Goal: Task Accomplishment & Management: Complete application form

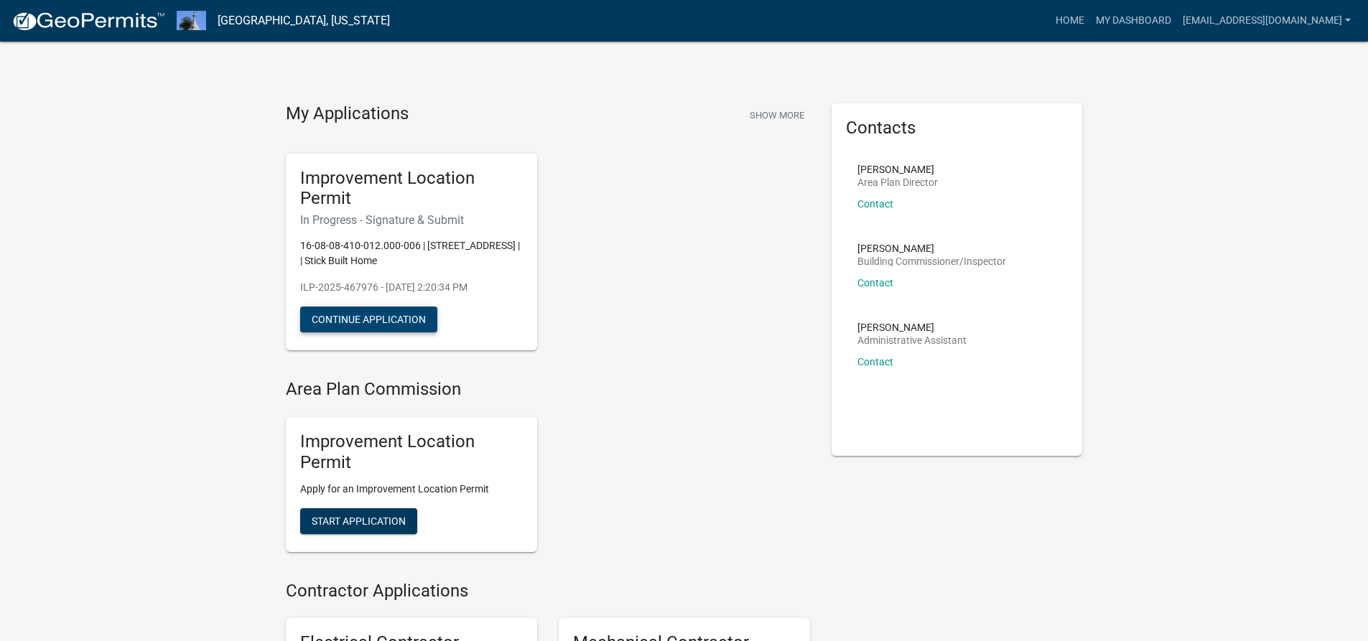
click at [402, 325] on button "Continue Application" at bounding box center [368, 320] width 137 height 26
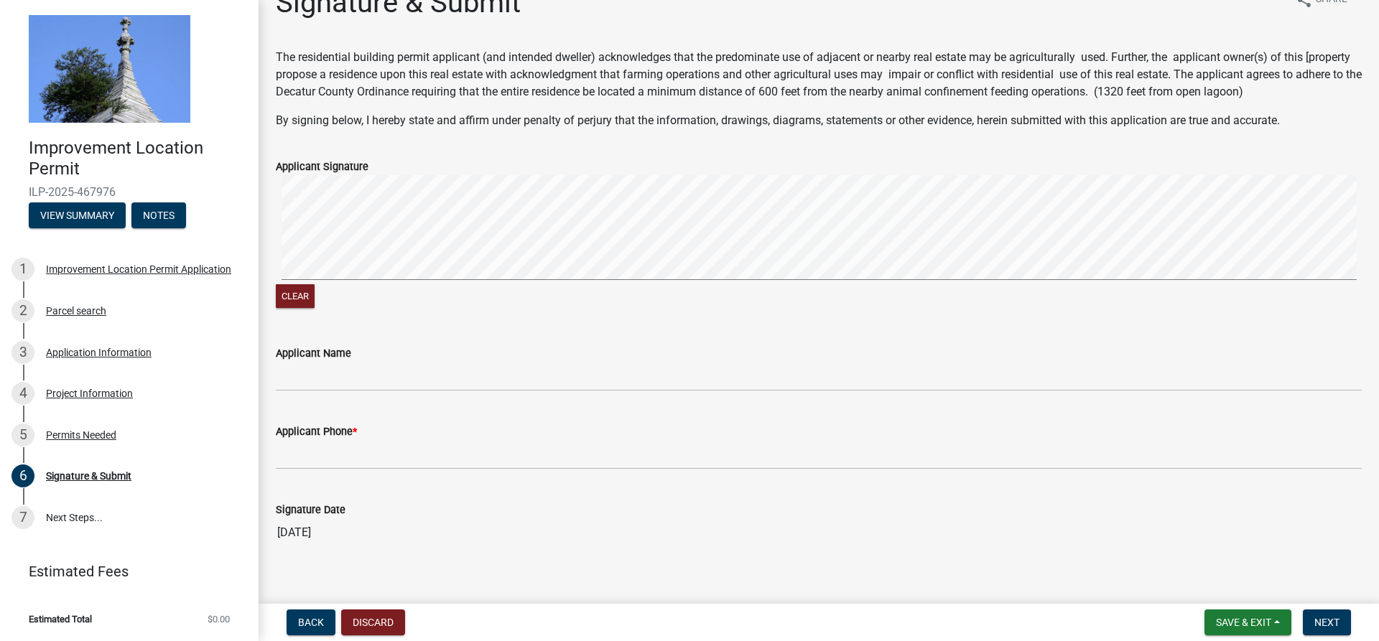
scroll to position [48, 0]
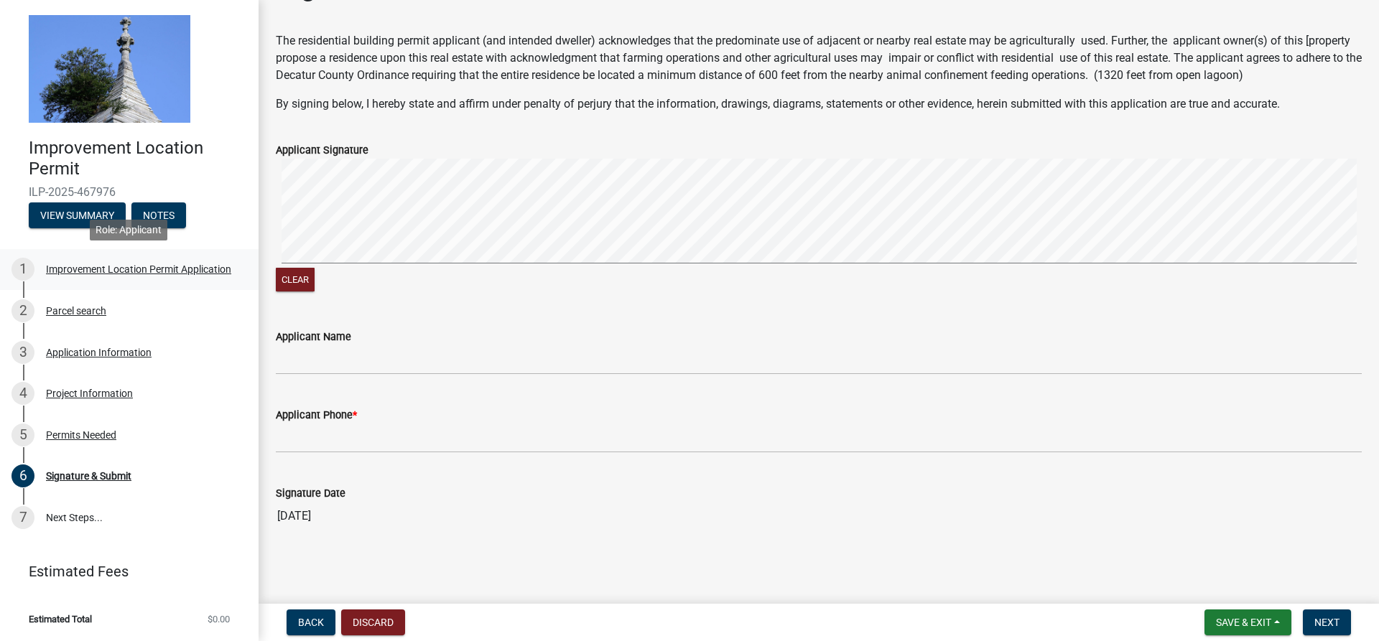
click at [72, 268] on div "Improvement Location Permit Application" at bounding box center [138, 269] width 185 height 10
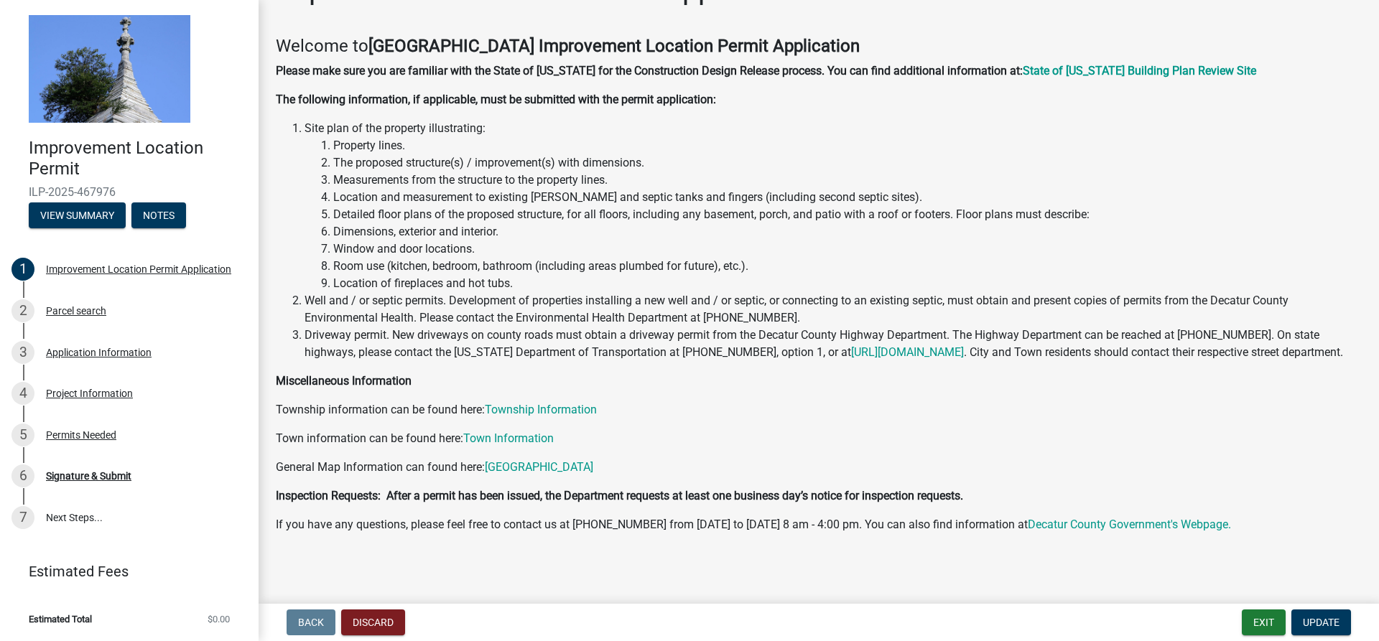
scroll to position [65, 0]
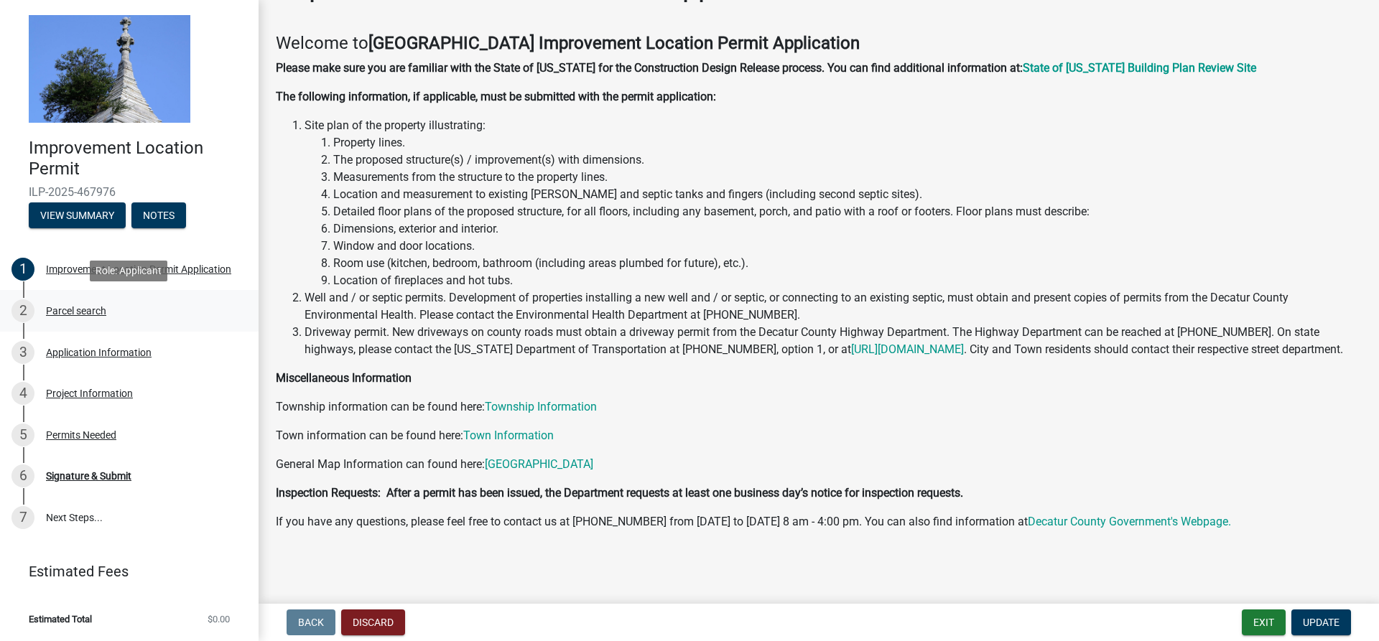
click at [70, 313] on div "Parcel search" at bounding box center [76, 311] width 60 height 10
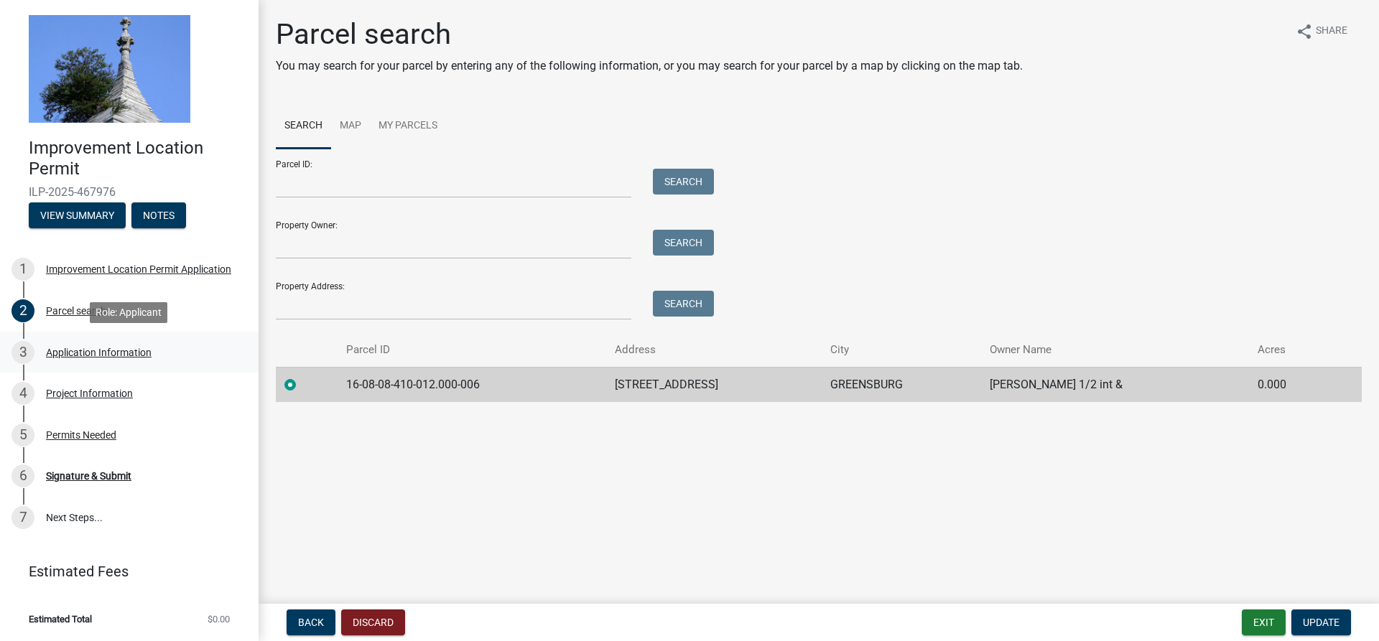
click at [80, 348] on div "Application Information" at bounding box center [99, 353] width 106 height 10
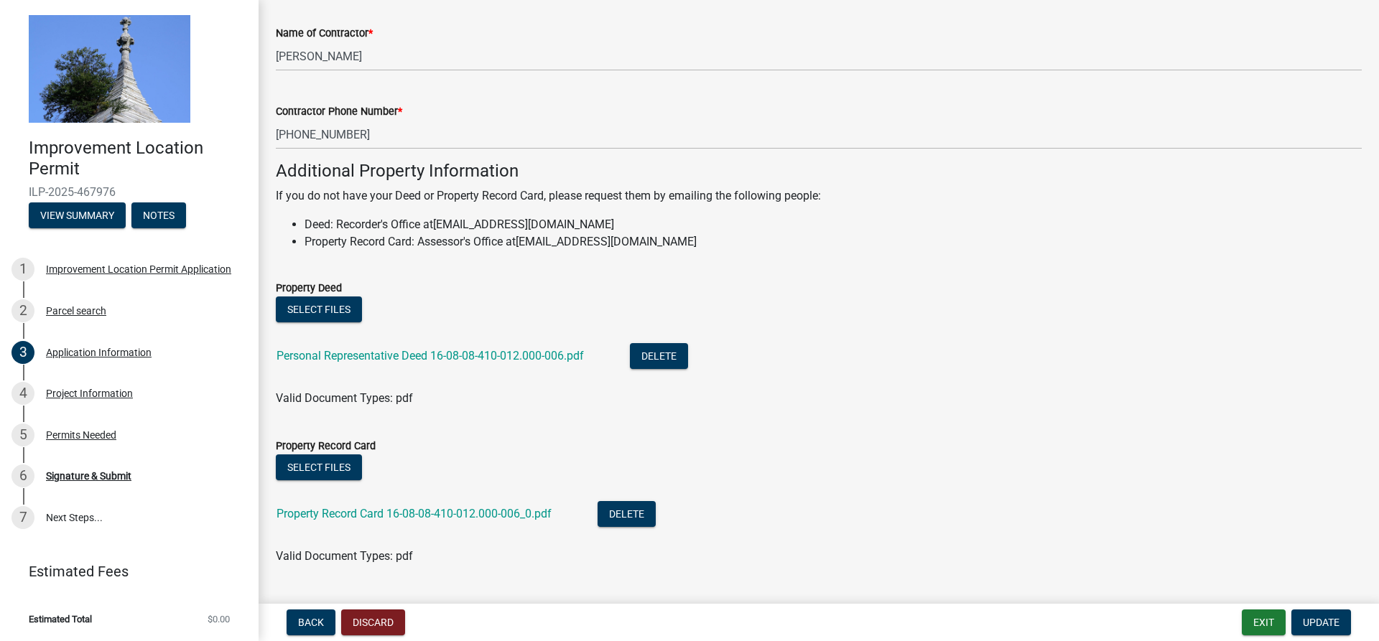
scroll to position [937, 0]
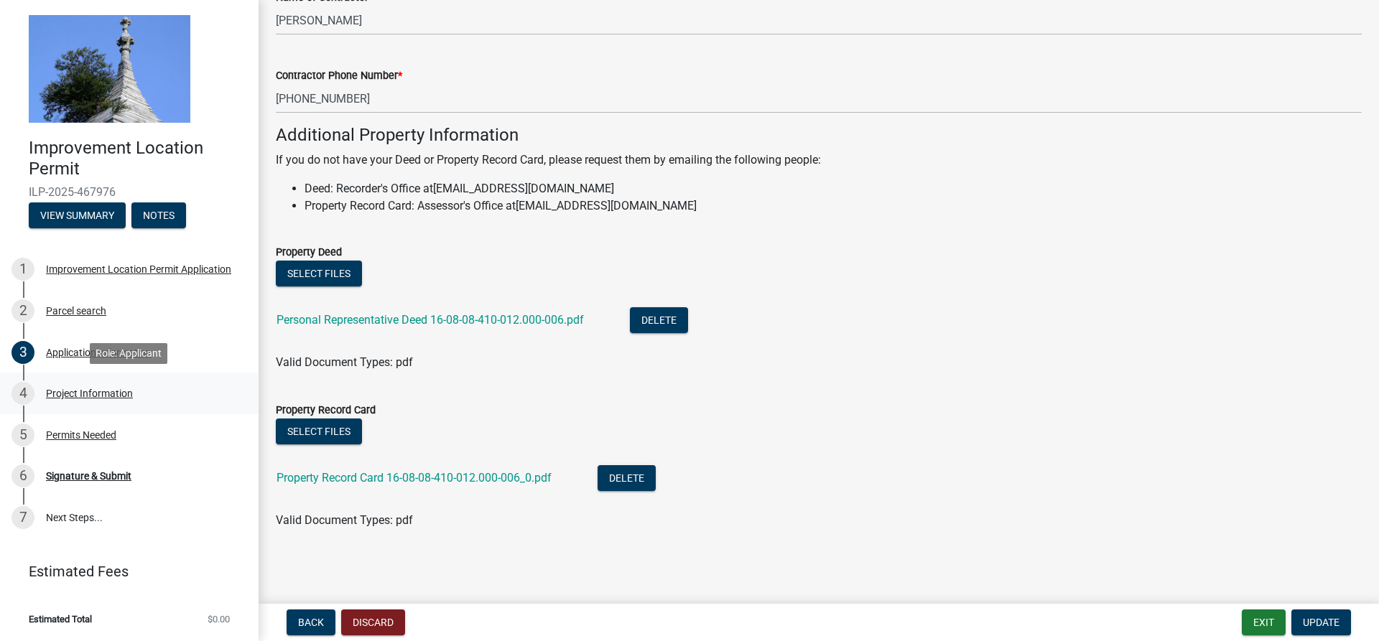
click at [68, 384] on div "4 Project Information" at bounding box center [123, 393] width 224 height 23
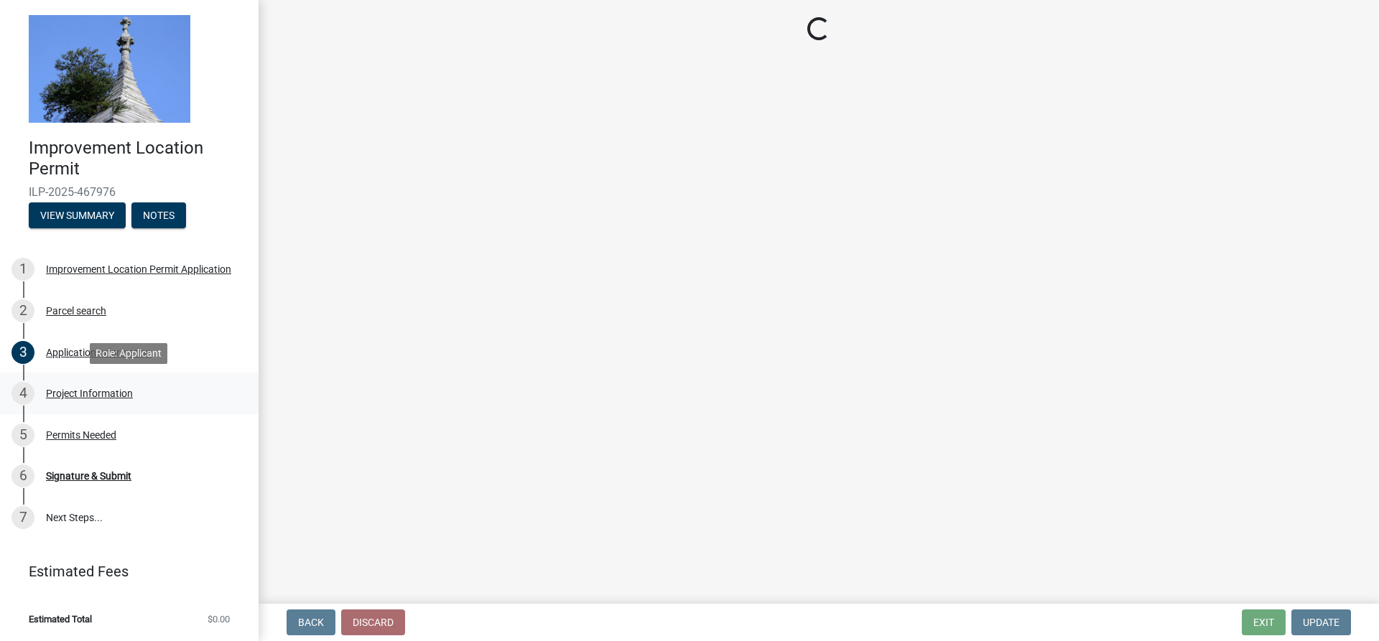
scroll to position [0, 0]
select select "9d64ea5b-356b-46b9-9003-cd08e8d798e4"
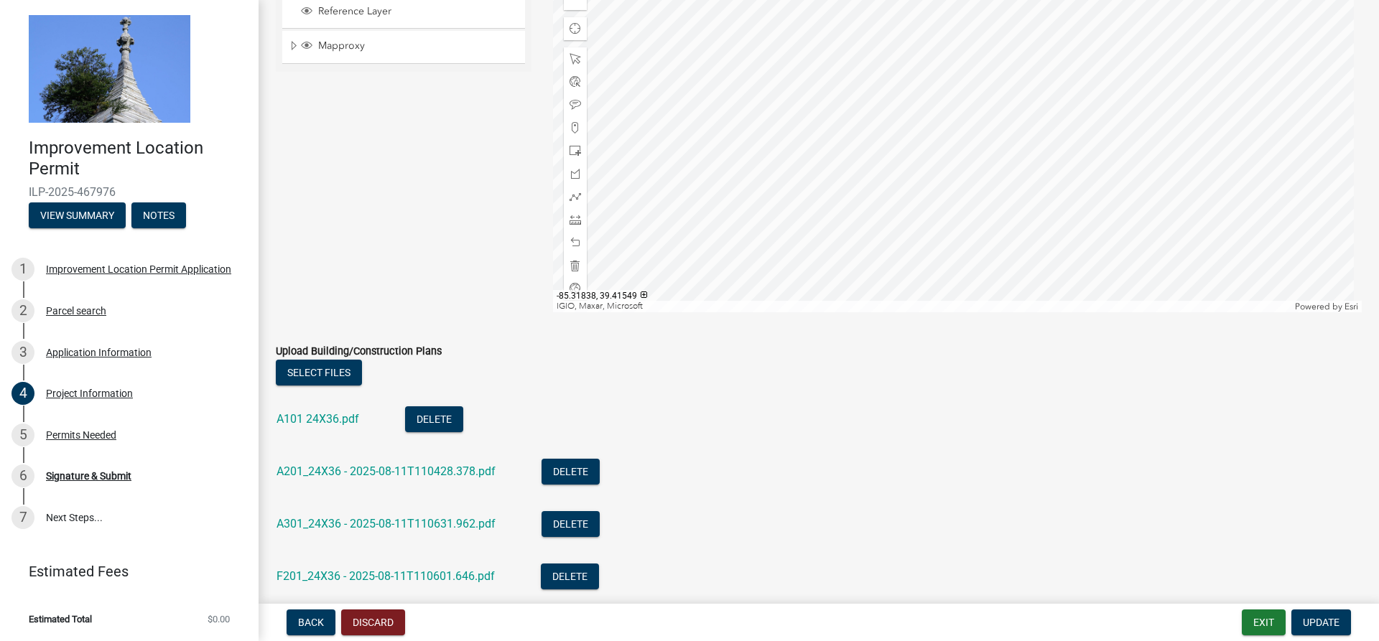
scroll to position [1449, 0]
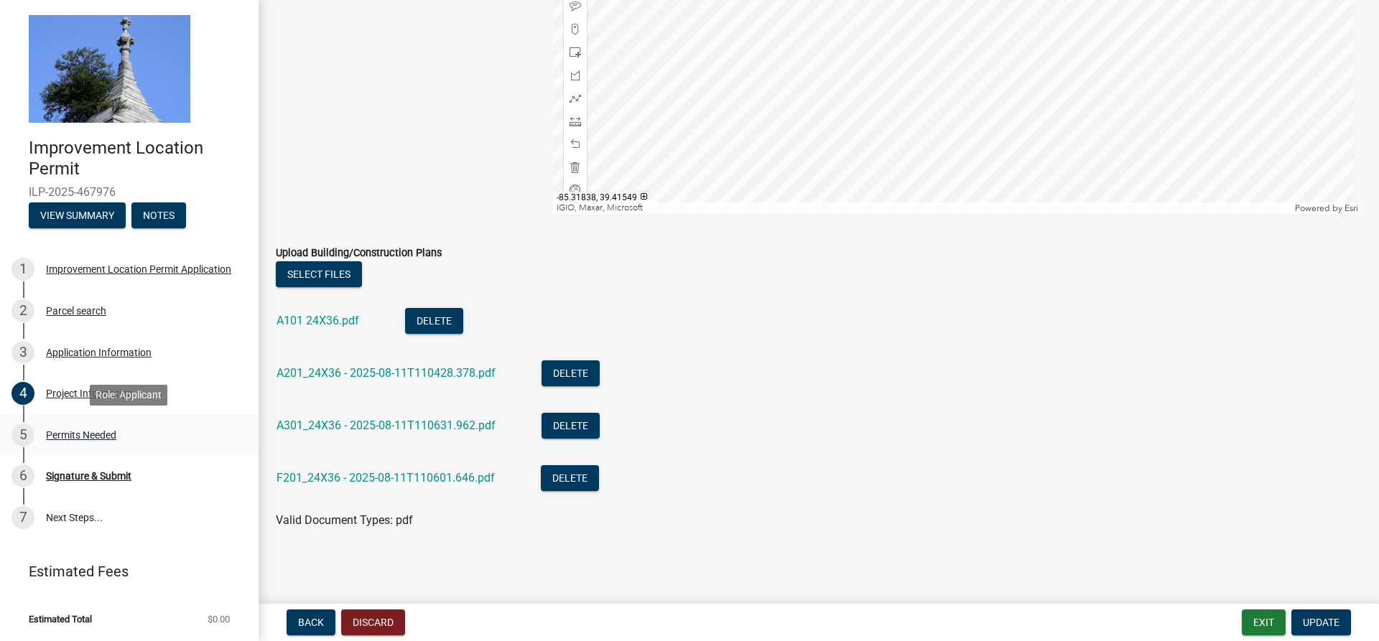
click at [101, 432] on div "Permits Needed" at bounding box center [81, 435] width 70 height 10
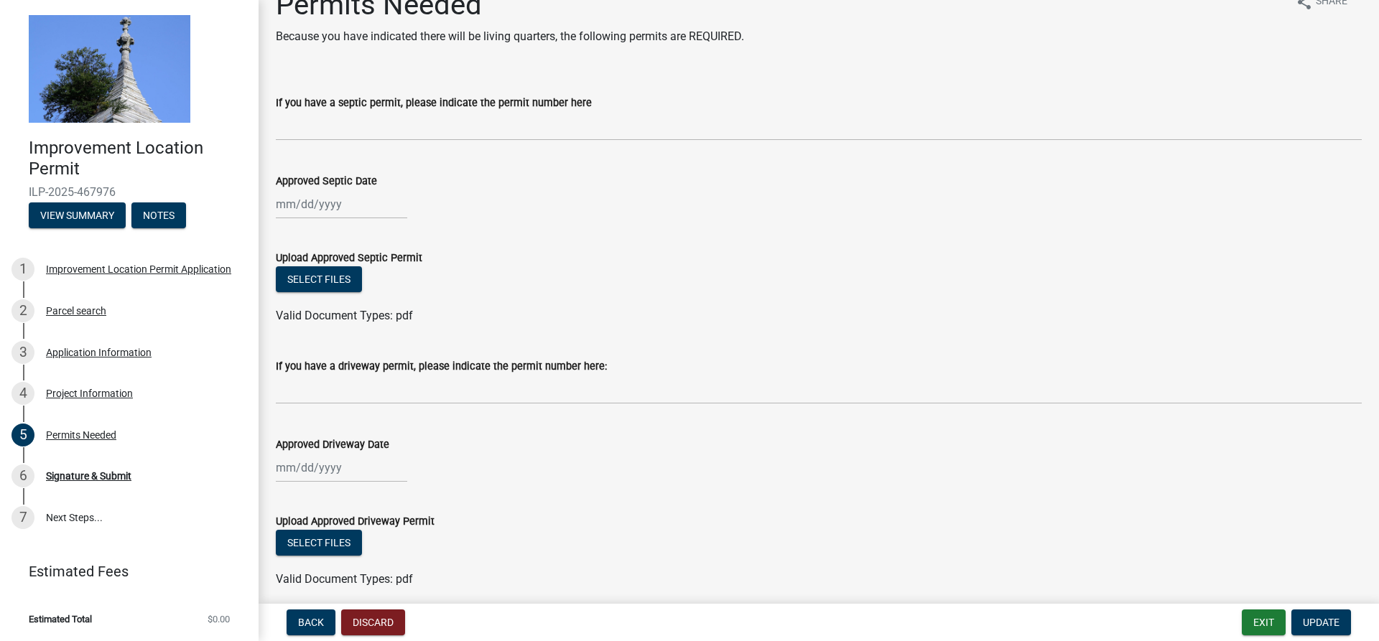
scroll to position [0, 0]
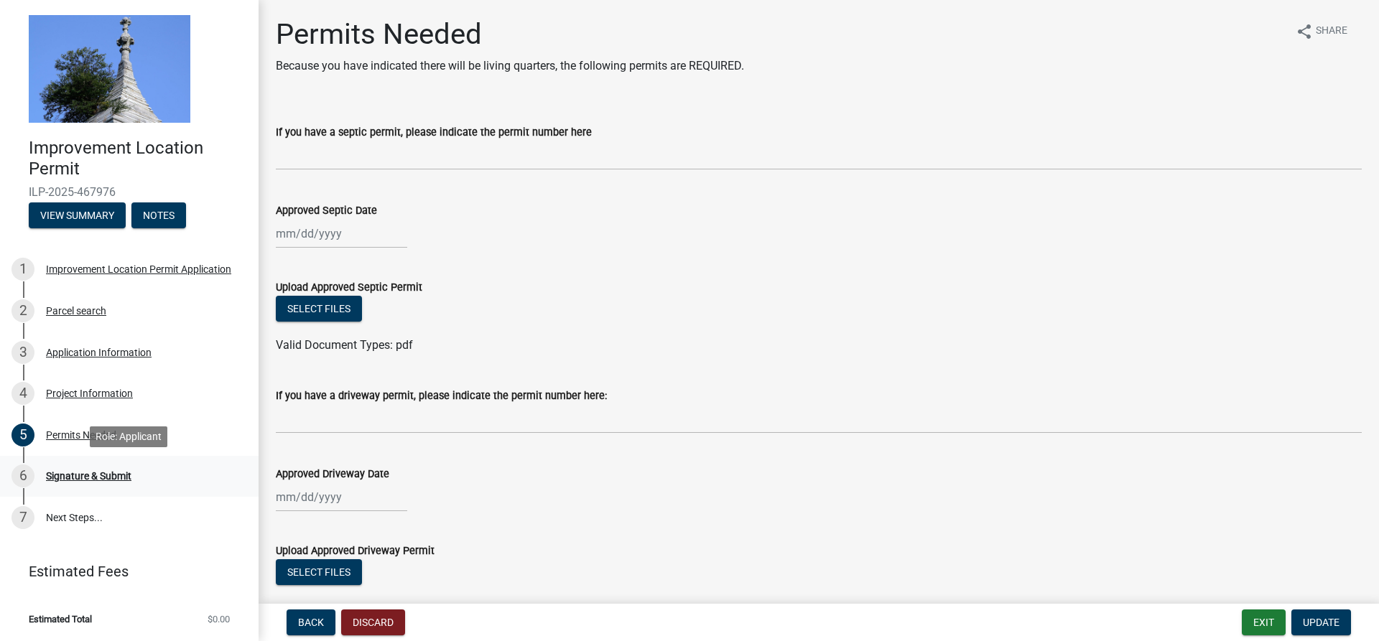
click at [83, 475] on div "Signature & Submit" at bounding box center [88, 476] width 85 height 10
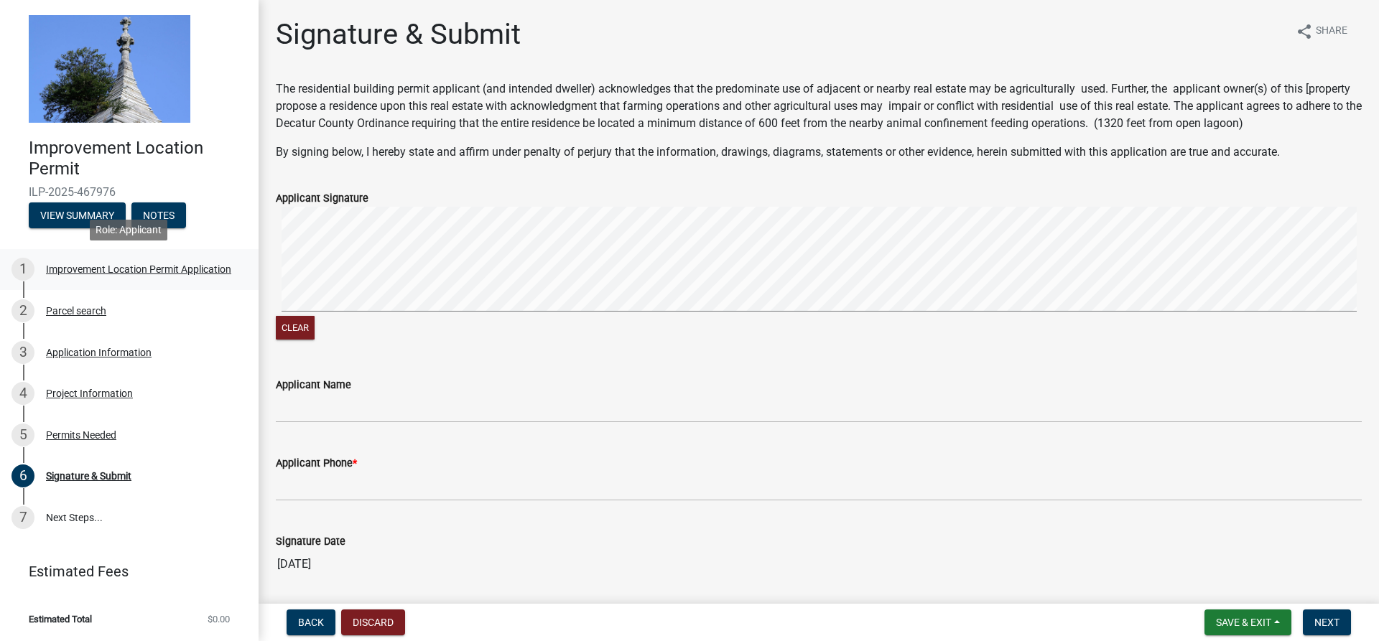
click at [92, 272] on div "Improvement Location Permit Application" at bounding box center [138, 269] width 185 height 10
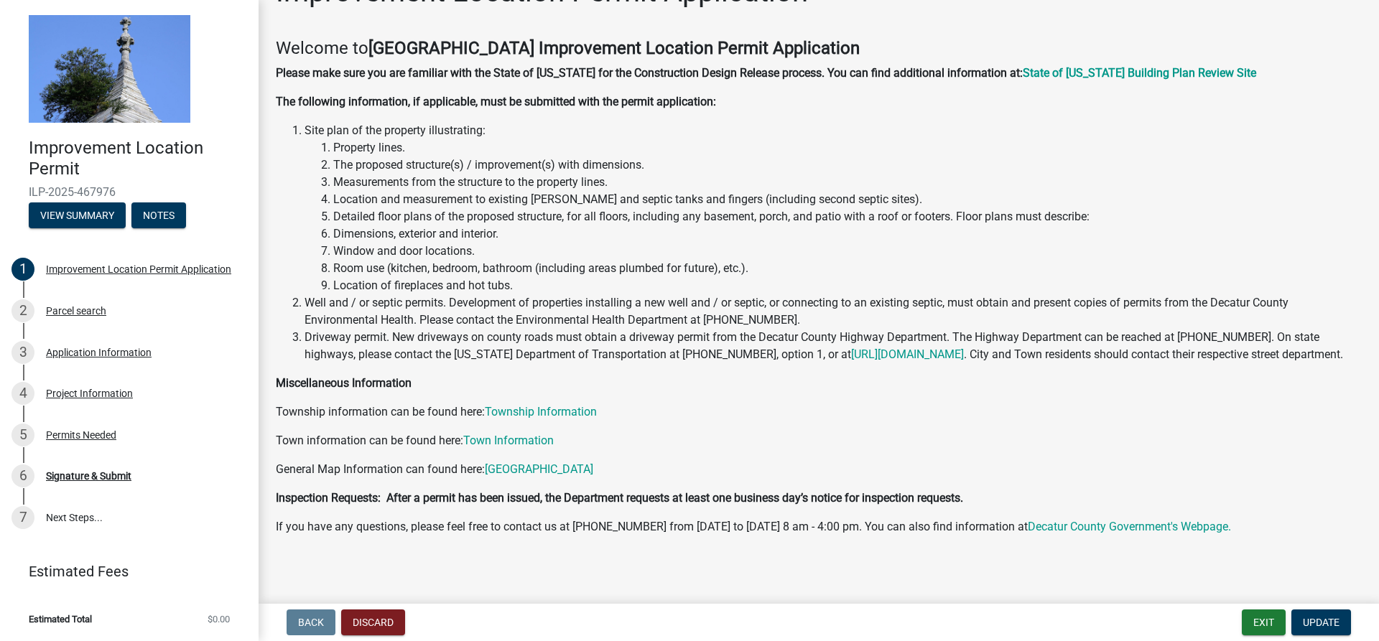
scroll to position [65, 0]
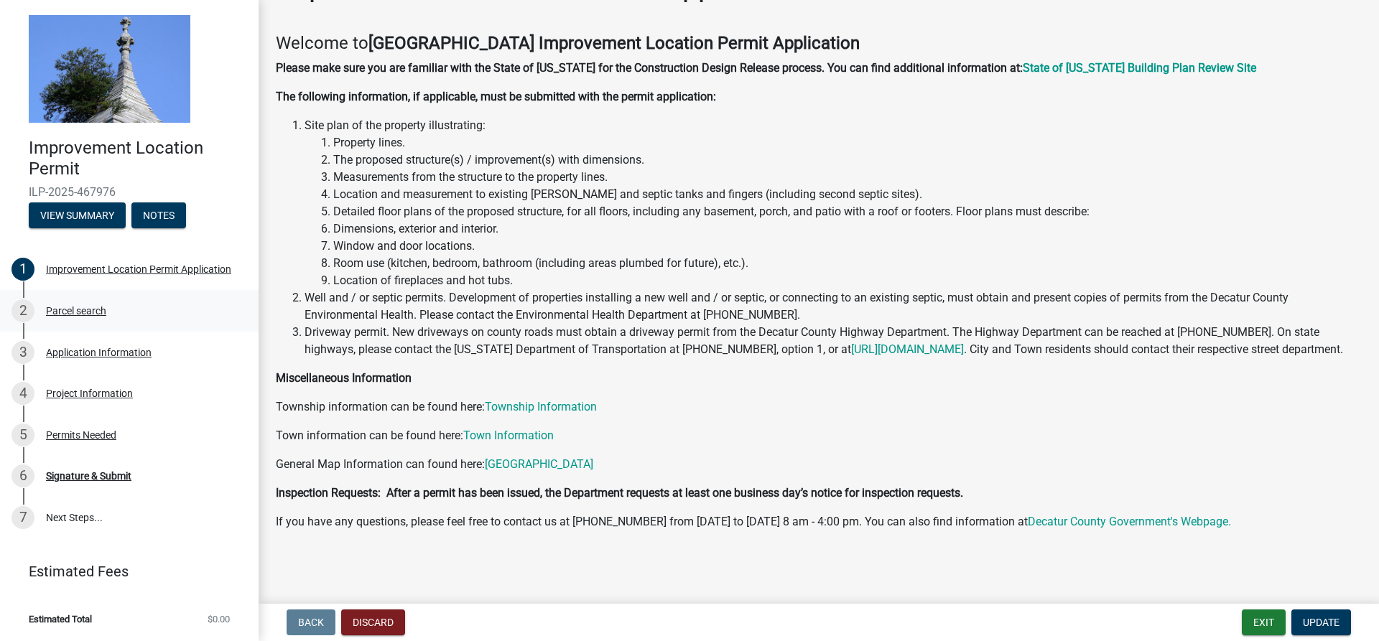
click at [86, 312] on div "Parcel search" at bounding box center [76, 311] width 60 height 10
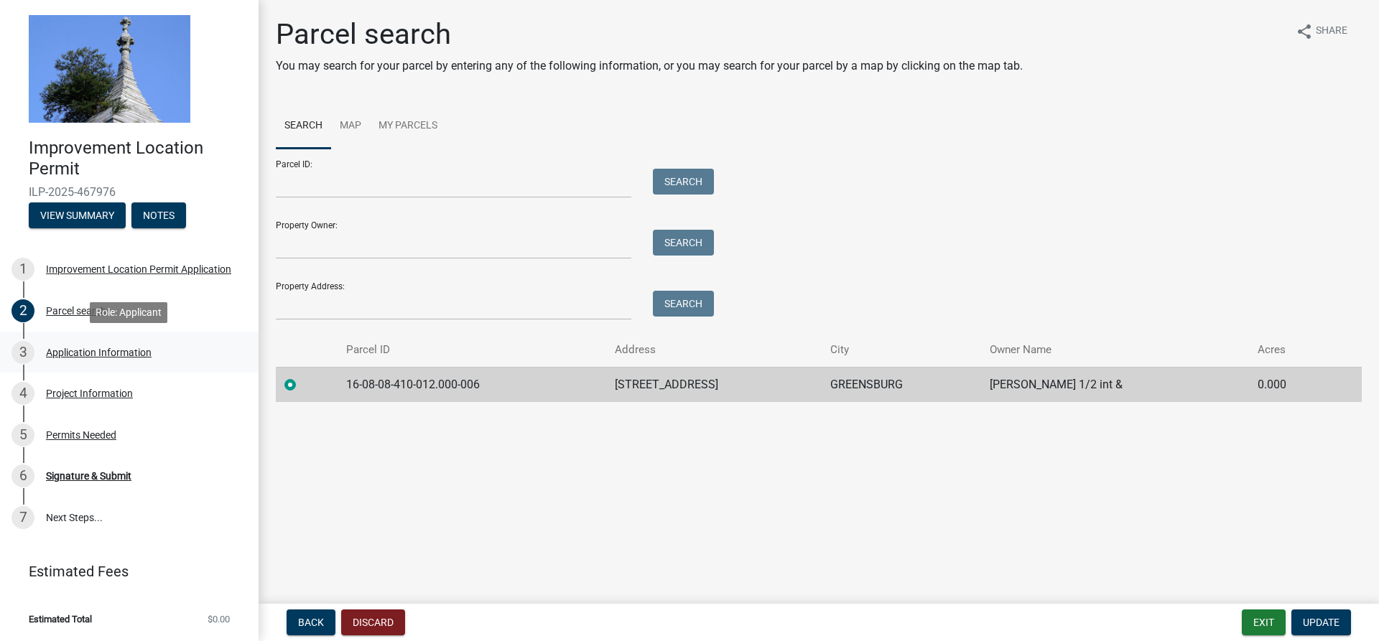
click at [63, 355] on div "Application Information" at bounding box center [99, 353] width 106 height 10
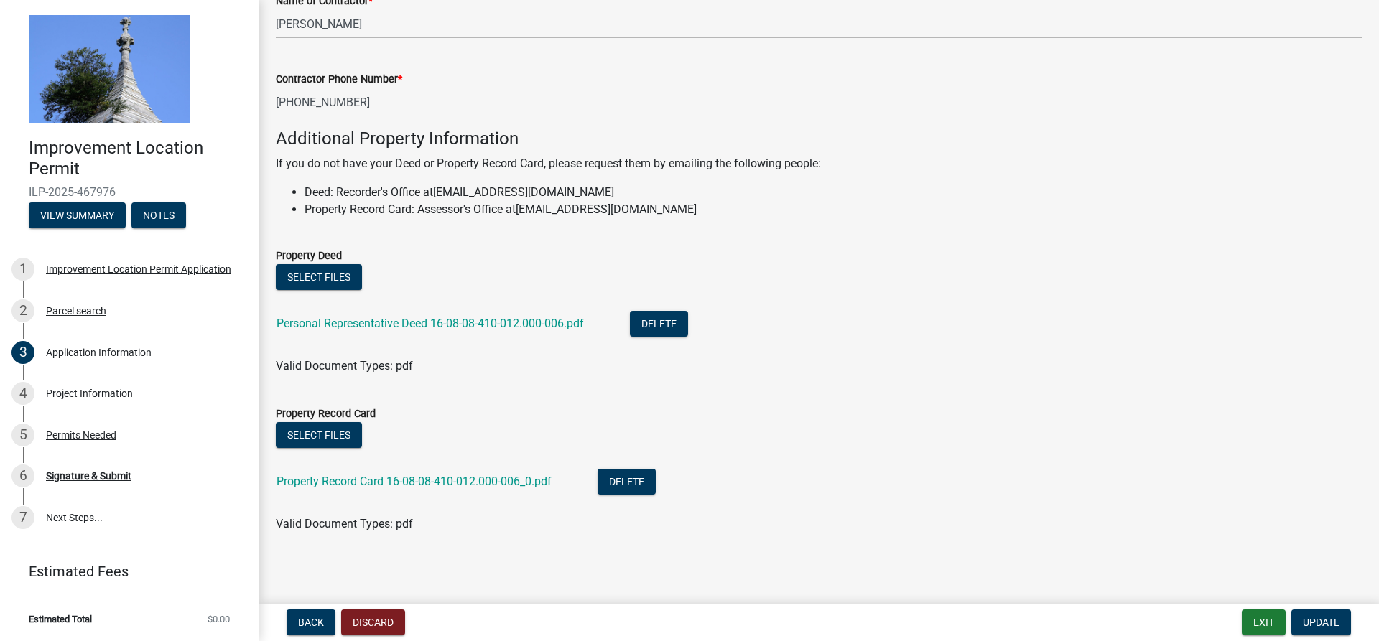
scroll to position [937, 0]
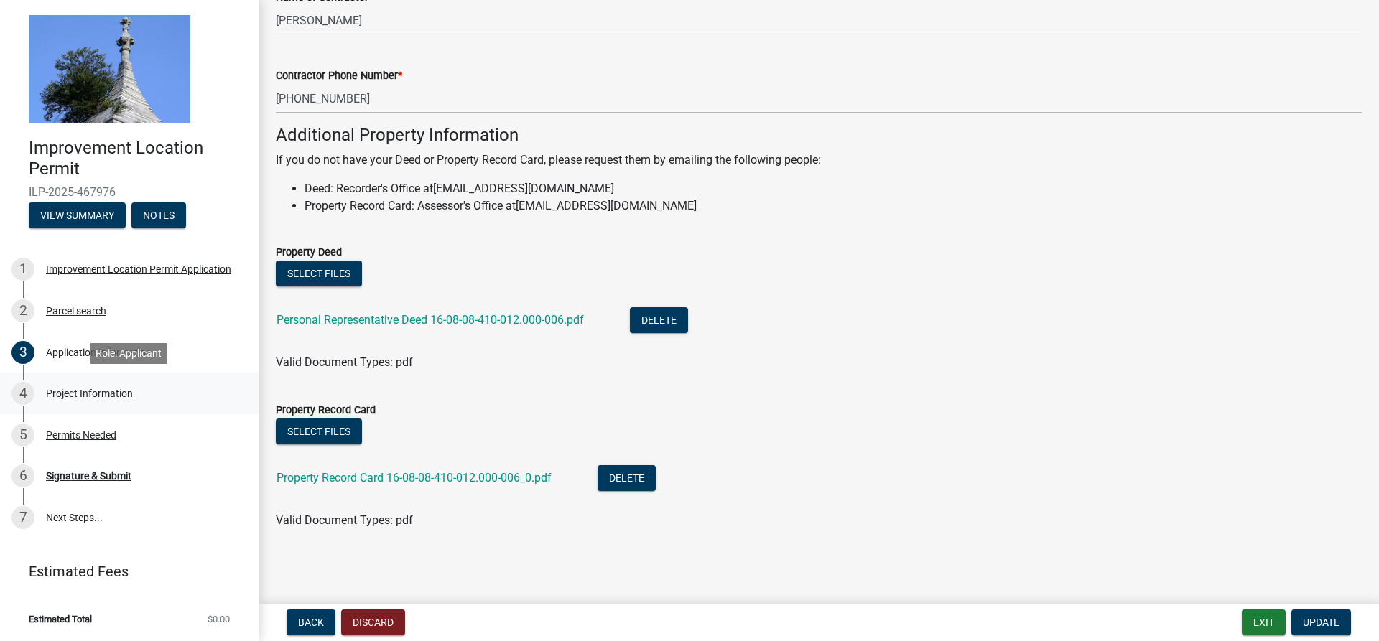
click at [114, 396] on div "Project Information" at bounding box center [89, 394] width 87 height 10
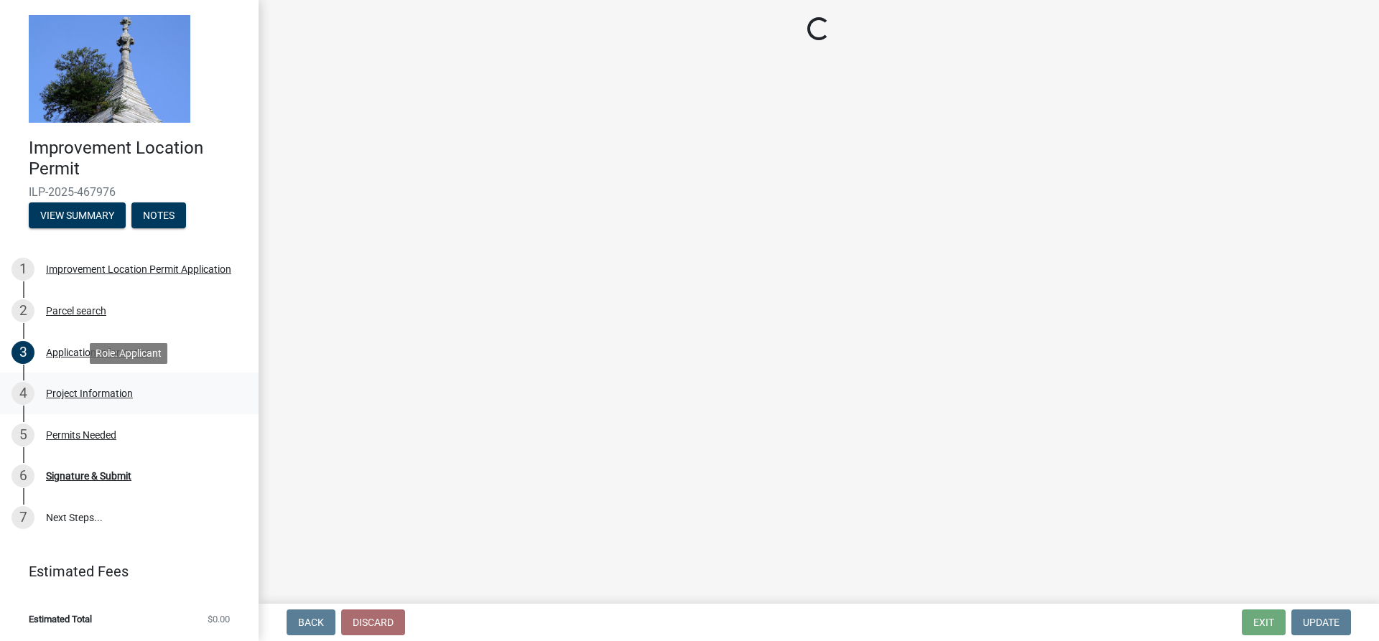
scroll to position [0, 0]
select select "9d64ea5b-356b-46b9-9003-cd08e8d798e4"
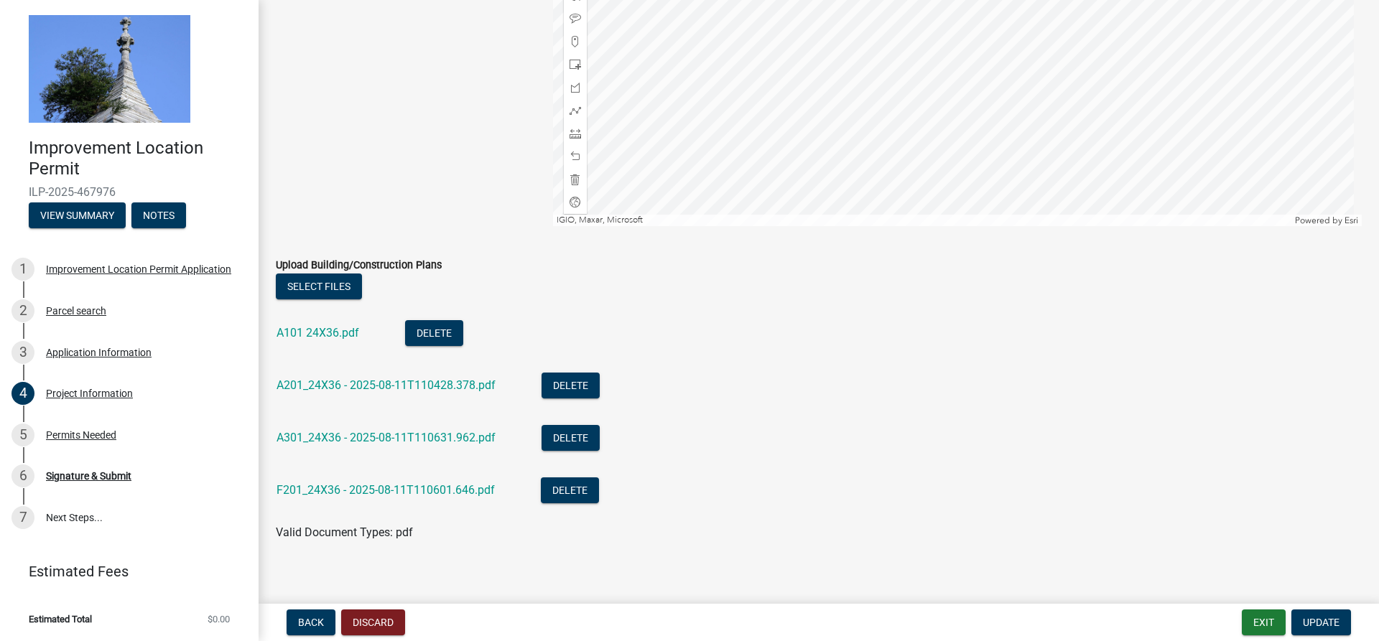
scroll to position [1449, 0]
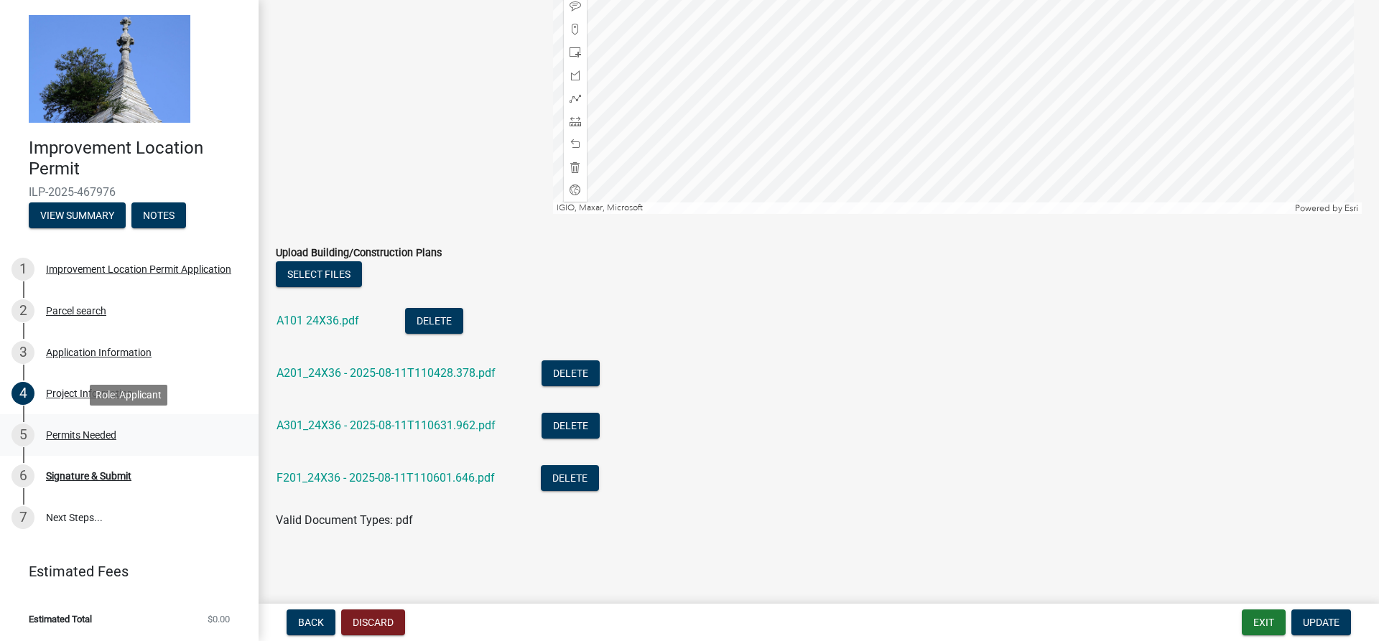
click at [100, 432] on div "Permits Needed" at bounding box center [81, 435] width 70 height 10
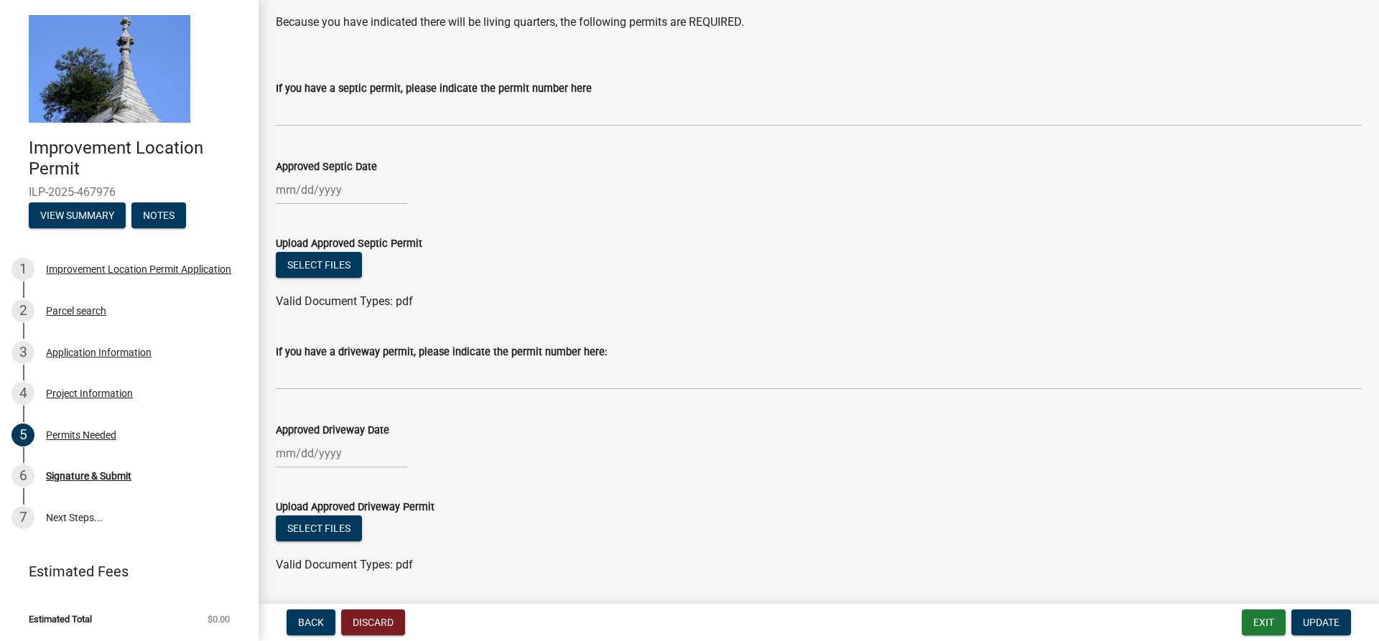
scroll to position [88, 0]
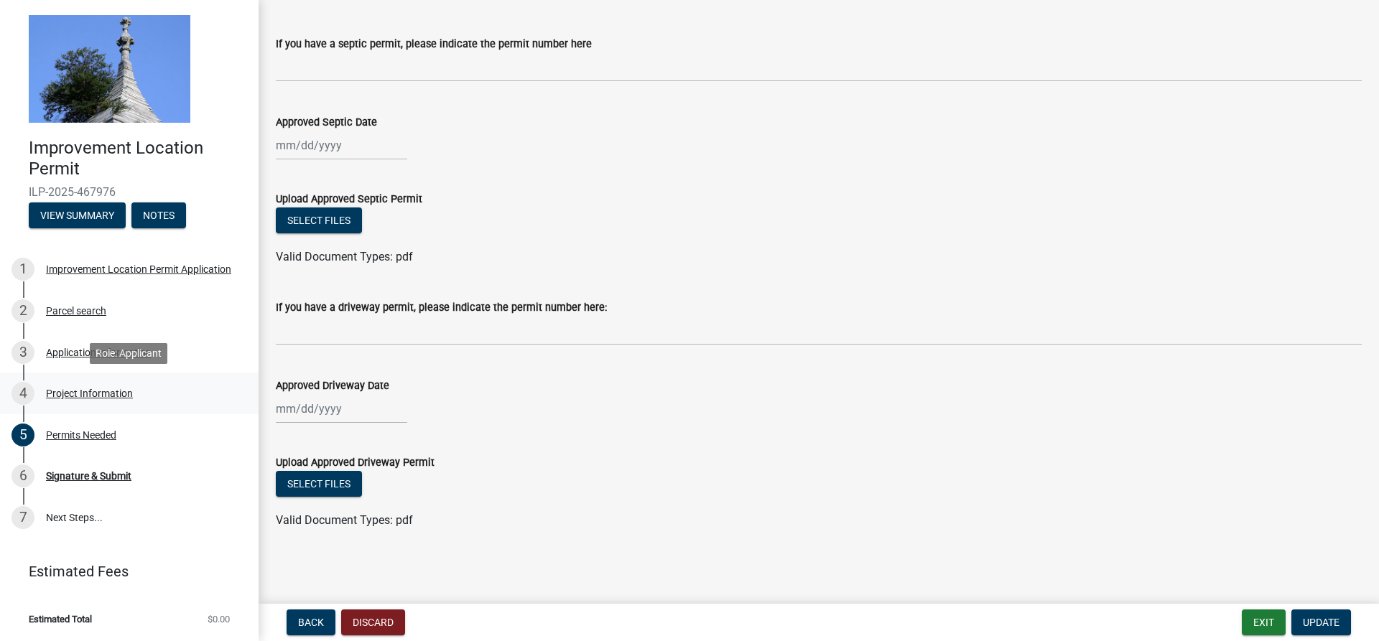
click at [80, 386] on div "4 Project Information" at bounding box center [123, 393] width 224 height 23
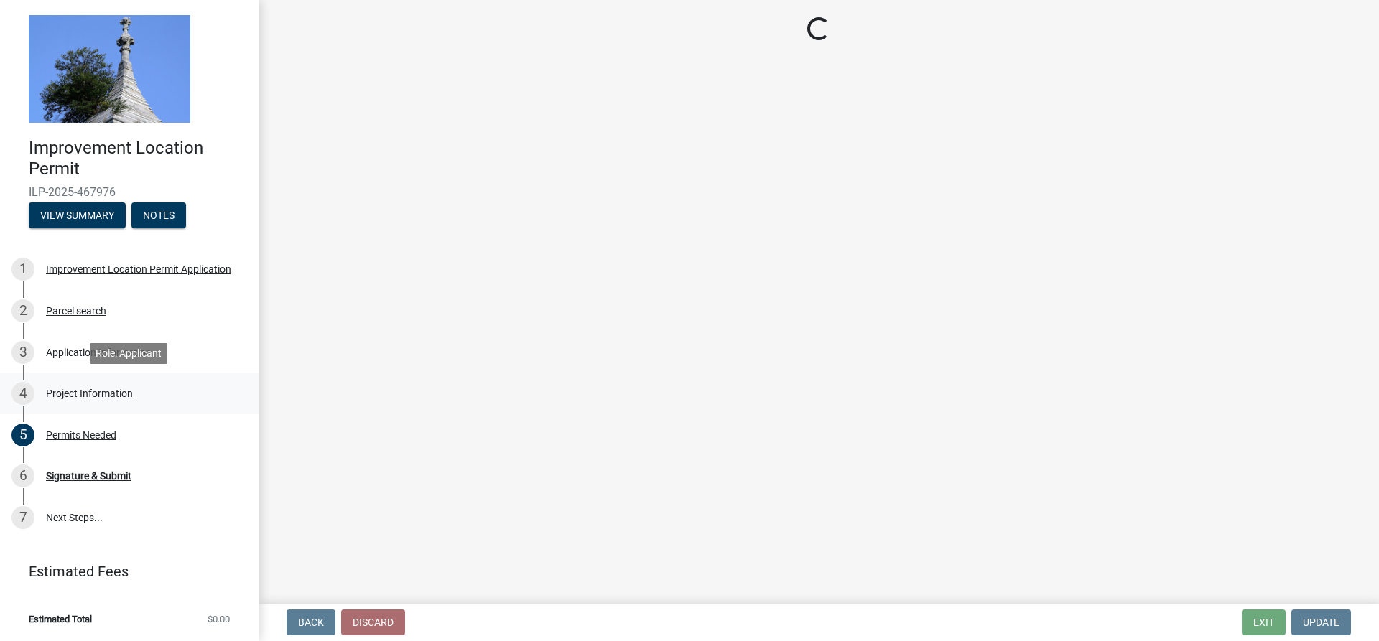
scroll to position [0, 0]
select select "9d64ea5b-356b-46b9-9003-cd08e8d798e4"
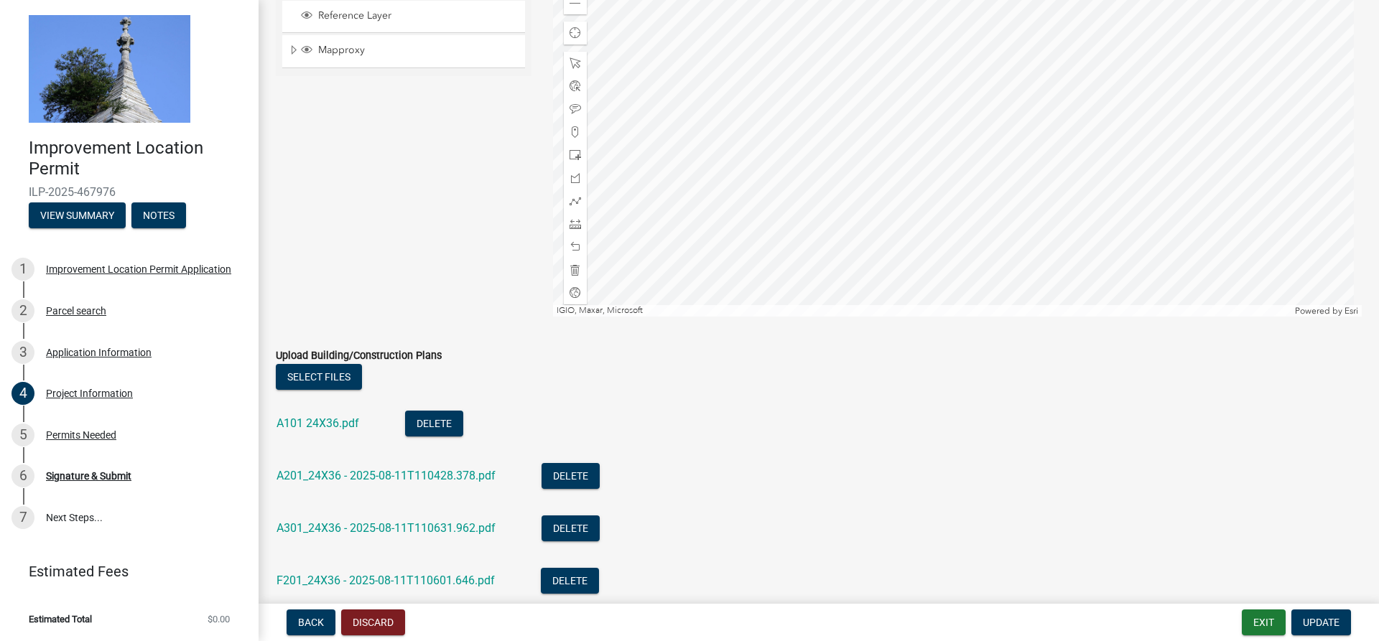
scroll to position [1449, 0]
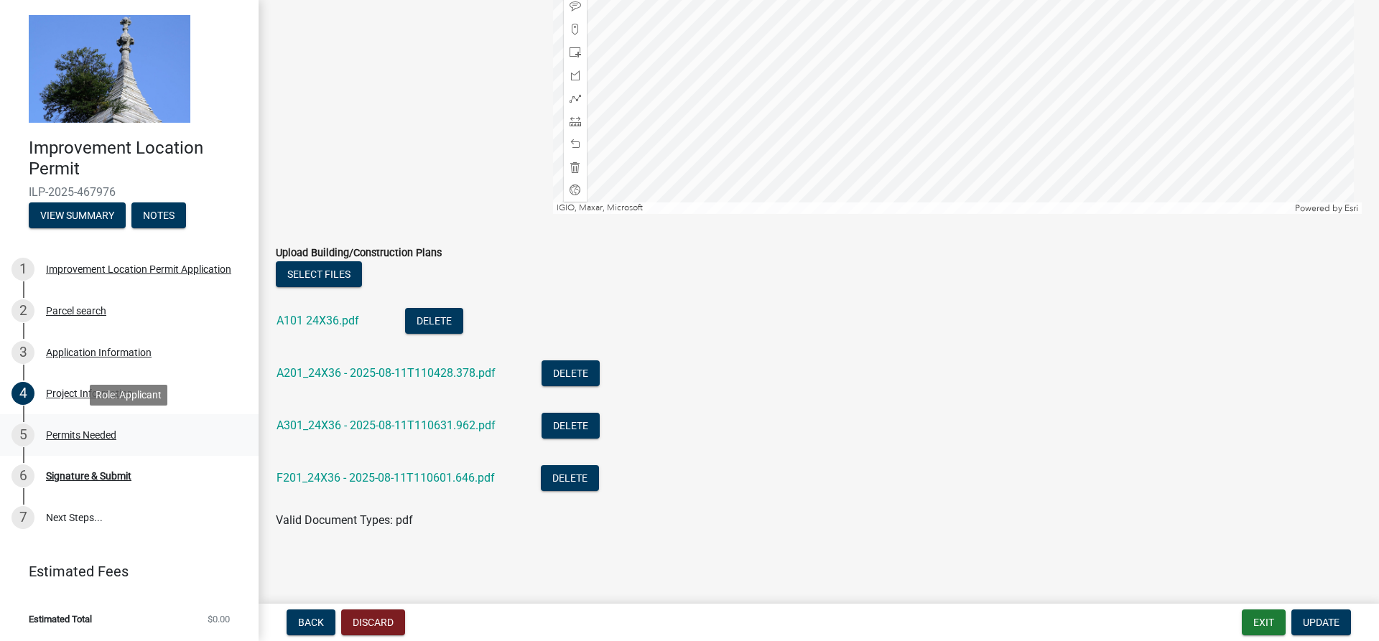
click at [93, 435] on div "Permits Needed" at bounding box center [81, 435] width 70 height 10
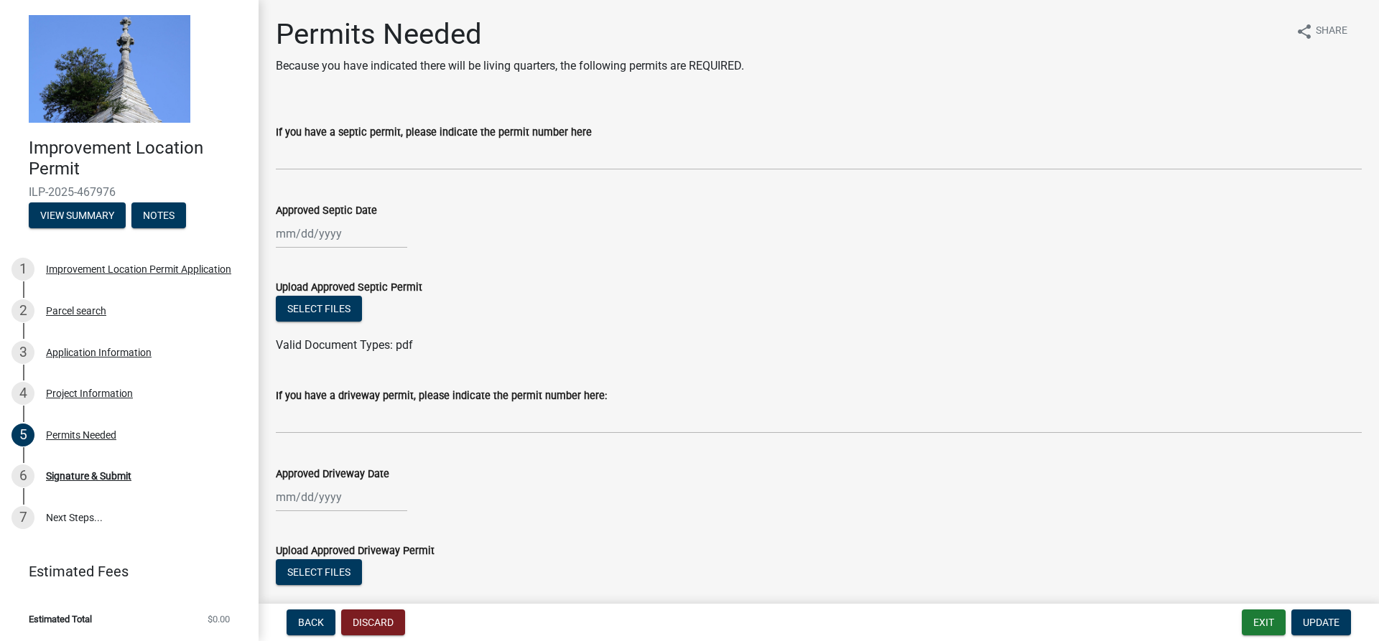
scroll to position [88, 0]
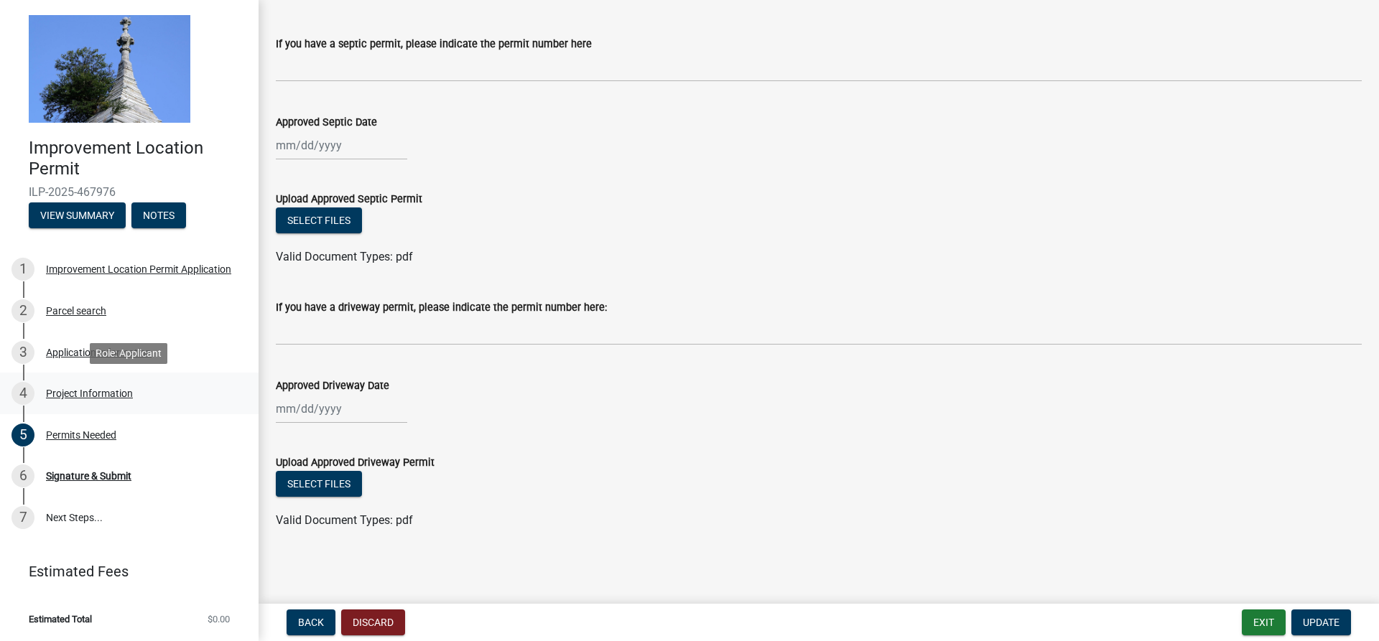
click at [93, 391] on div "Project Information" at bounding box center [89, 394] width 87 height 10
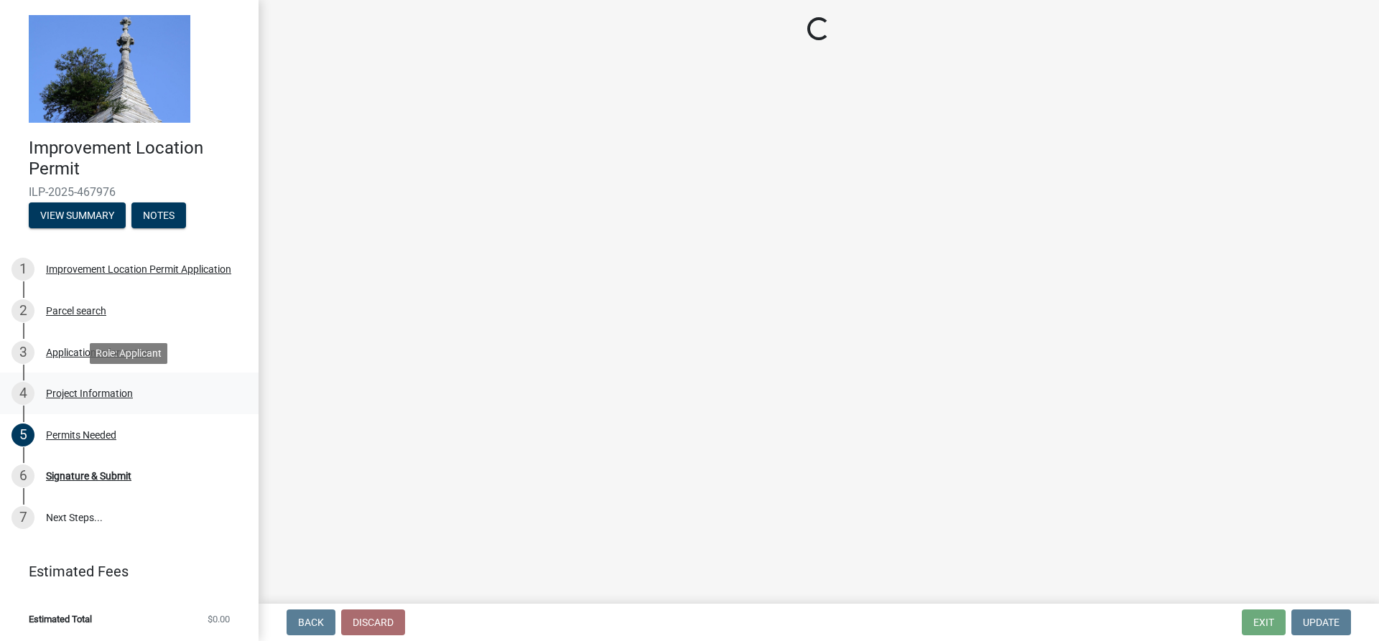
scroll to position [0, 0]
select select "9d64ea5b-356b-46b9-9003-cd08e8d798e4"
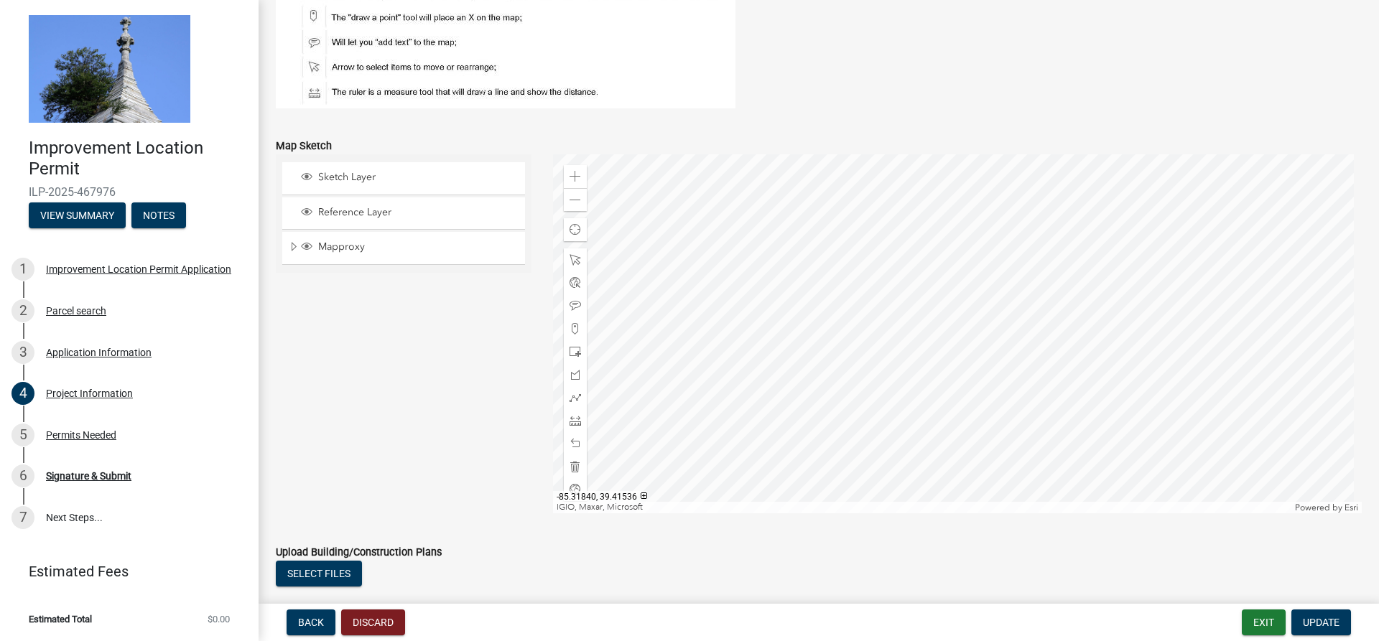
scroll to position [1449, 0]
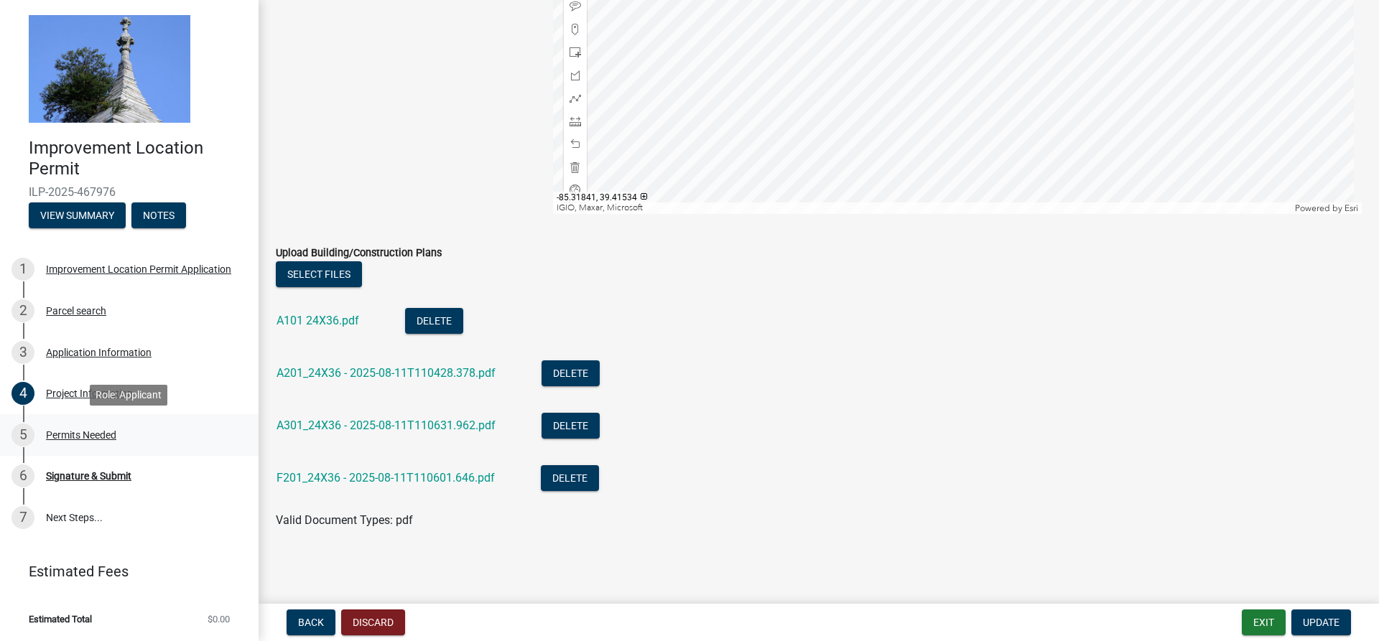
click at [93, 436] on div "Permits Needed" at bounding box center [81, 435] width 70 height 10
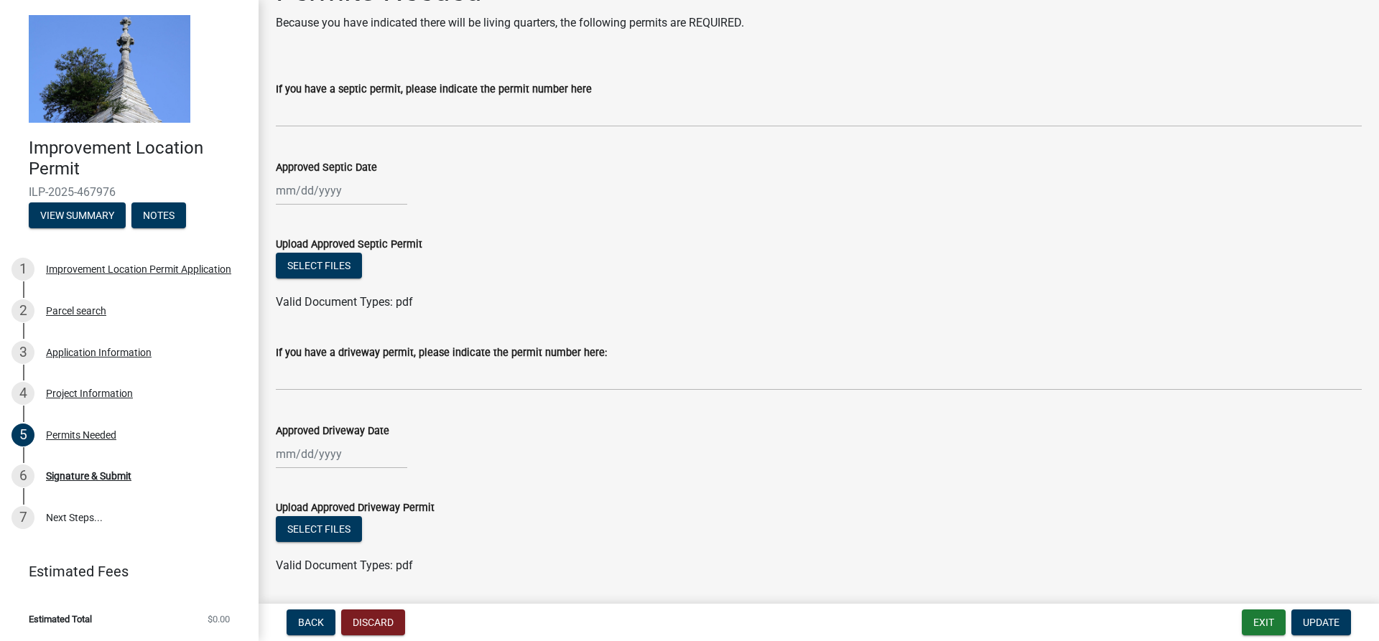
scroll to position [0, 0]
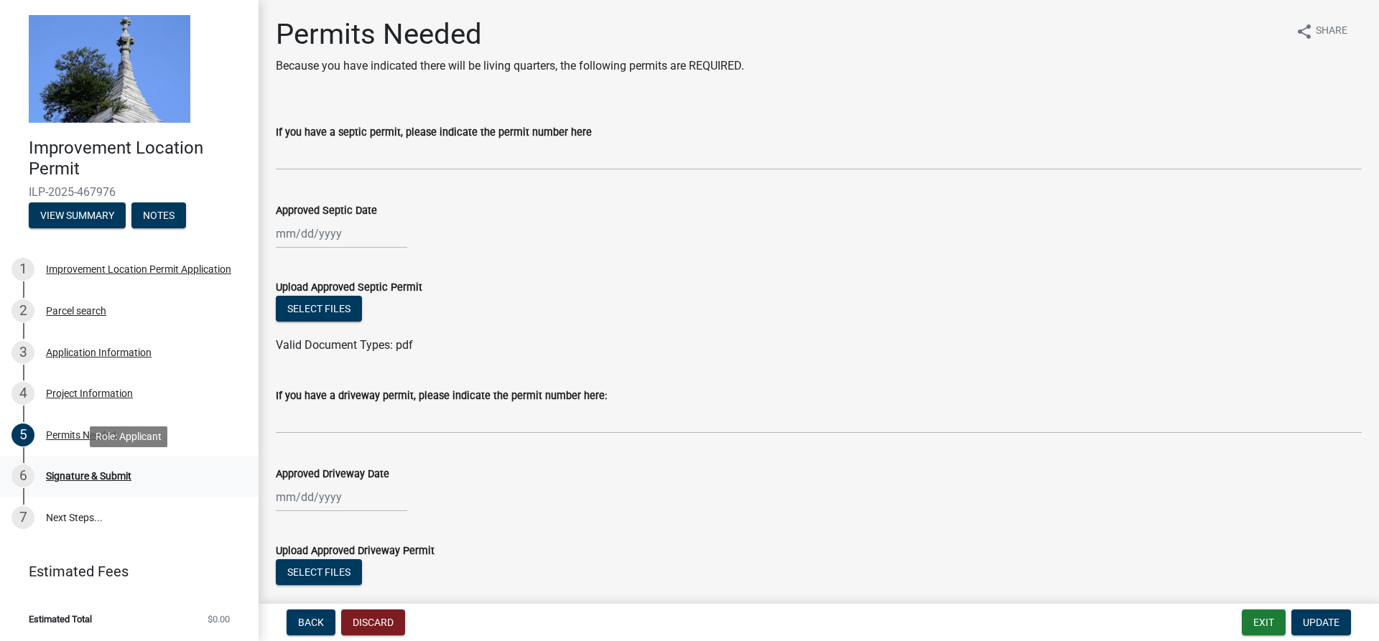
click at [73, 478] on div "Signature & Submit" at bounding box center [88, 476] width 85 height 10
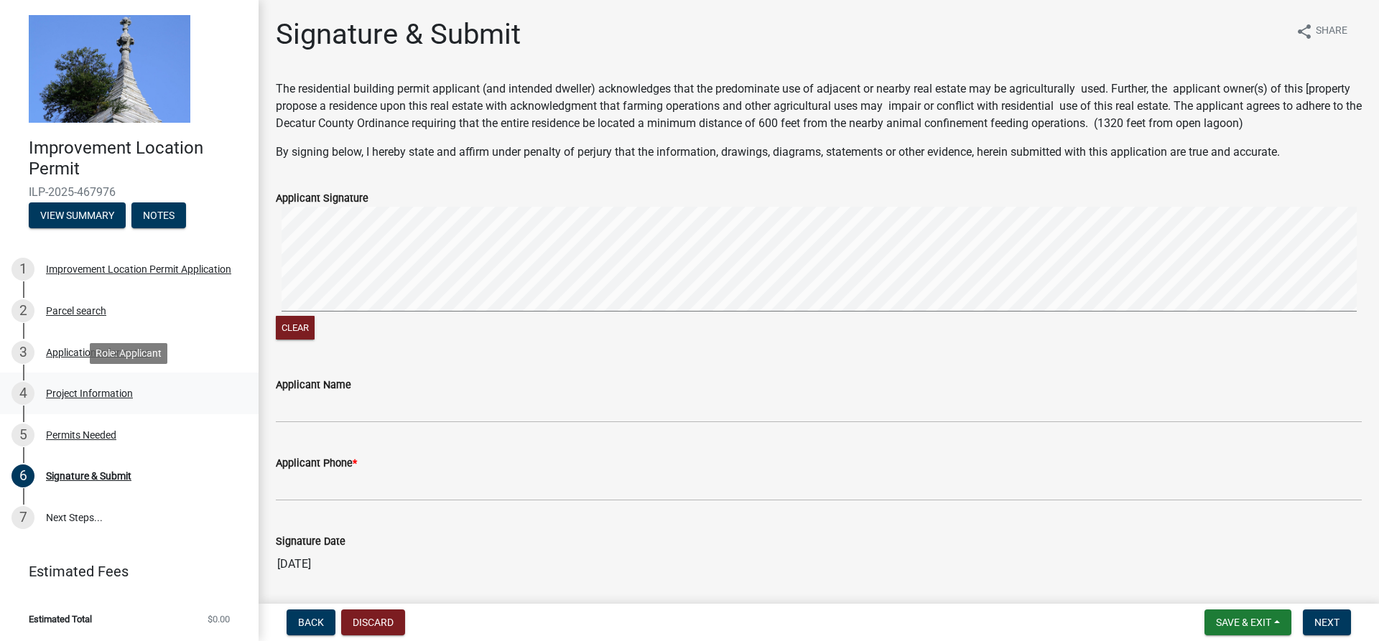
click at [79, 391] on div "Project Information" at bounding box center [89, 394] width 87 height 10
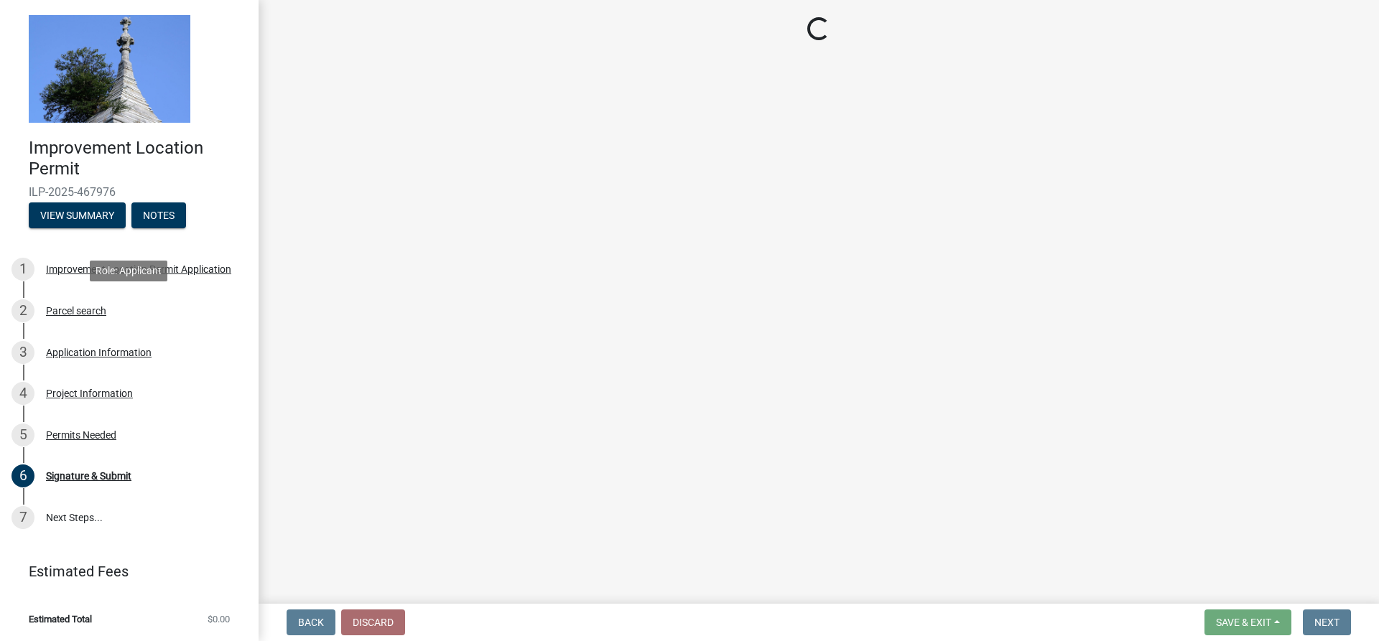
select select "9d64ea5b-356b-46b9-9003-cd08e8d798e4"
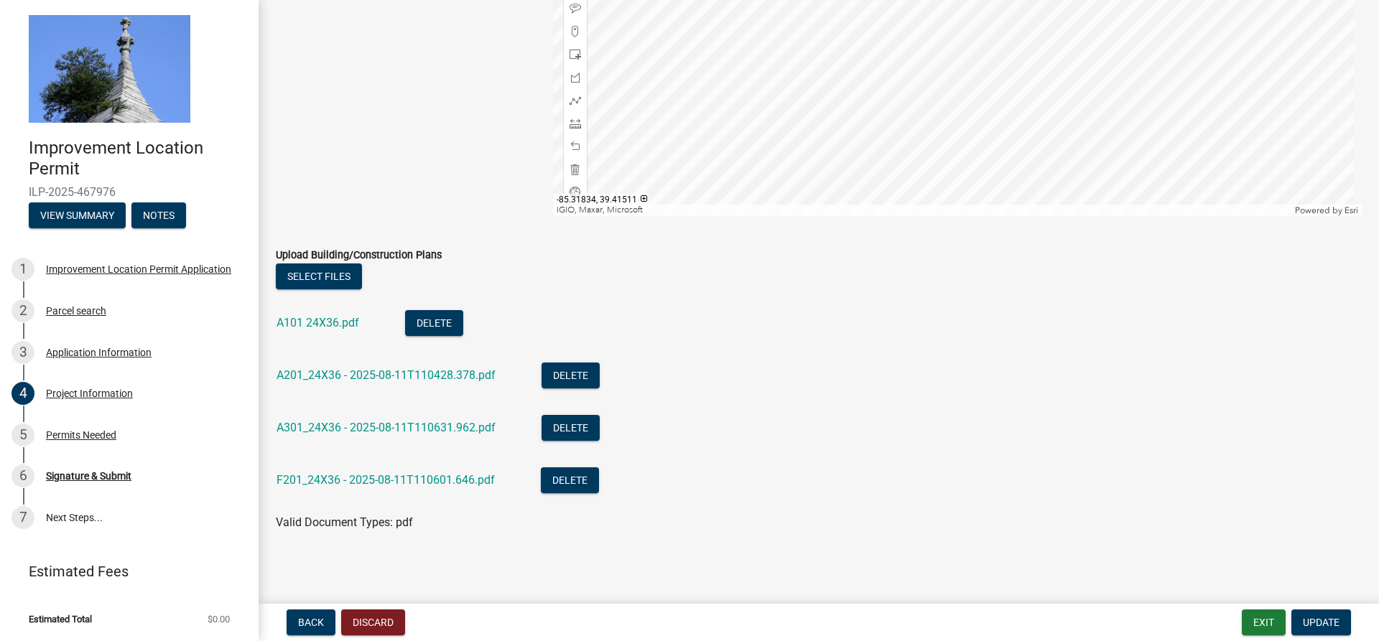
scroll to position [1449, 0]
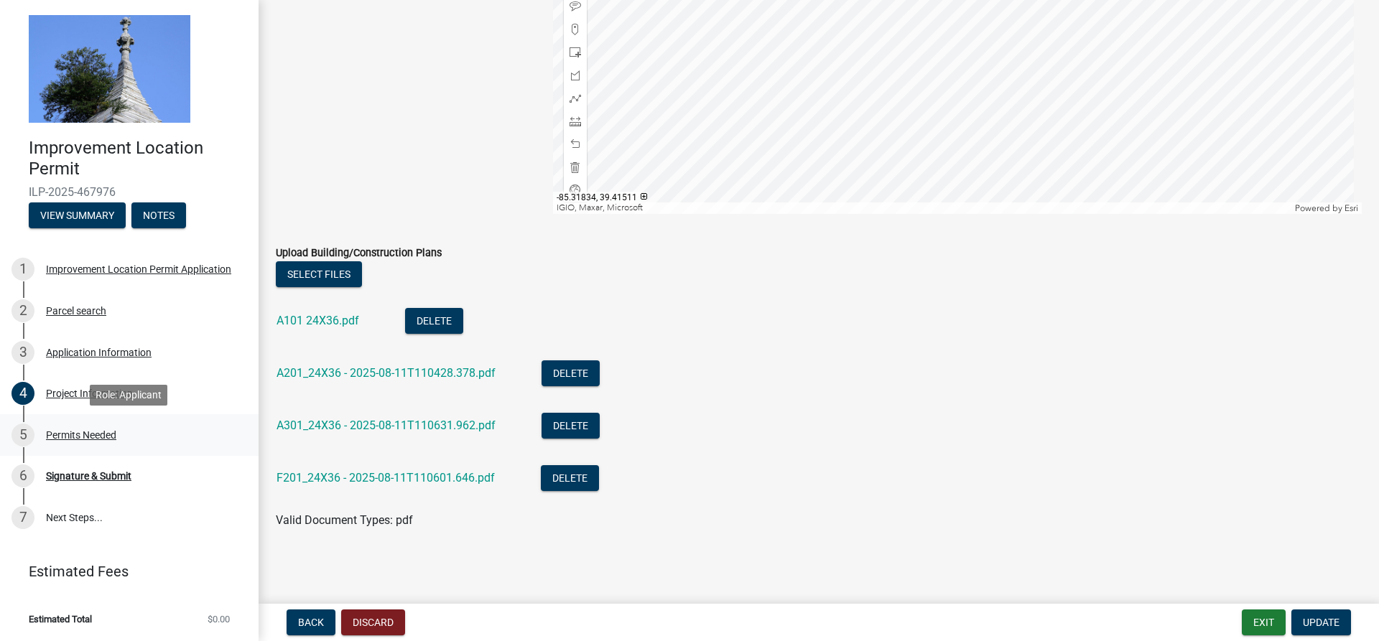
click at [111, 430] on div "Permits Needed" at bounding box center [81, 435] width 70 height 10
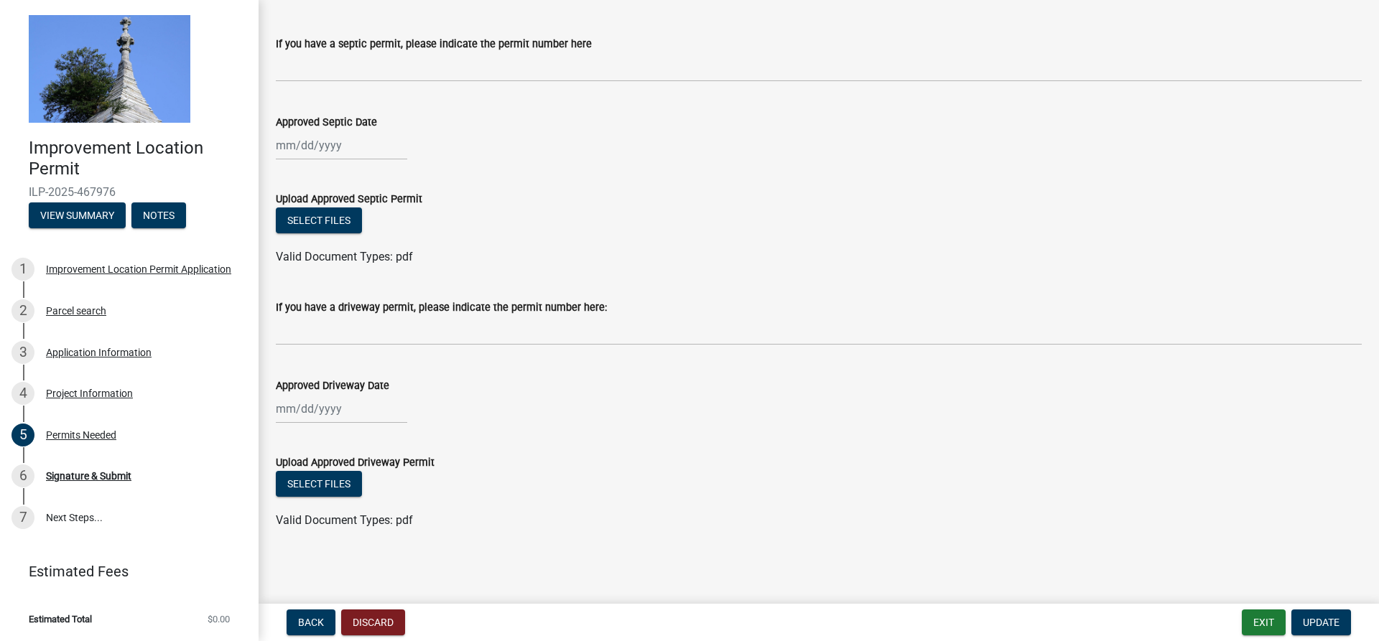
scroll to position [0, 0]
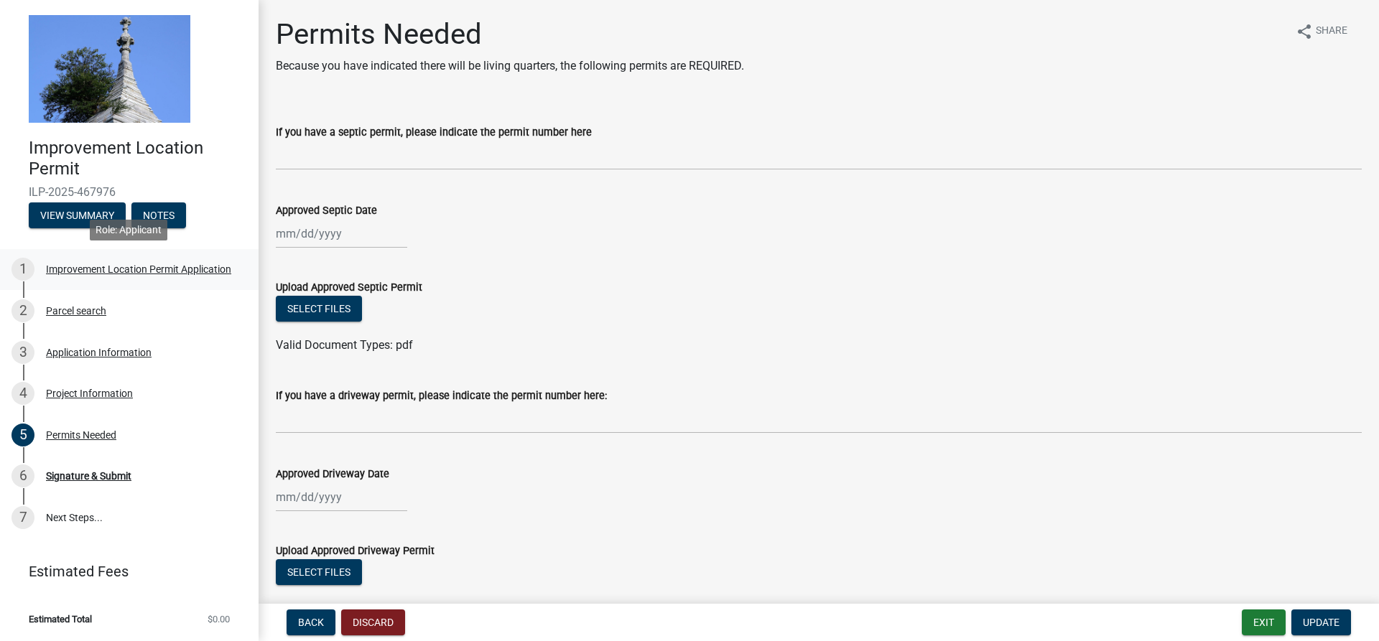
click at [65, 265] on div "Improvement Location Permit Application" at bounding box center [138, 269] width 185 height 10
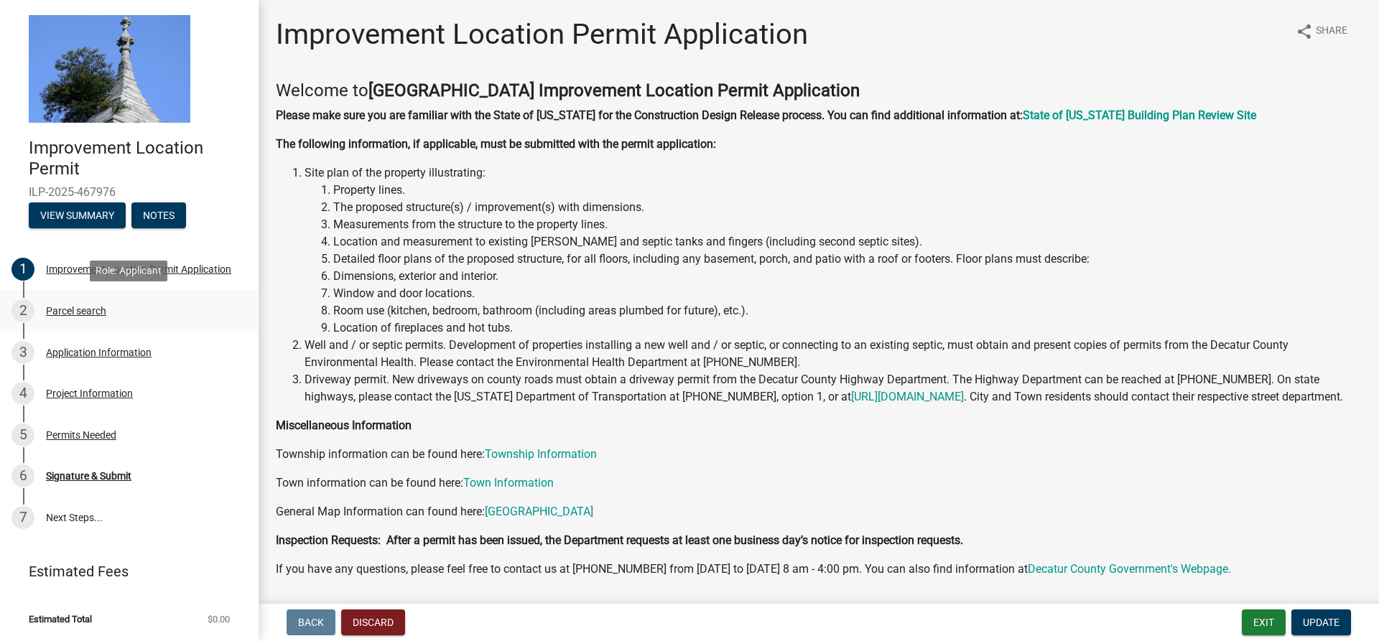
click at [80, 312] on div "Parcel search" at bounding box center [76, 311] width 60 height 10
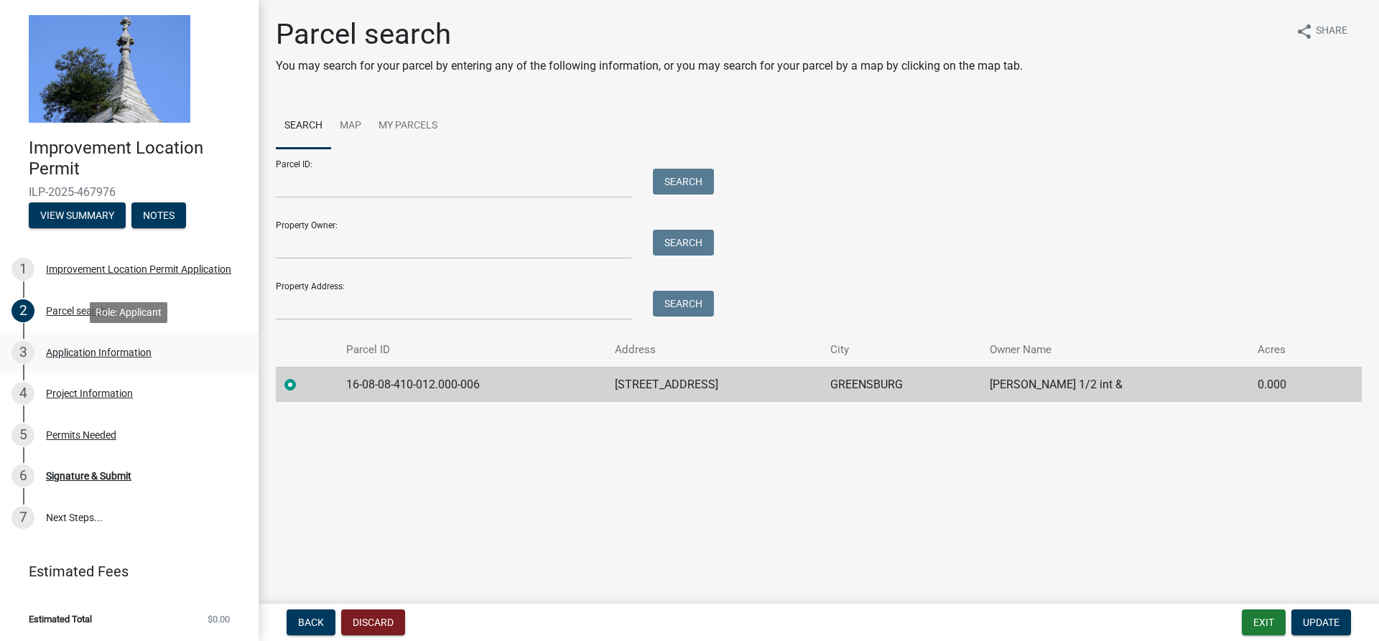
click at [59, 351] on div "Application Information" at bounding box center [99, 353] width 106 height 10
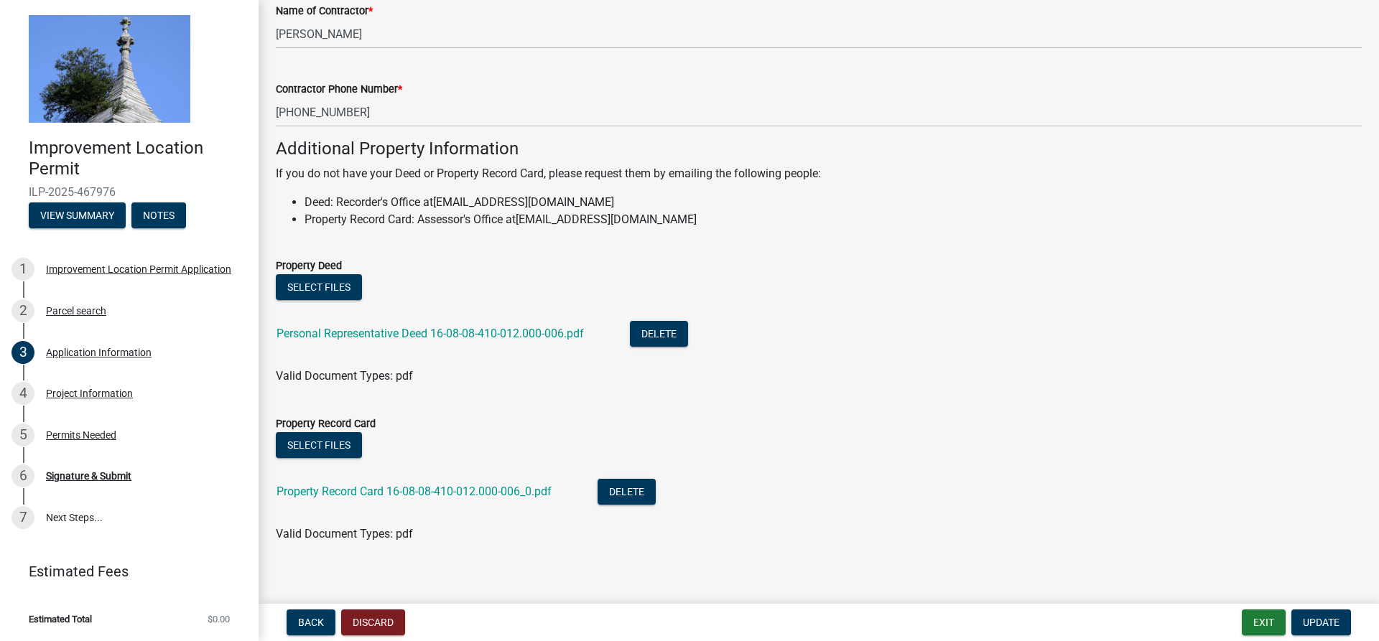
scroll to position [937, 0]
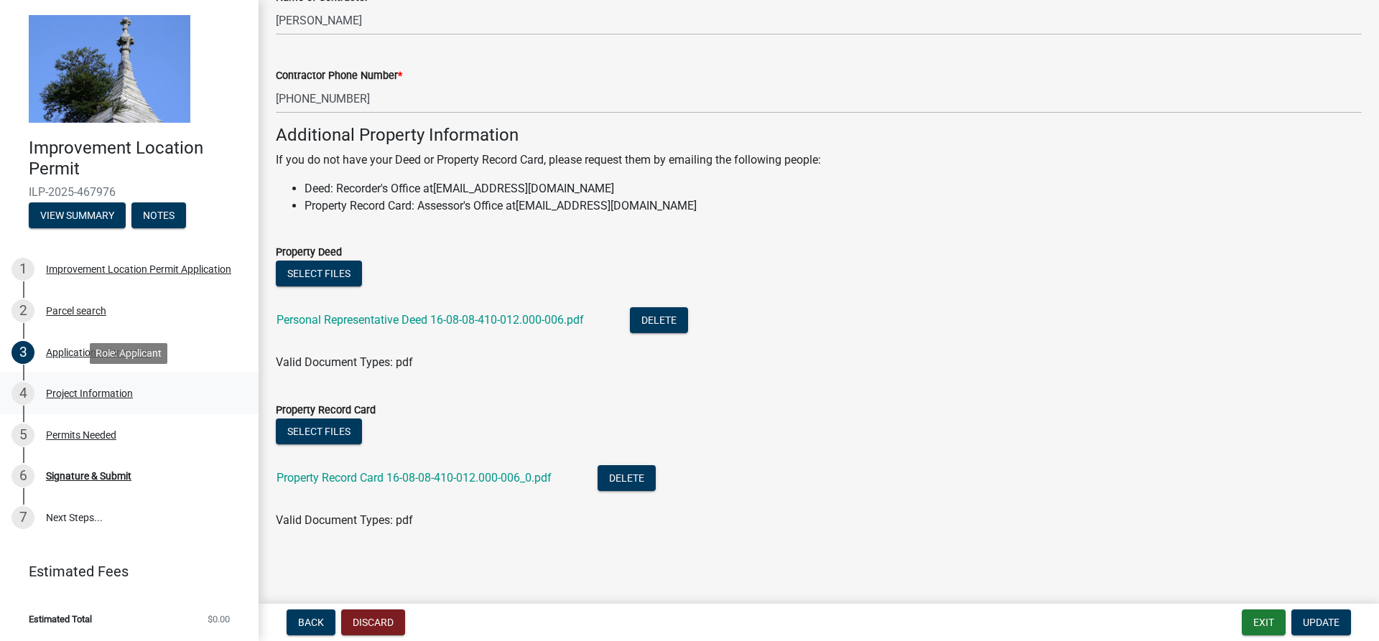
click at [77, 397] on div "Project Information" at bounding box center [89, 394] width 87 height 10
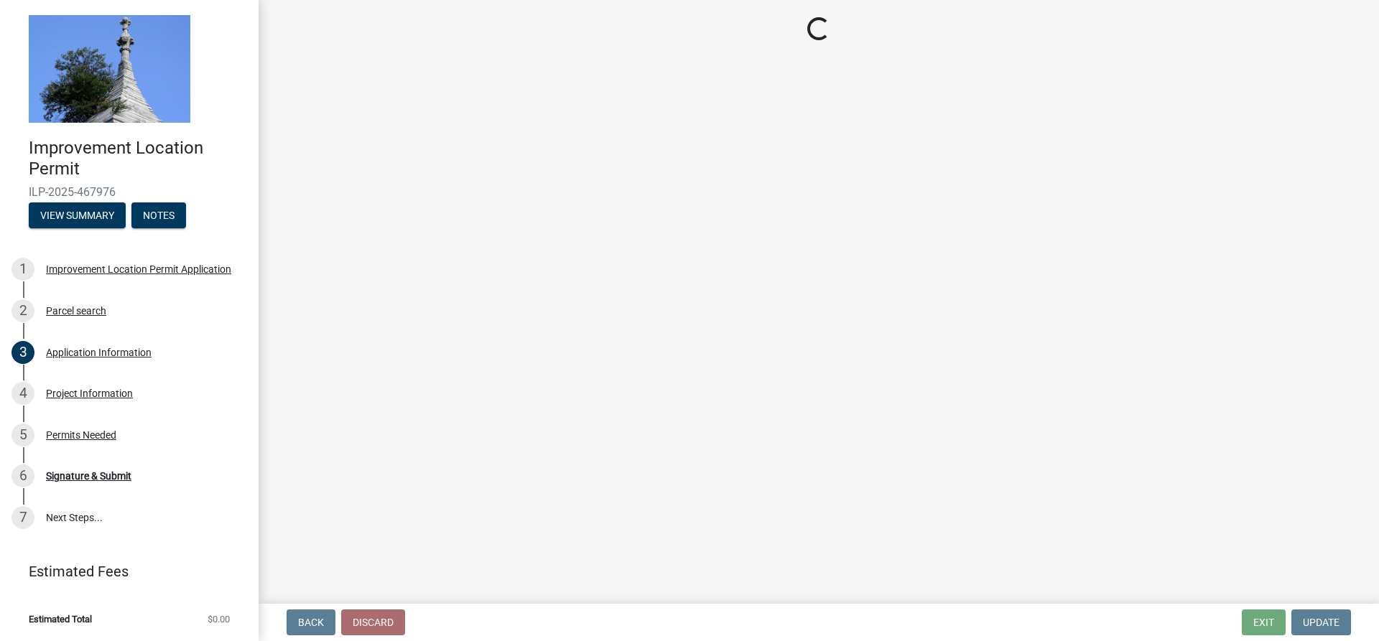
select select "9d64ea5b-356b-46b9-9003-cd08e8d798e4"
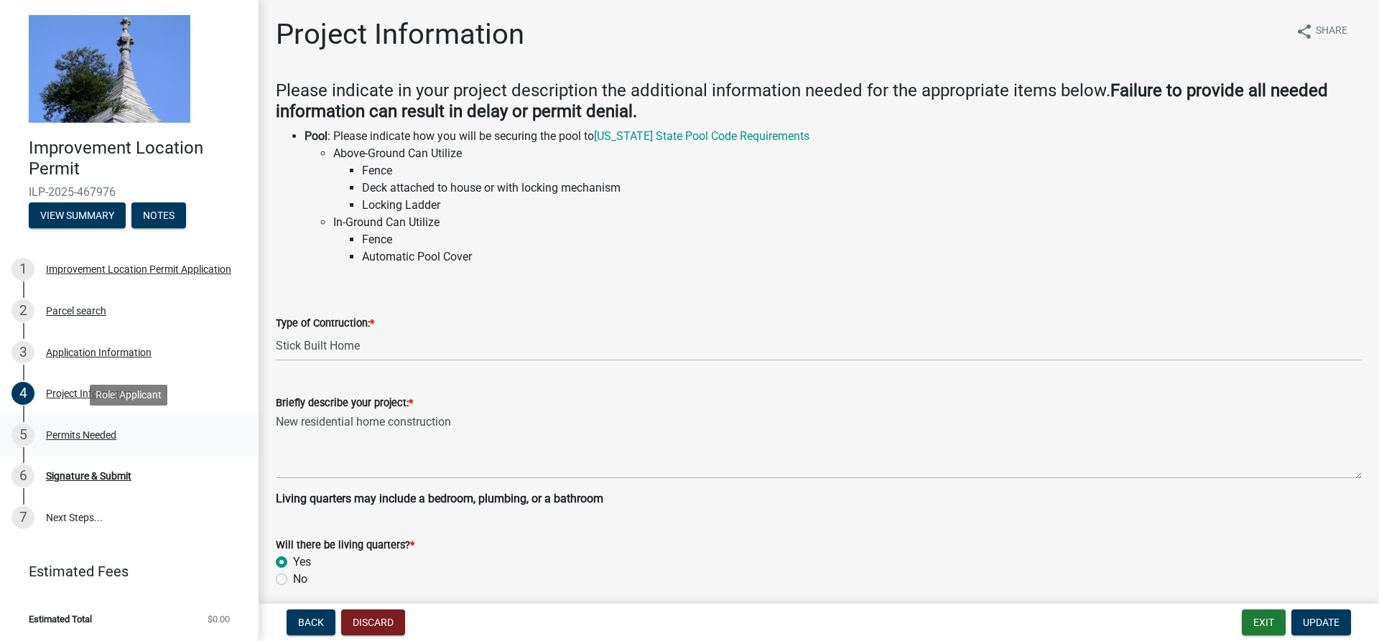
click at [105, 435] on div "Permits Needed" at bounding box center [81, 435] width 70 height 10
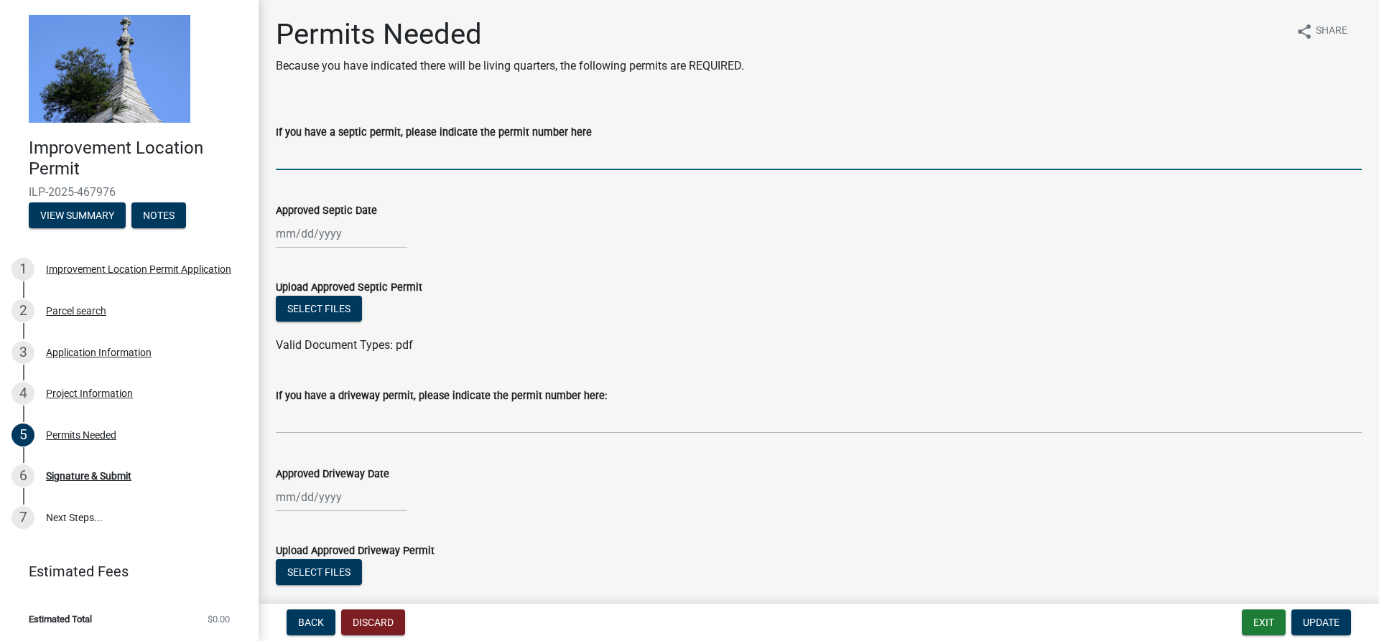
click at [351, 161] on input "If you have a septic permit, please indicate the permit number here" at bounding box center [819, 155] width 1086 height 29
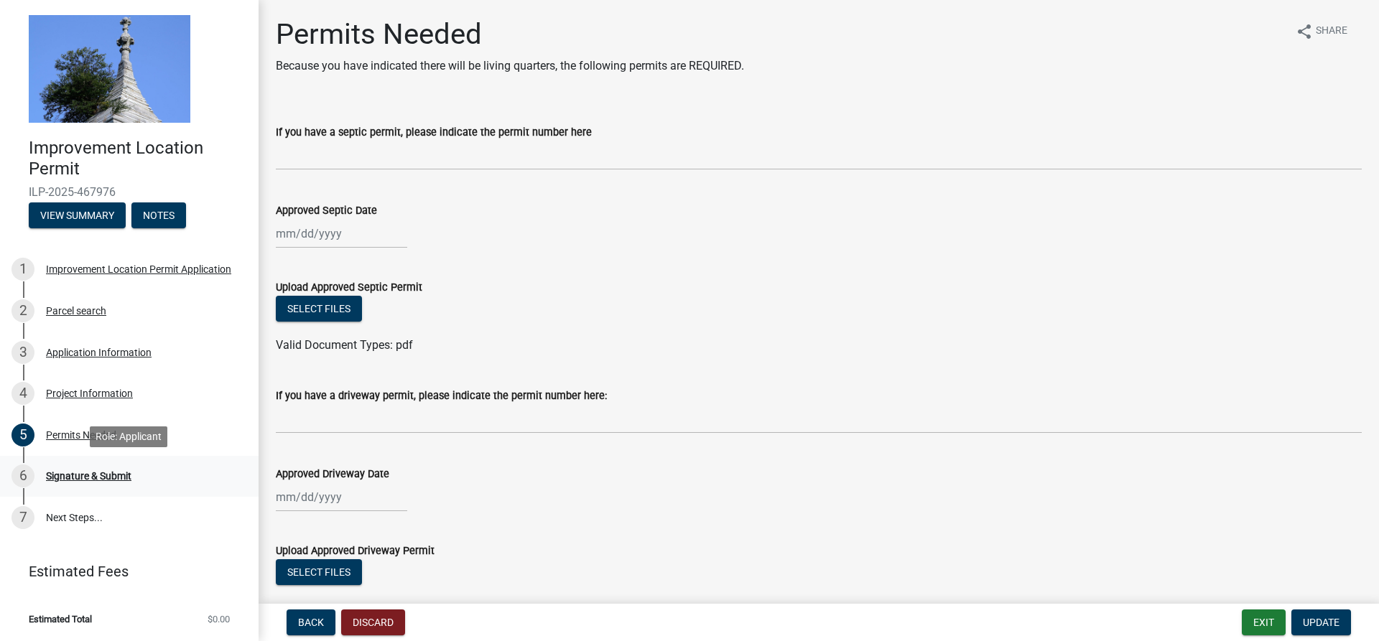
click at [102, 468] on div "6 Signature & Submit" at bounding box center [123, 476] width 224 height 23
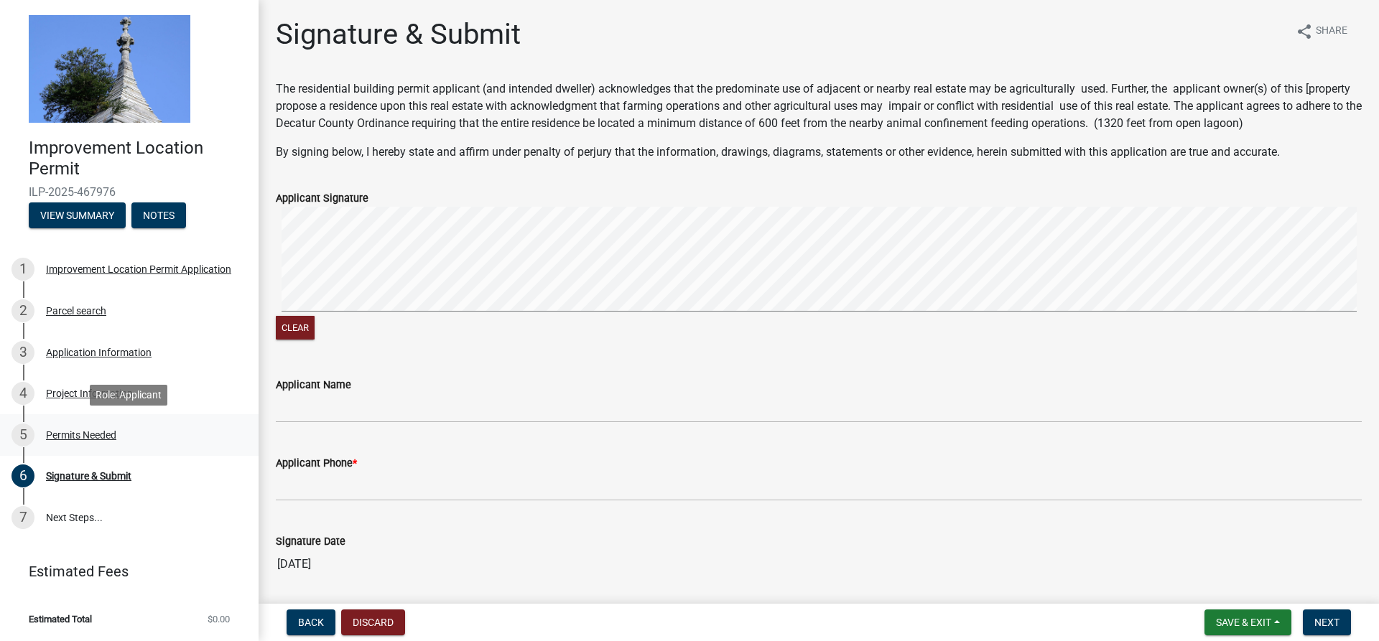
click at [107, 434] on div "Permits Needed" at bounding box center [81, 435] width 70 height 10
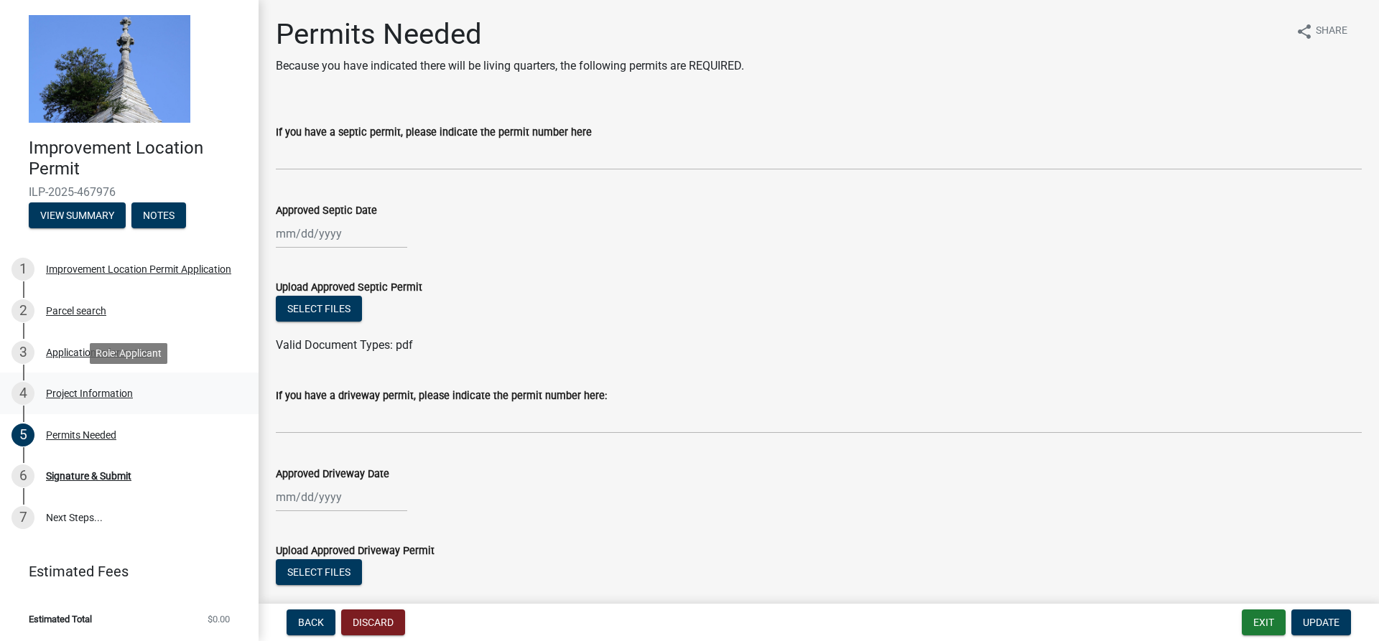
click at [88, 394] on div "Project Information" at bounding box center [89, 394] width 87 height 10
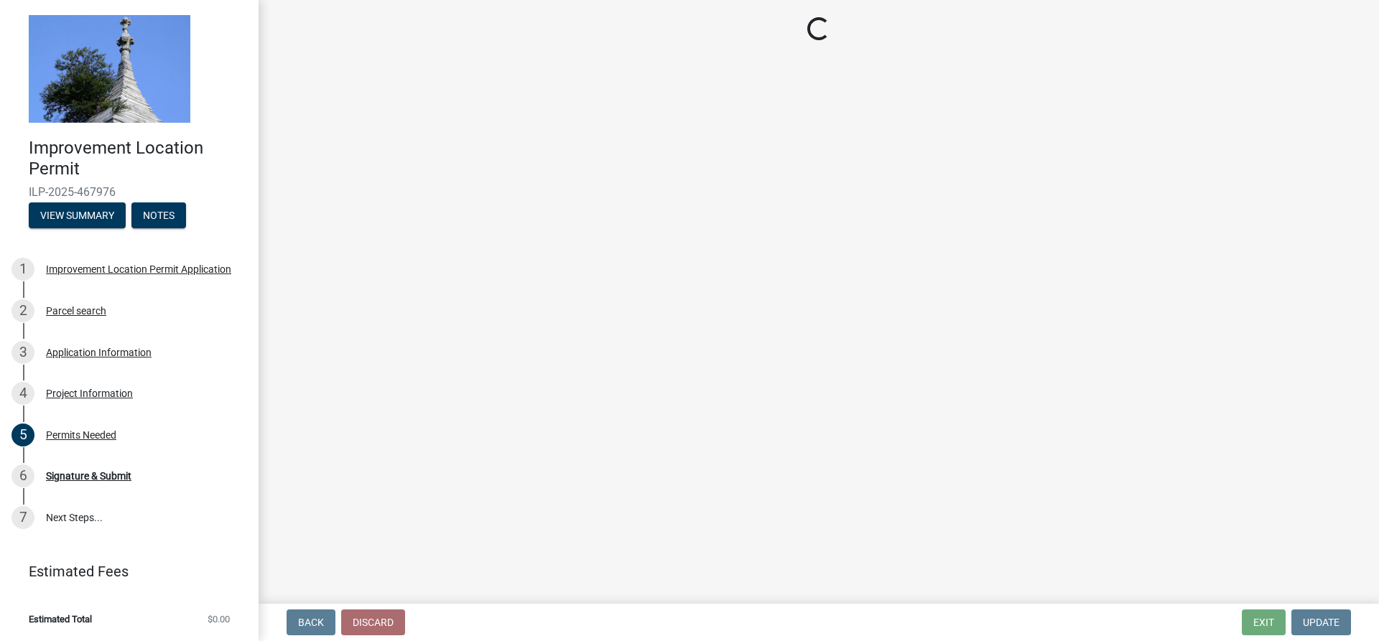
select select "9d64ea5b-356b-46b9-9003-cd08e8d798e4"
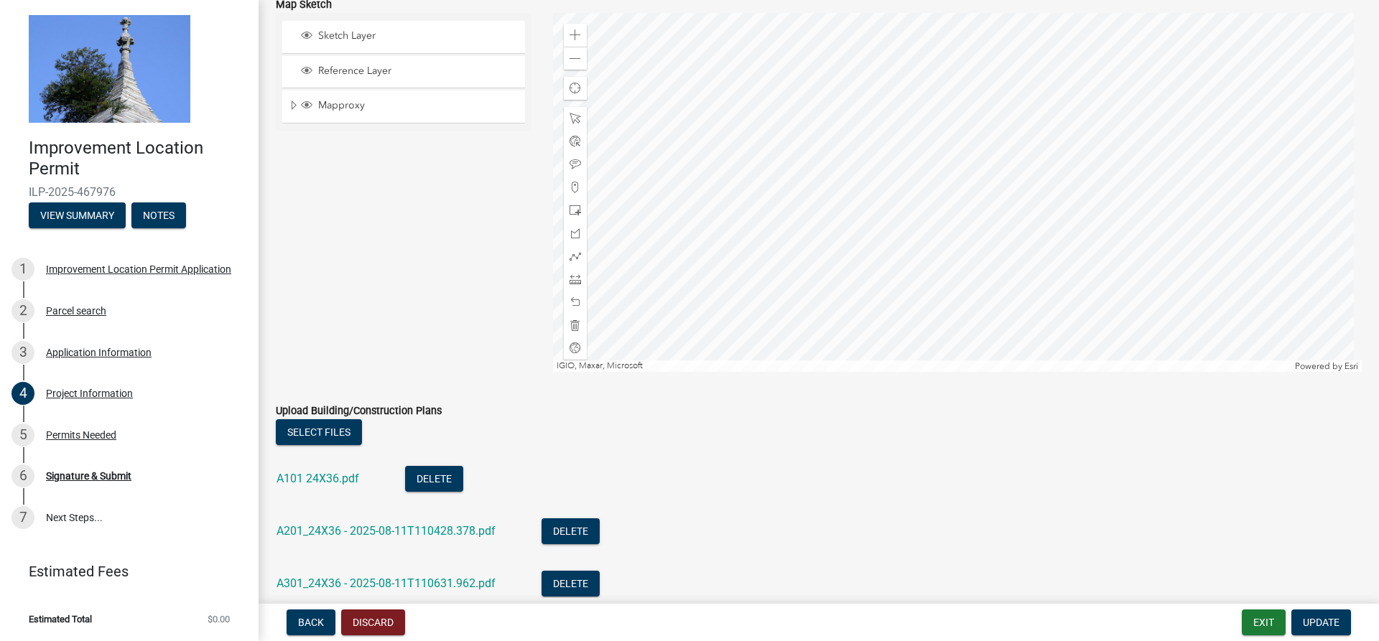
scroll to position [1449, 0]
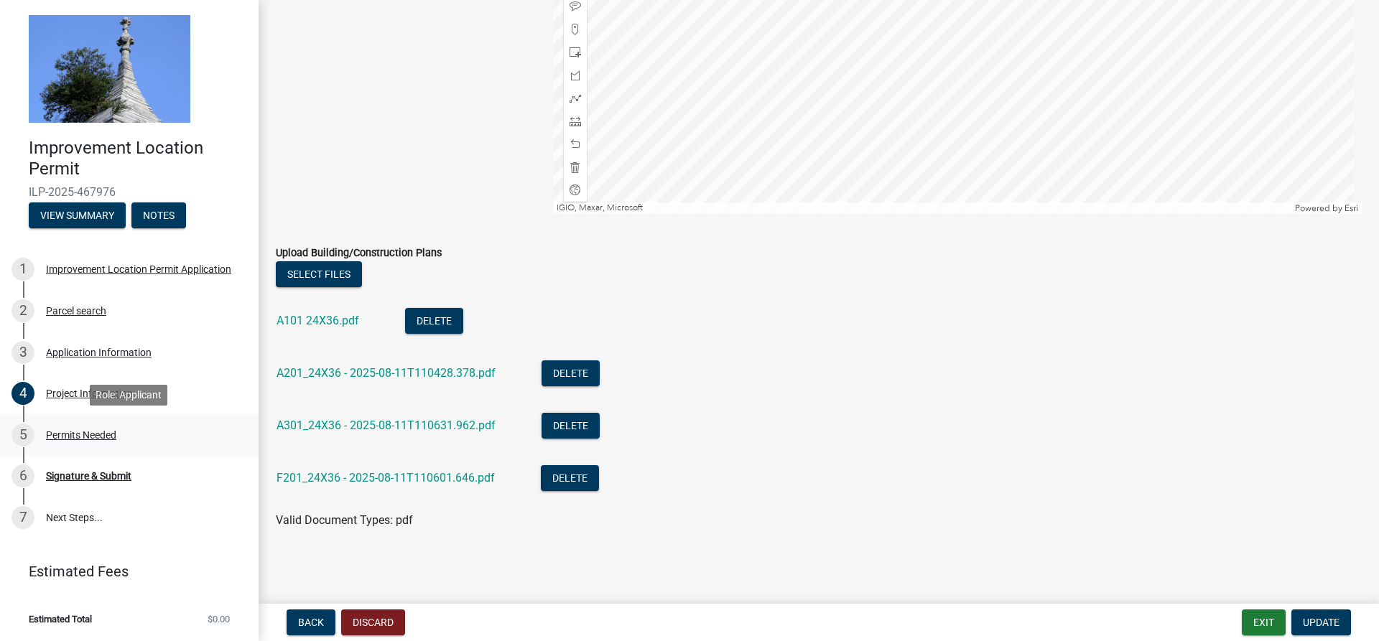
click at [68, 430] on div "Permits Needed" at bounding box center [81, 435] width 70 height 10
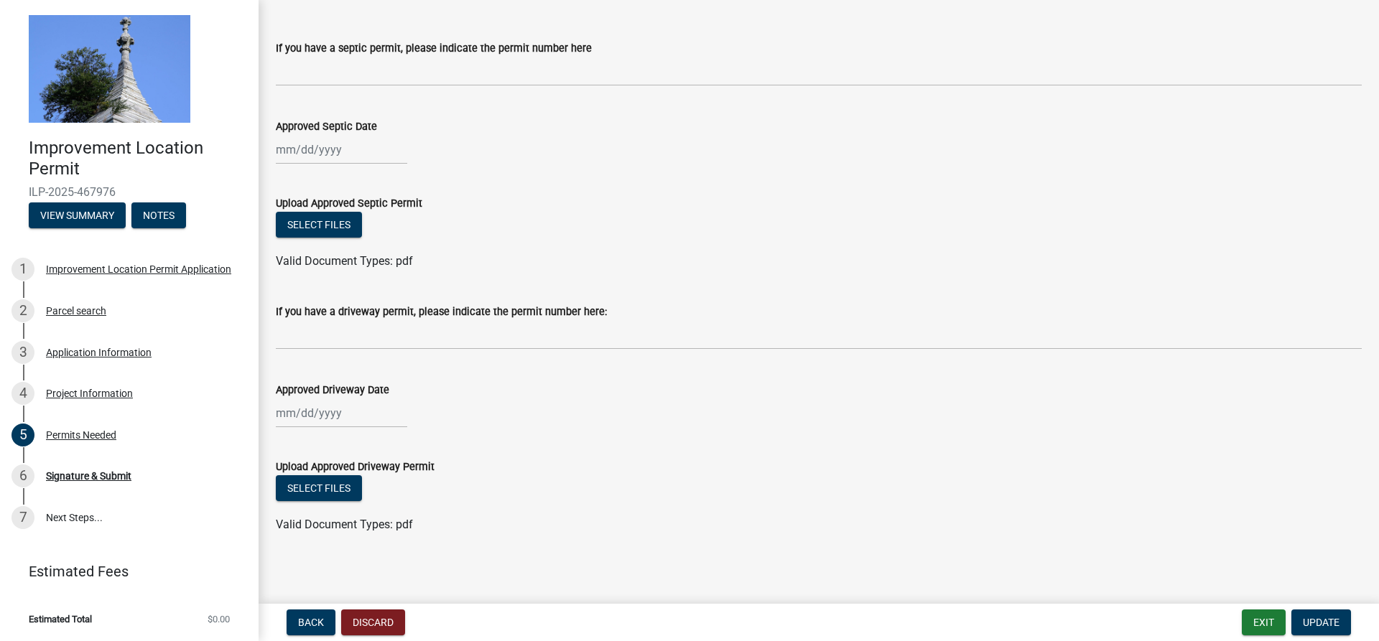
scroll to position [88, 0]
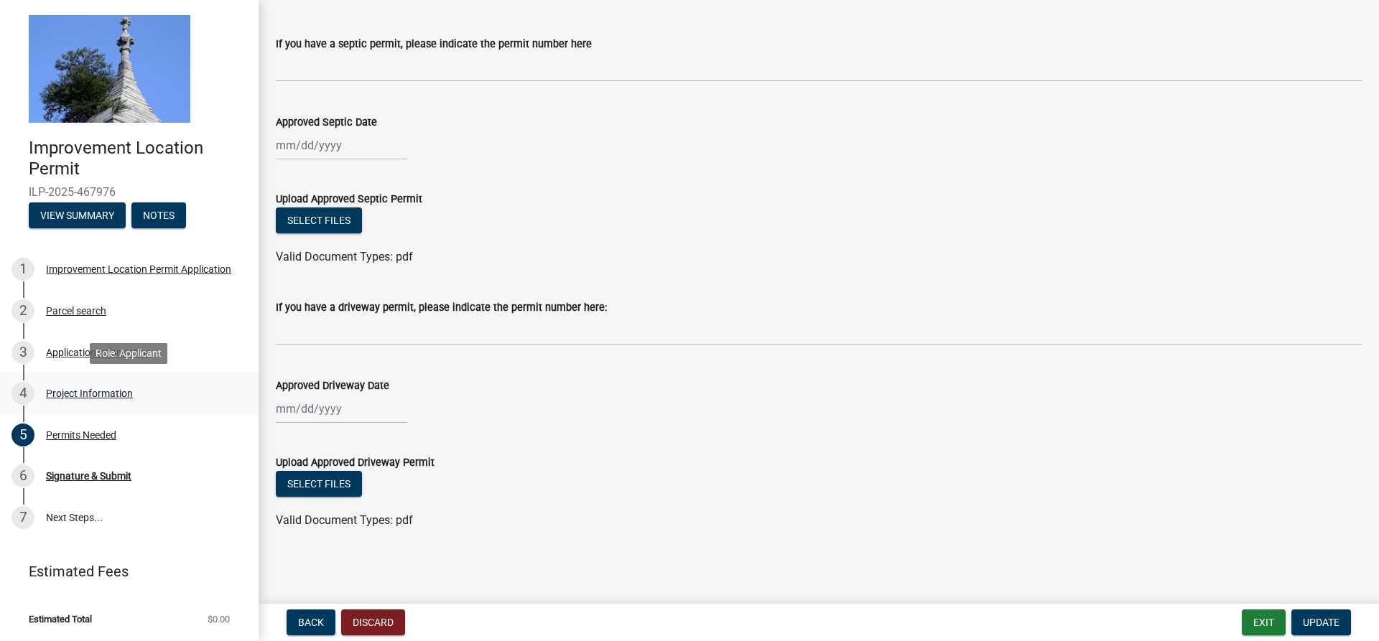
click at [97, 395] on div "Project Information" at bounding box center [89, 394] width 87 height 10
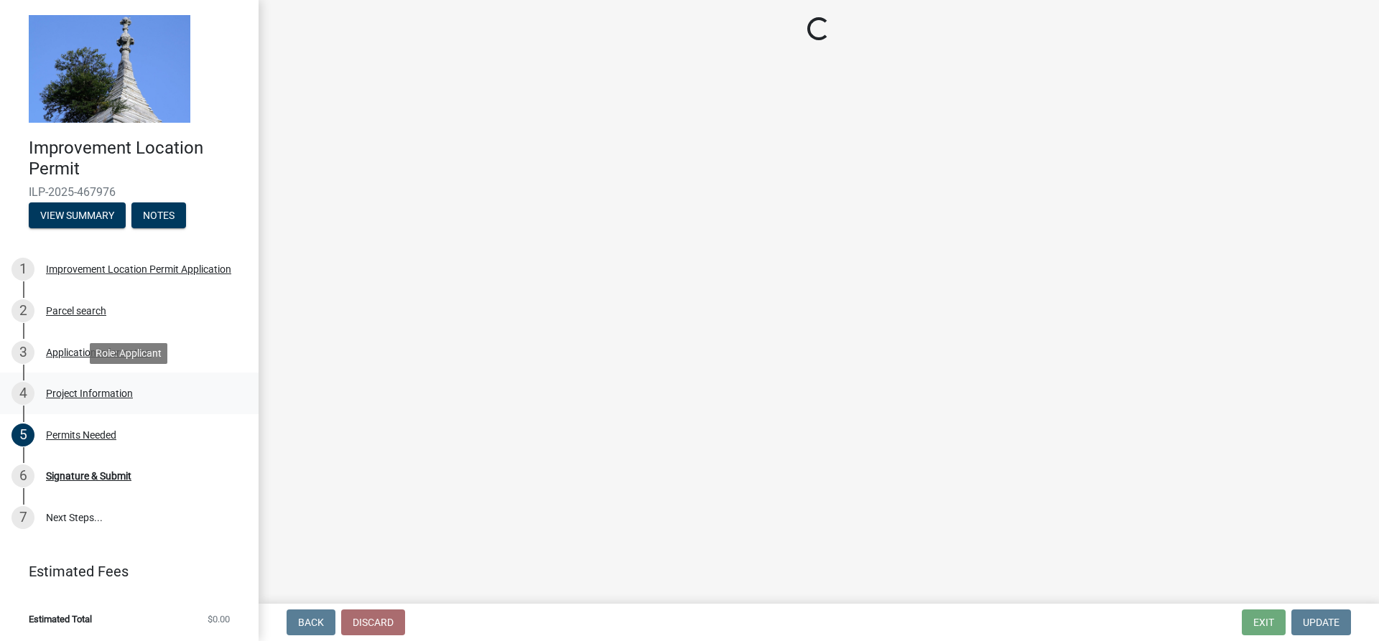
scroll to position [0, 0]
select select "9d64ea5b-356b-46b9-9003-cd08e8d798e4"
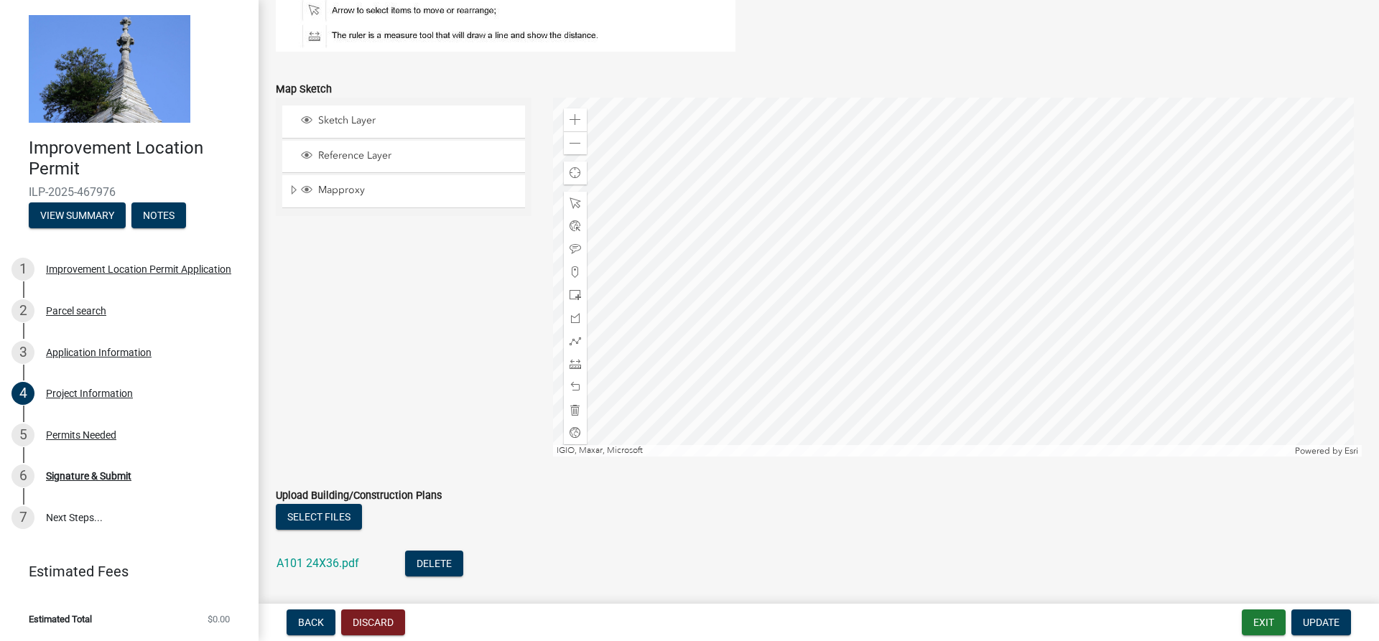
scroll to position [1449, 0]
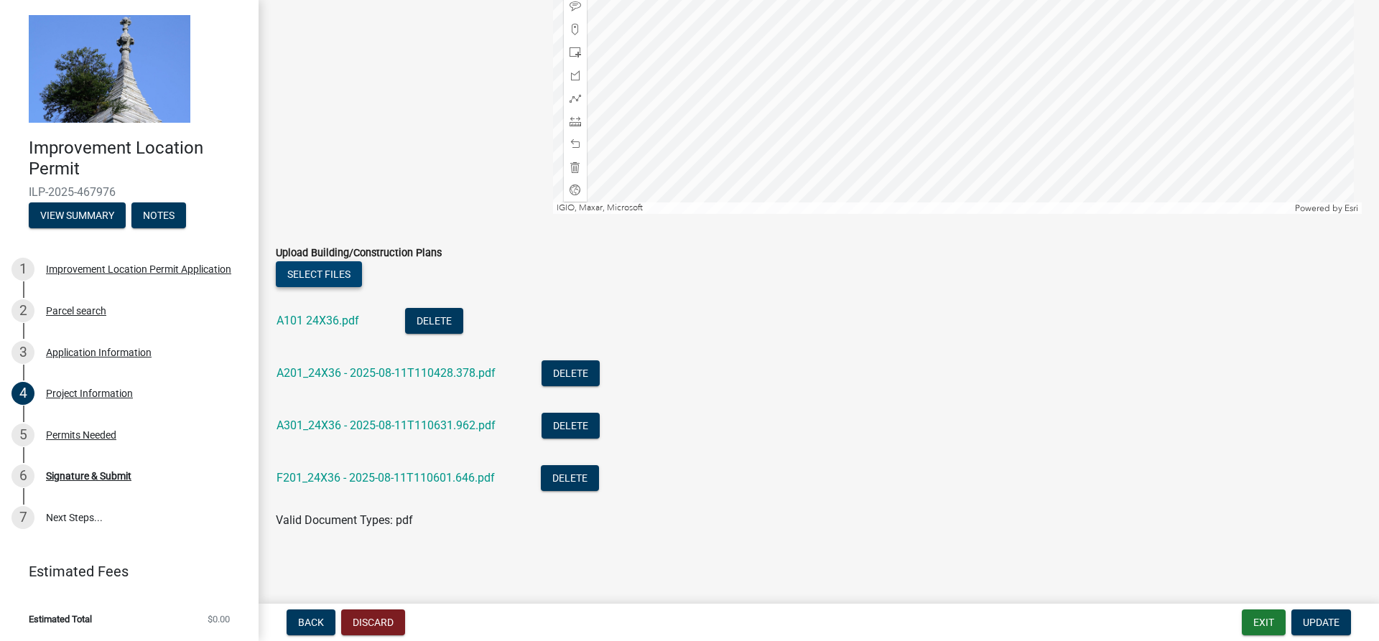
click at [320, 272] on button "Select files" at bounding box center [319, 274] width 86 height 26
click at [324, 269] on button "Select files" at bounding box center [319, 274] width 86 height 26
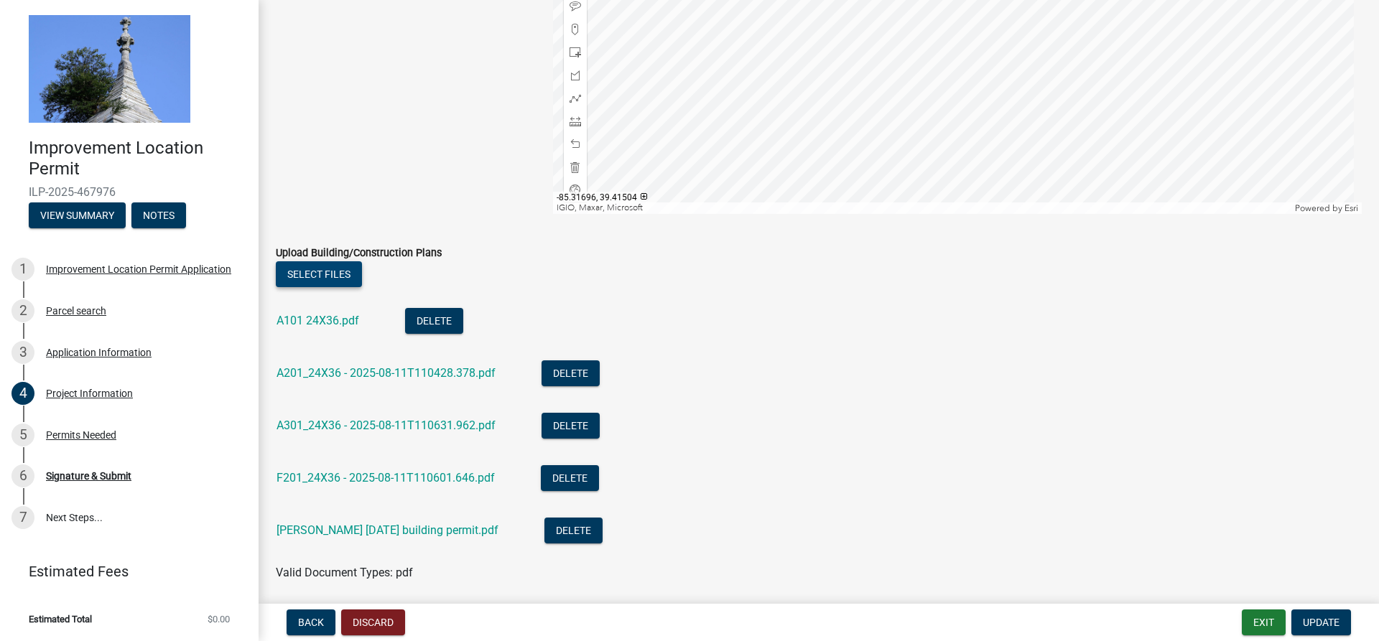
scroll to position [1501, 0]
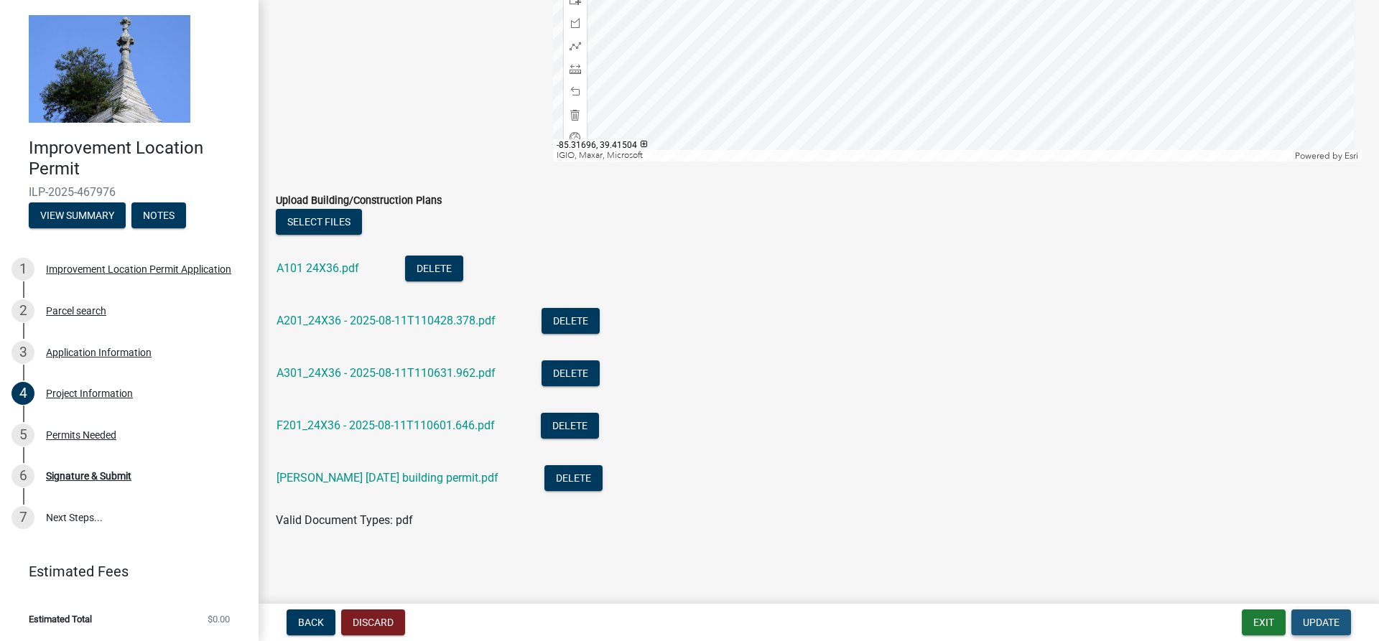
click at [1336, 623] on span "Update" at bounding box center [1321, 622] width 37 height 11
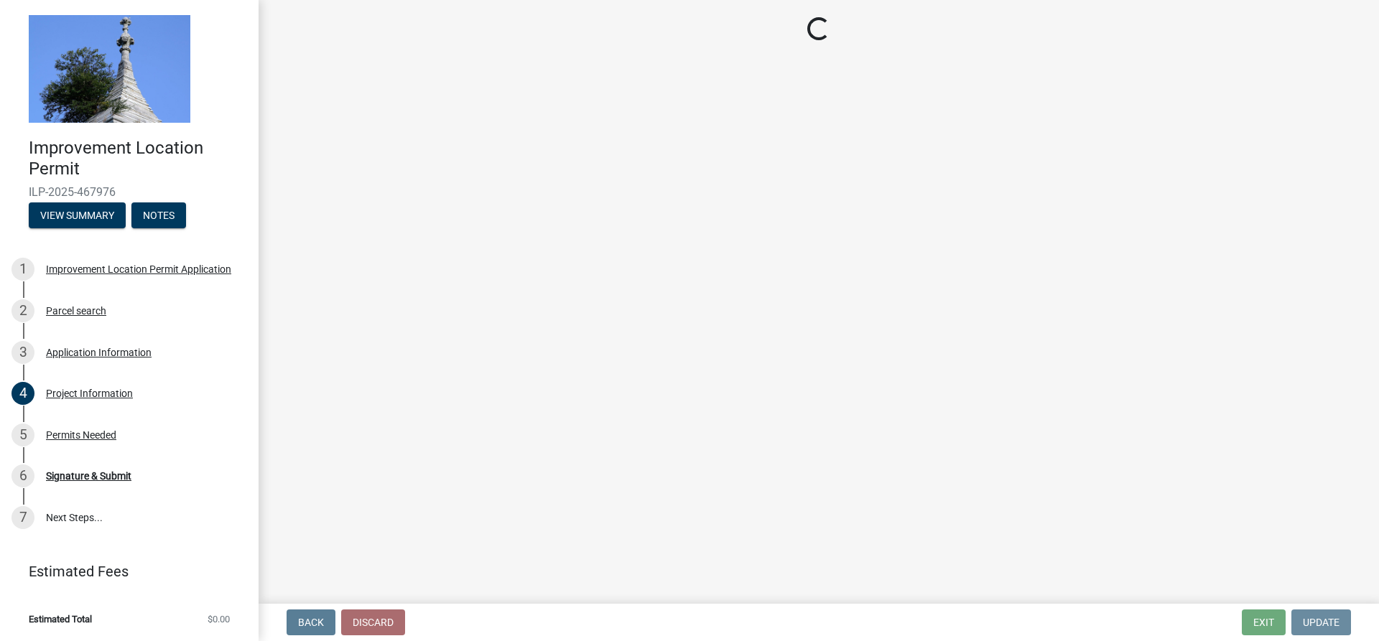
scroll to position [0, 0]
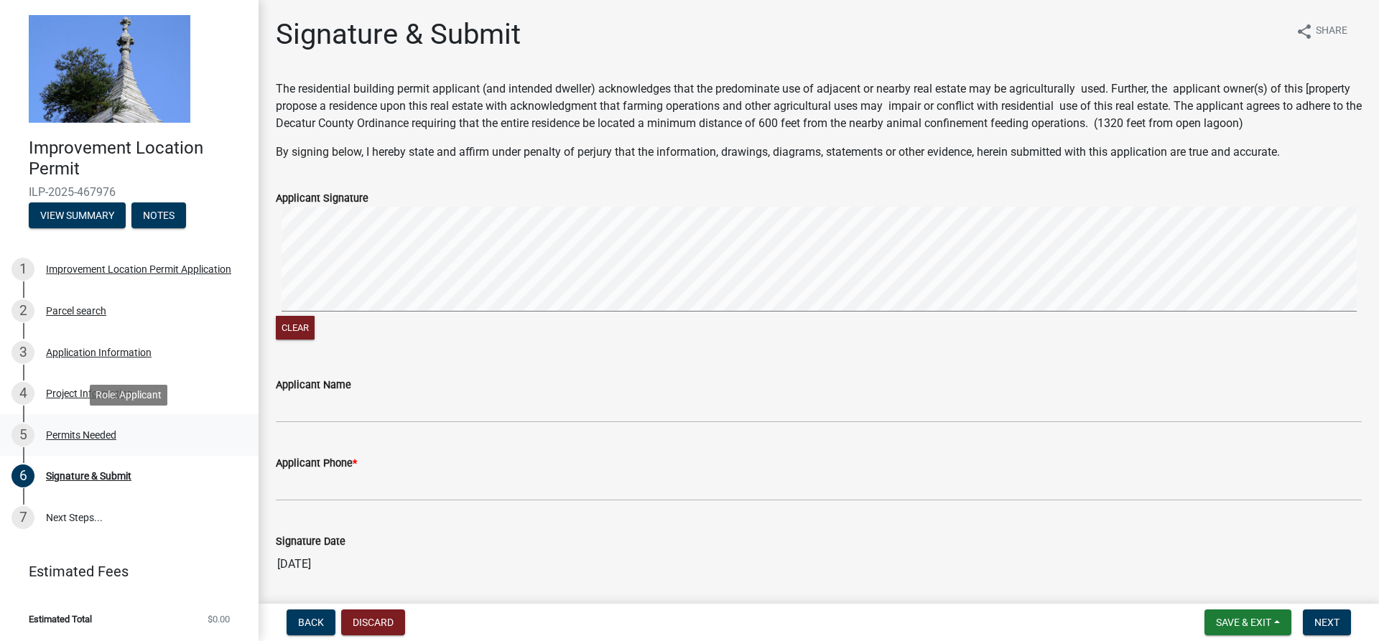
click at [95, 440] on div "Permits Needed" at bounding box center [81, 435] width 70 height 10
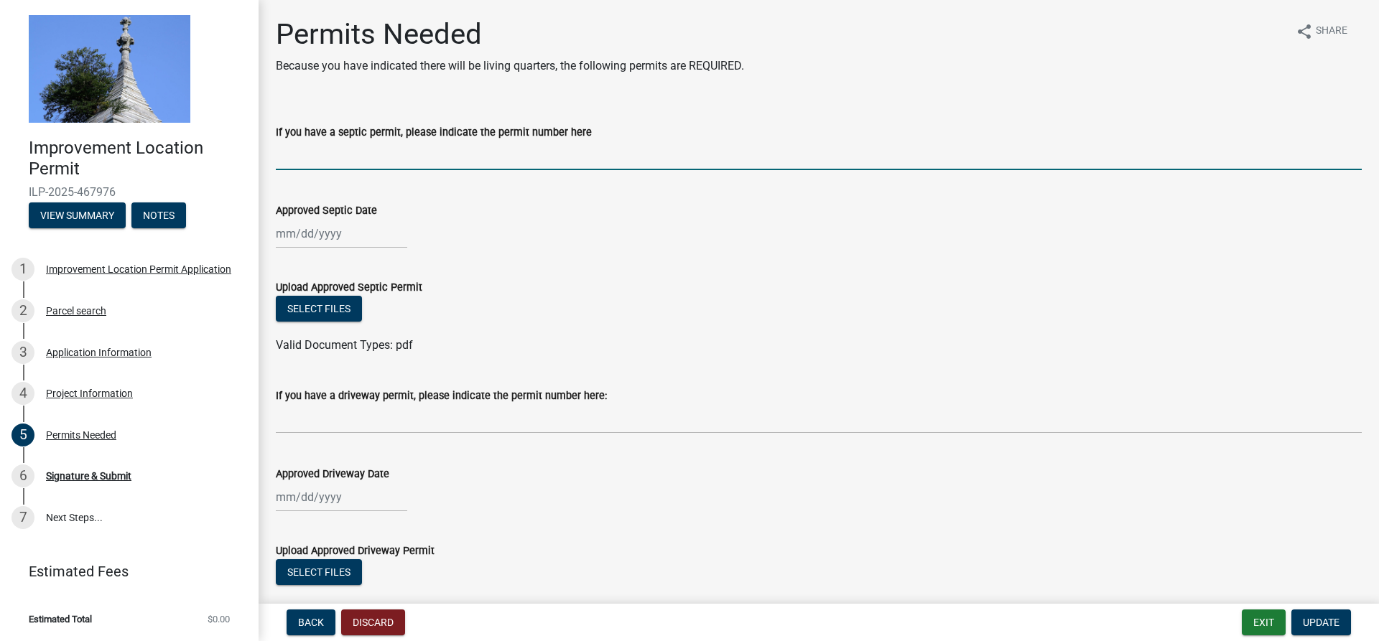
click at [372, 159] on input "If you have a septic permit, please indicate the permit number here" at bounding box center [819, 155] width 1086 height 29
type input "n?a"
click at [291, 227] on div at bounding box center [341, 233] width 131 height 29
select select "9"
select select "2025"
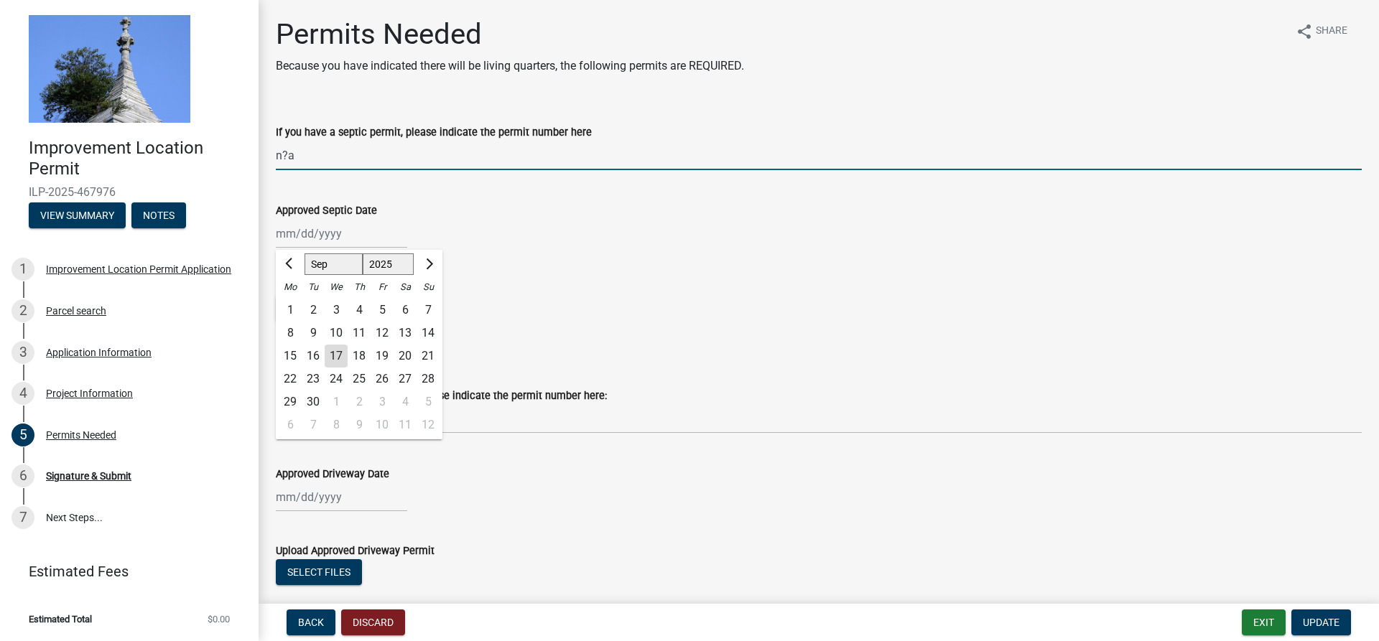
click at [300, 157] on input "n?a" at bounding box center [819, 155] width 1086 height 29
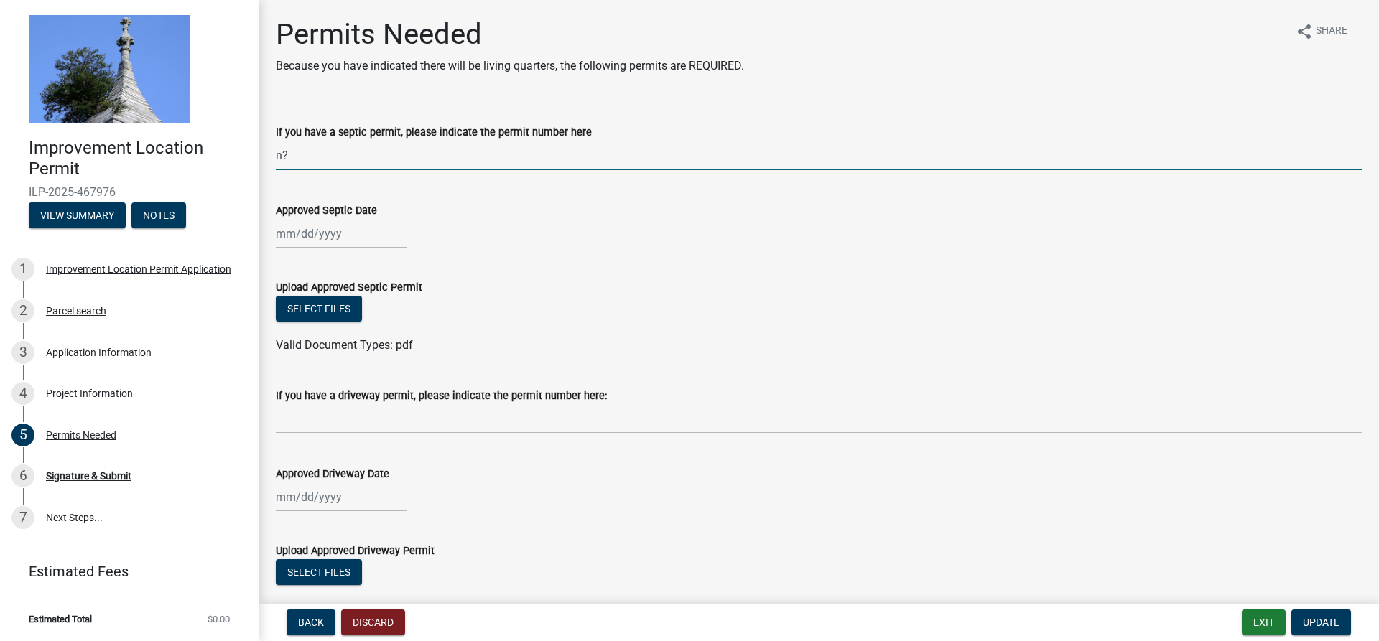
type input "n"
type input "N/A"
select select "9"
select select "2025"
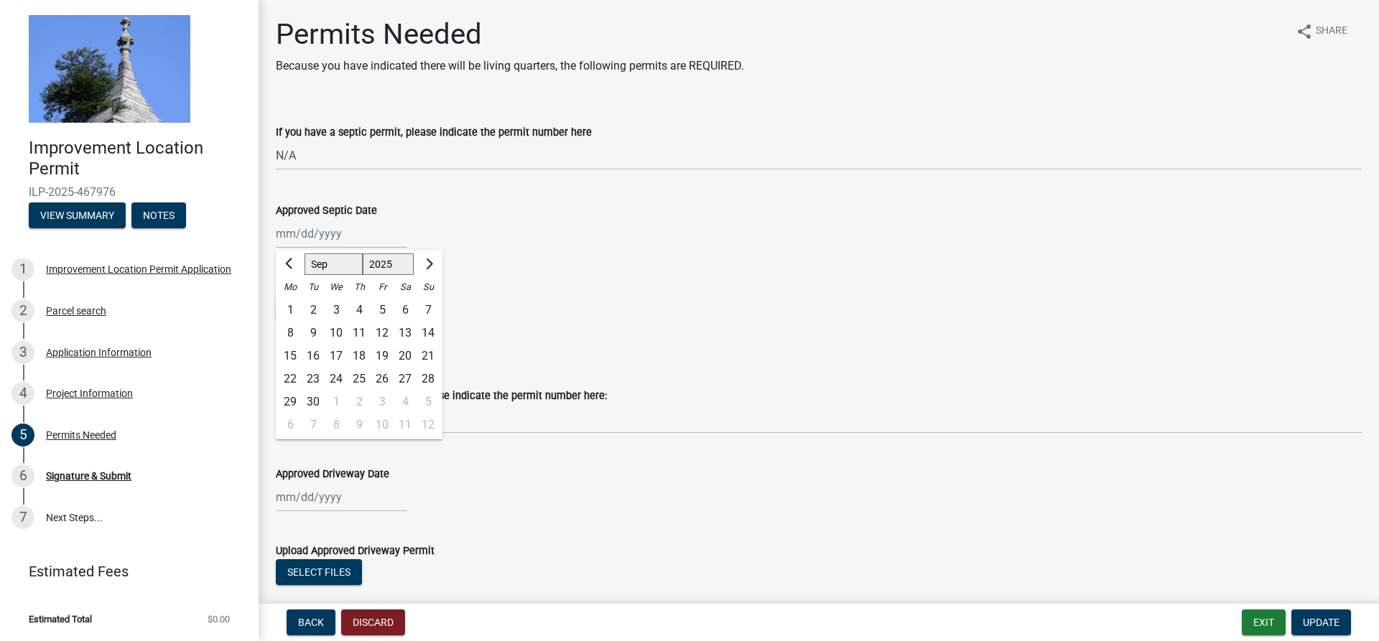
click at [493, 221] on div "[PERSON_NAME] Feb Mar Apr [PERSON_NAME][DATE] Oct Nov [DATE] 1526 1527 1528 152…" at bounding box center [819, 233] width 1086 height 29
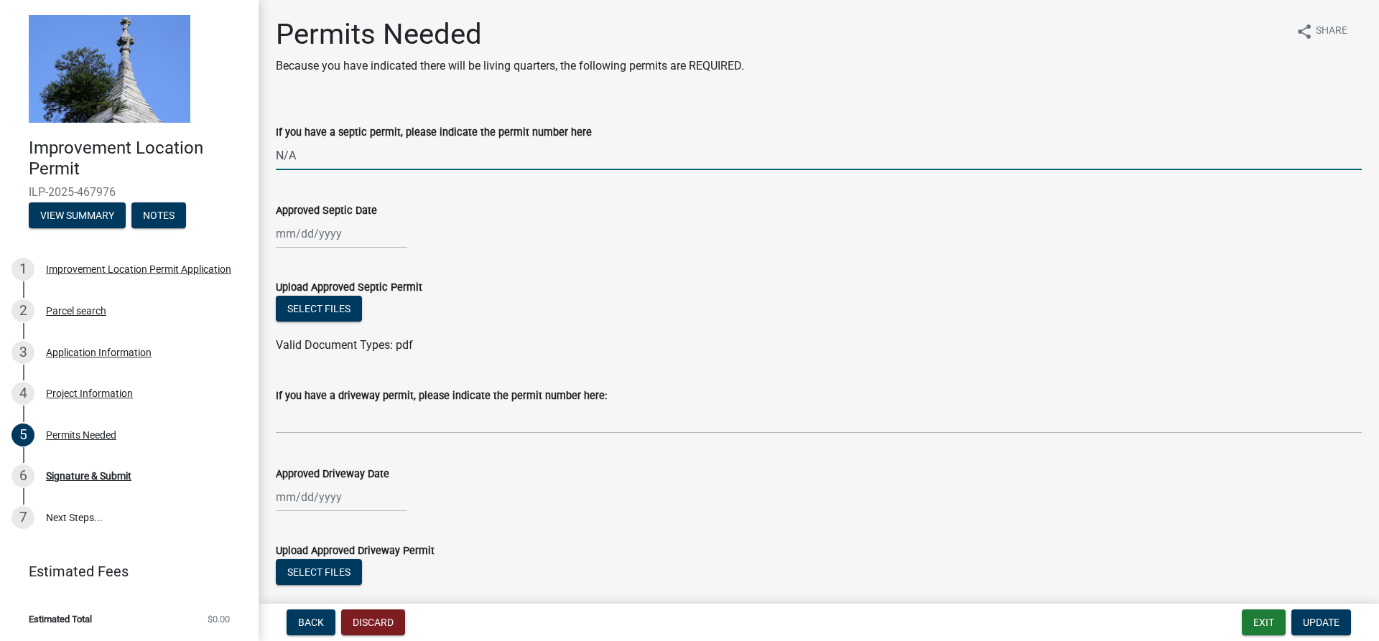
drag, startPoint x: 315, startPoint y: 155, endPoint x: 206, endPoint y: 149, distance: 108.6
click at [206, 149] on div "Improvement Location Permit ILP-2025-467976 View Summary Notes 1 Improvement Lo…" at bounding box center [689, 320] width 1379 height 641
click at [338, 311] on button "Select files" at bounding box center [319, 309] width 86 height 26
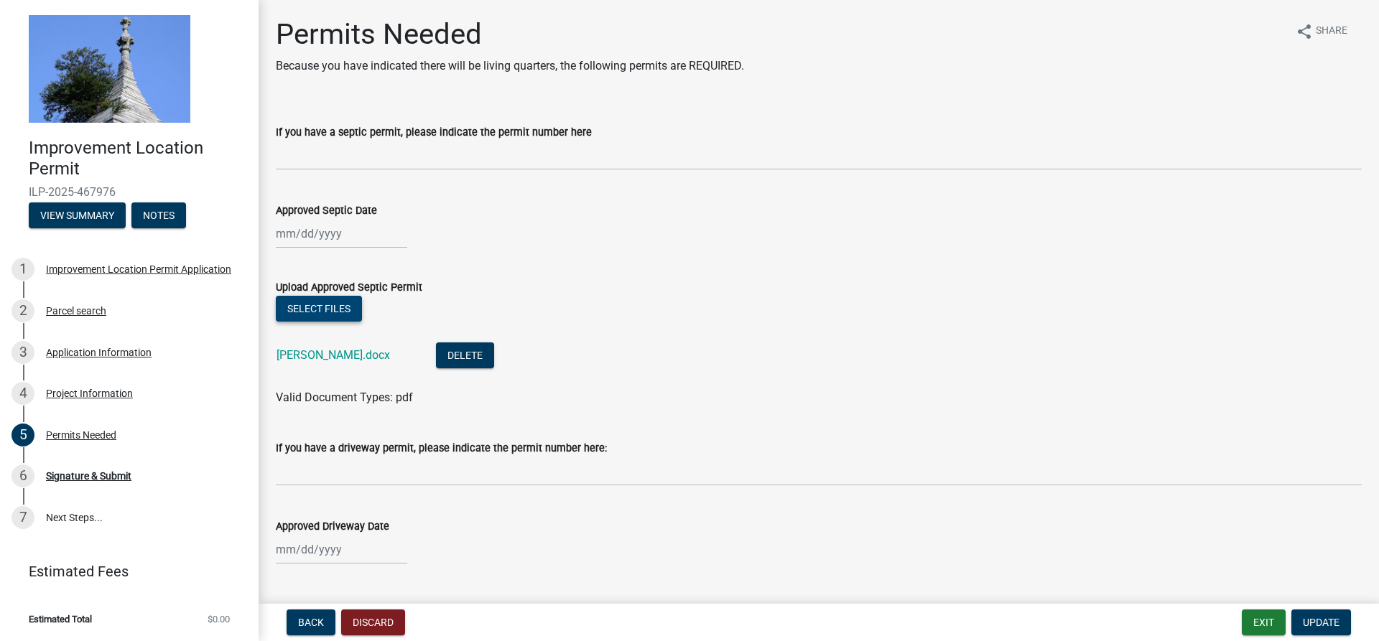
scroll to position [141, 0]
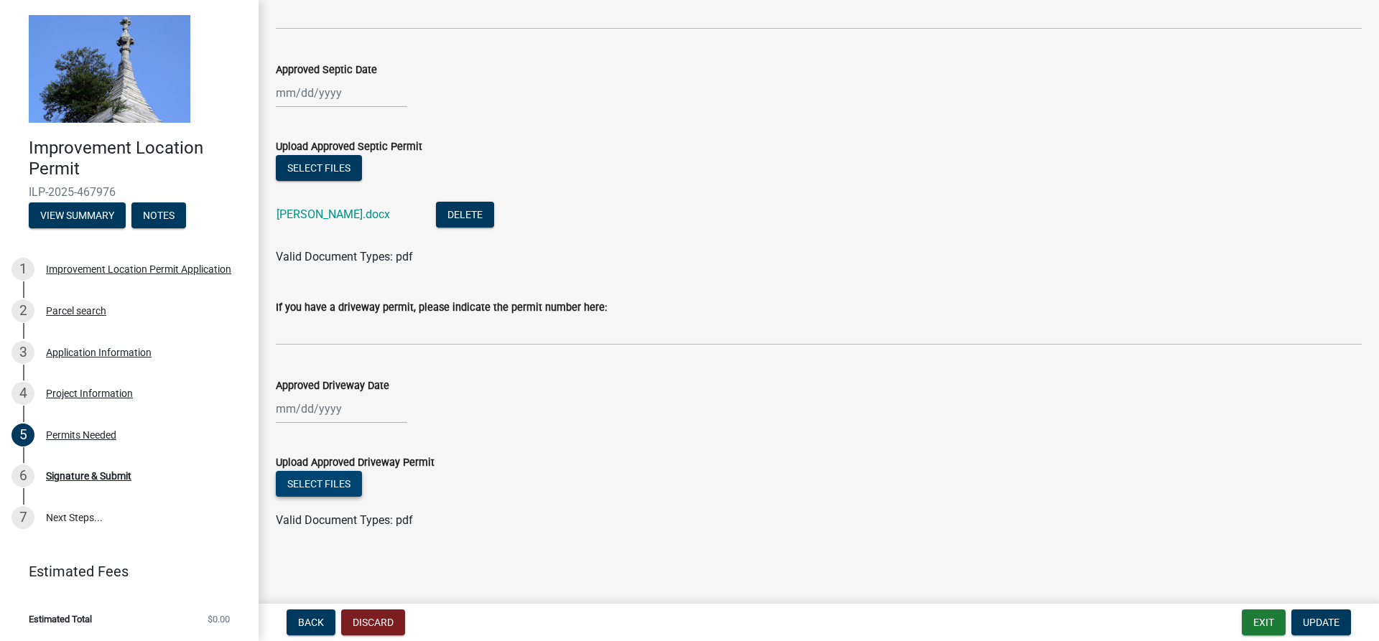
click at [323, 483] on button "Select files" at bounding box center [319, 484] width 86 height 26
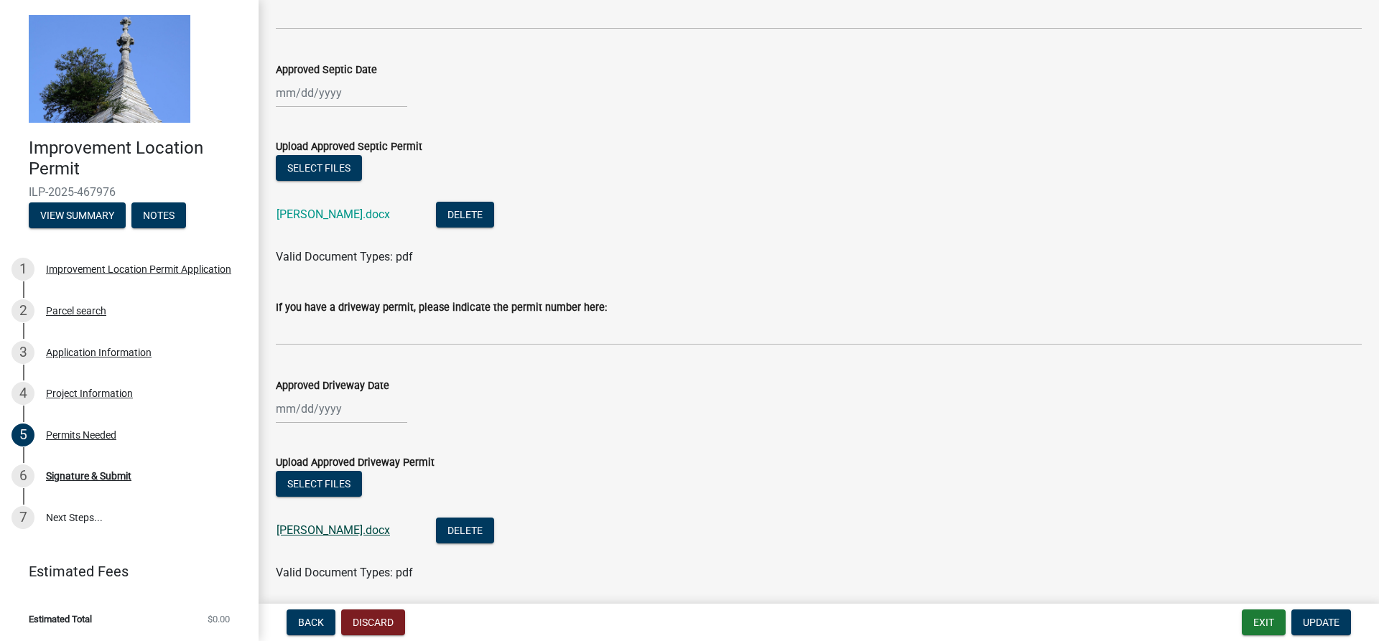
click at [314, 529] on link "[PERSON_NAME].docx" at bounding box center [333, 531] width 113 height 14
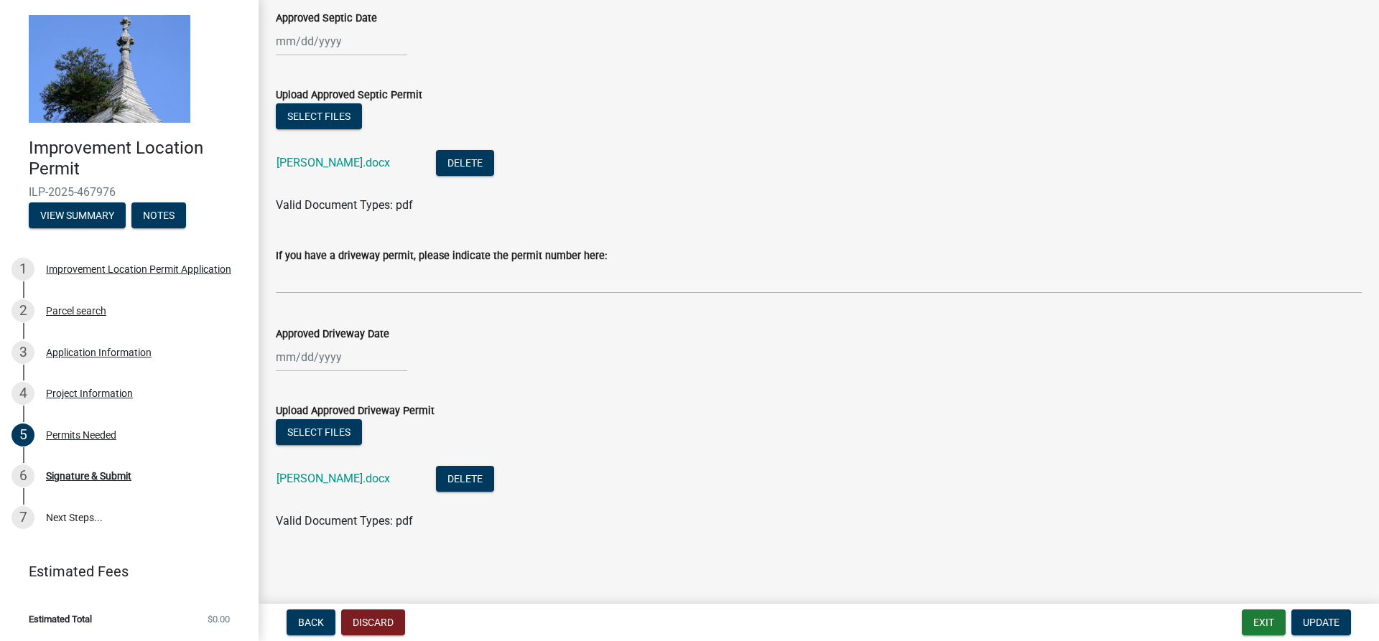
scroll to position [193, 0]
click at [1323, 620] on span "Update" at bounding box center [1321, 622] width 37 height 11
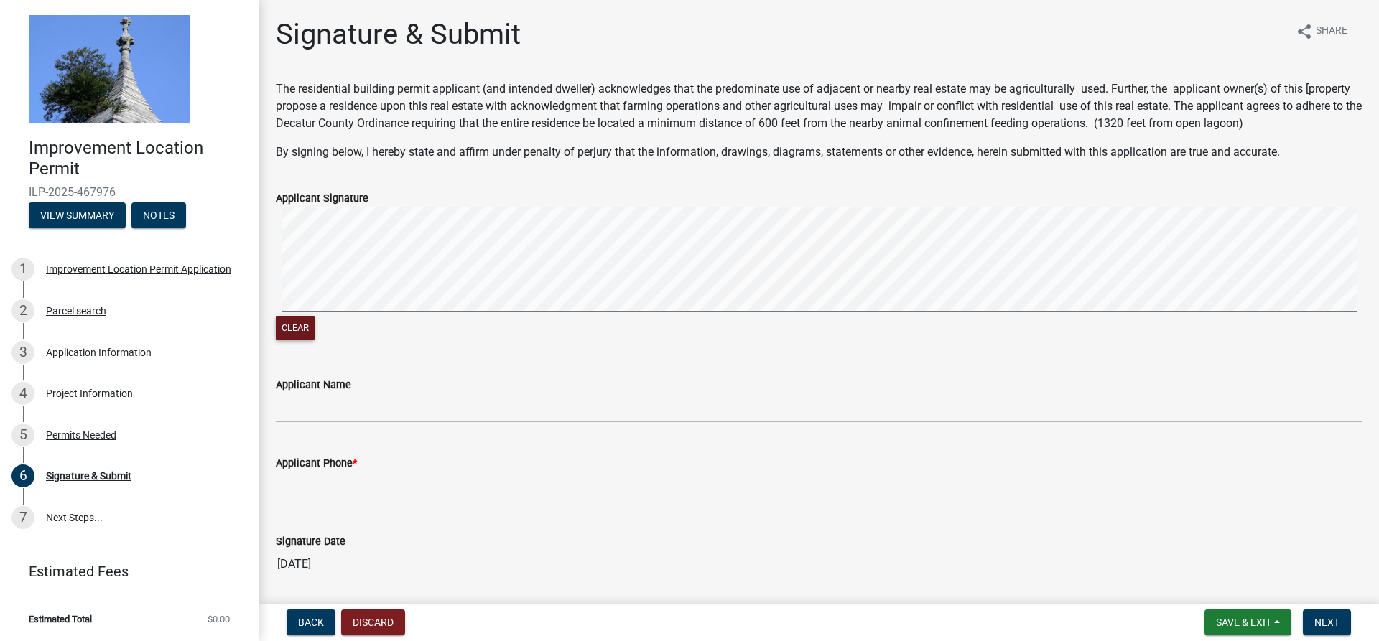
click at [299, 330] on button "Clear" at bounding box center [295, 328] width 39 height 24
click at [96, 437] on div "Permits Needed" at bounding box center [81, 435] width 70 height 10
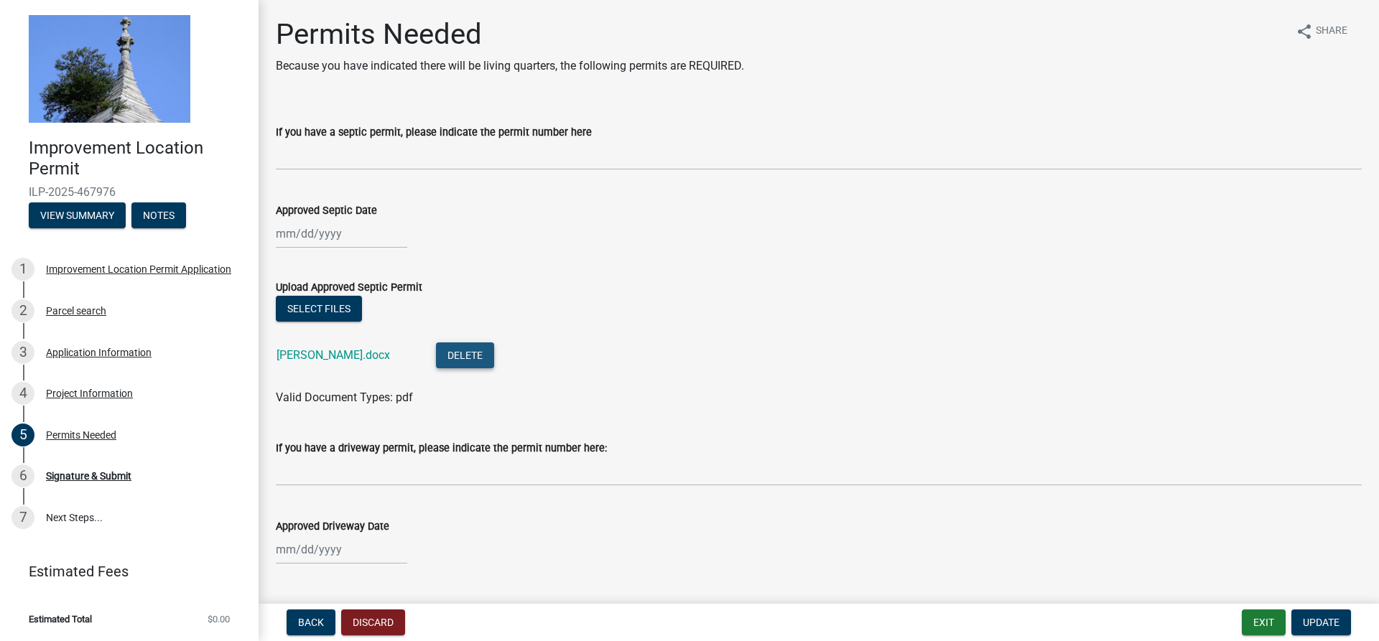
click at [436, 360] on button "Delete" at bounding box center [465, 356] width 58 height 26
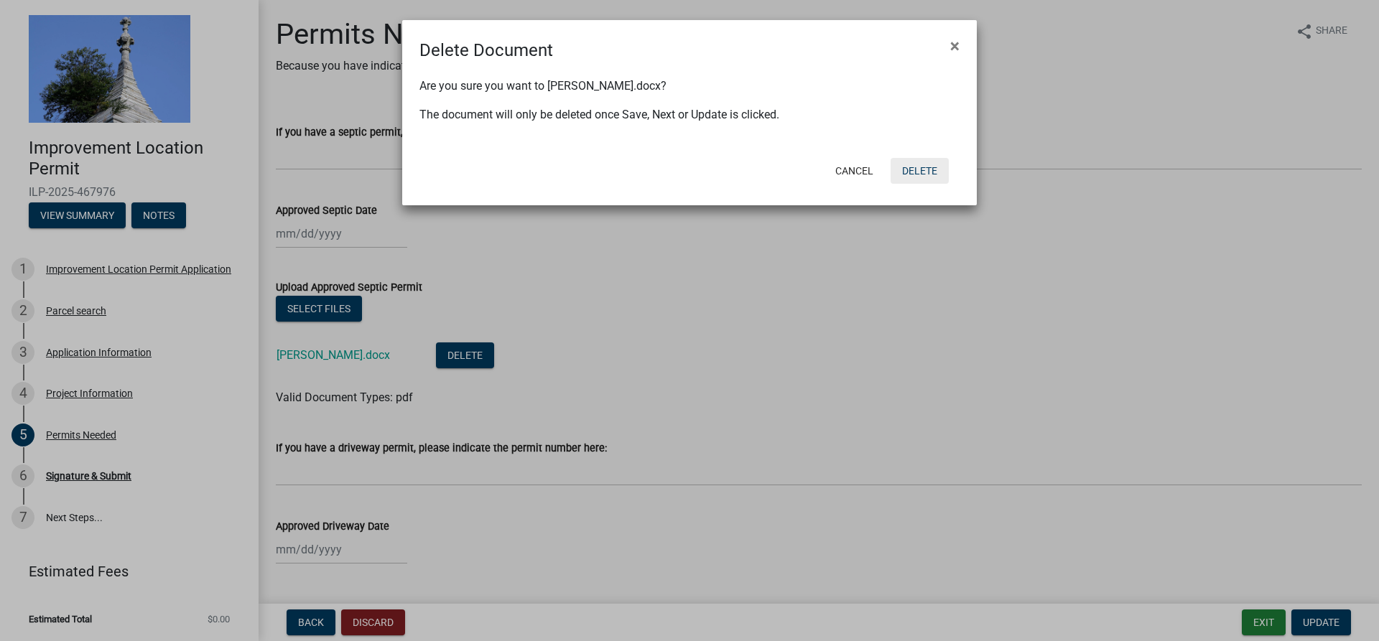
click at [917, 177] on button "Delete" at bounding box center [920, 171] width 58 height 26
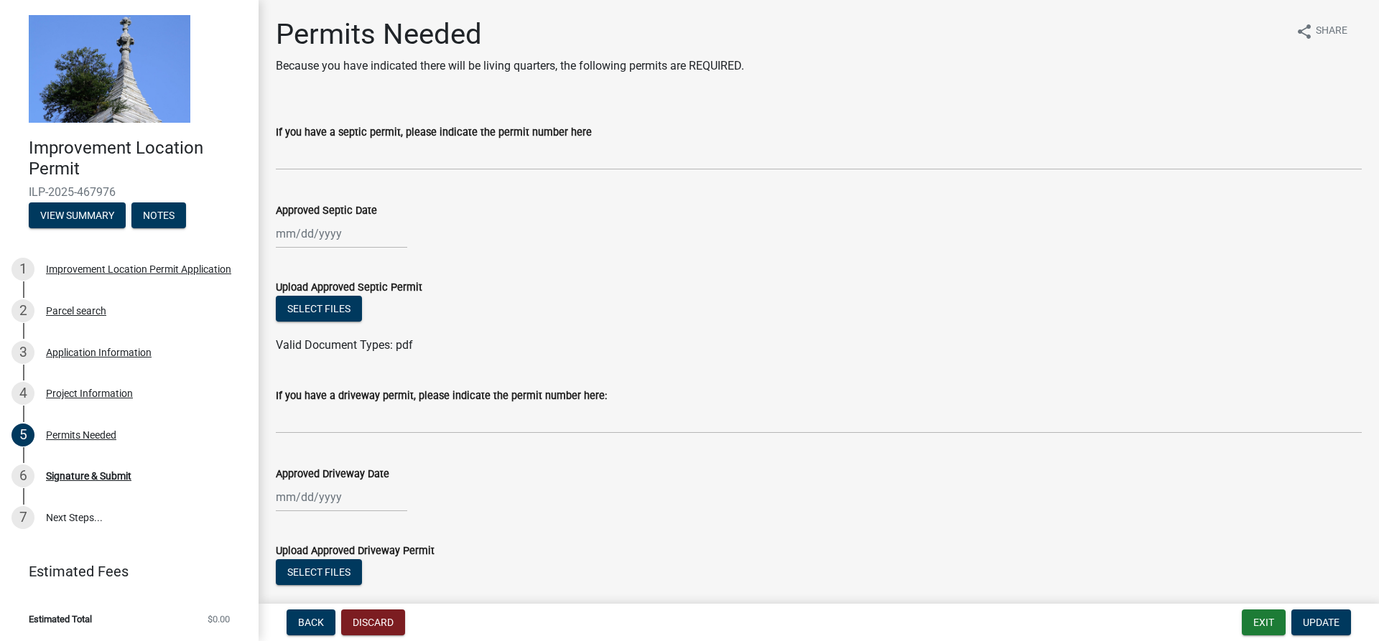
scroll to position [141, 0]
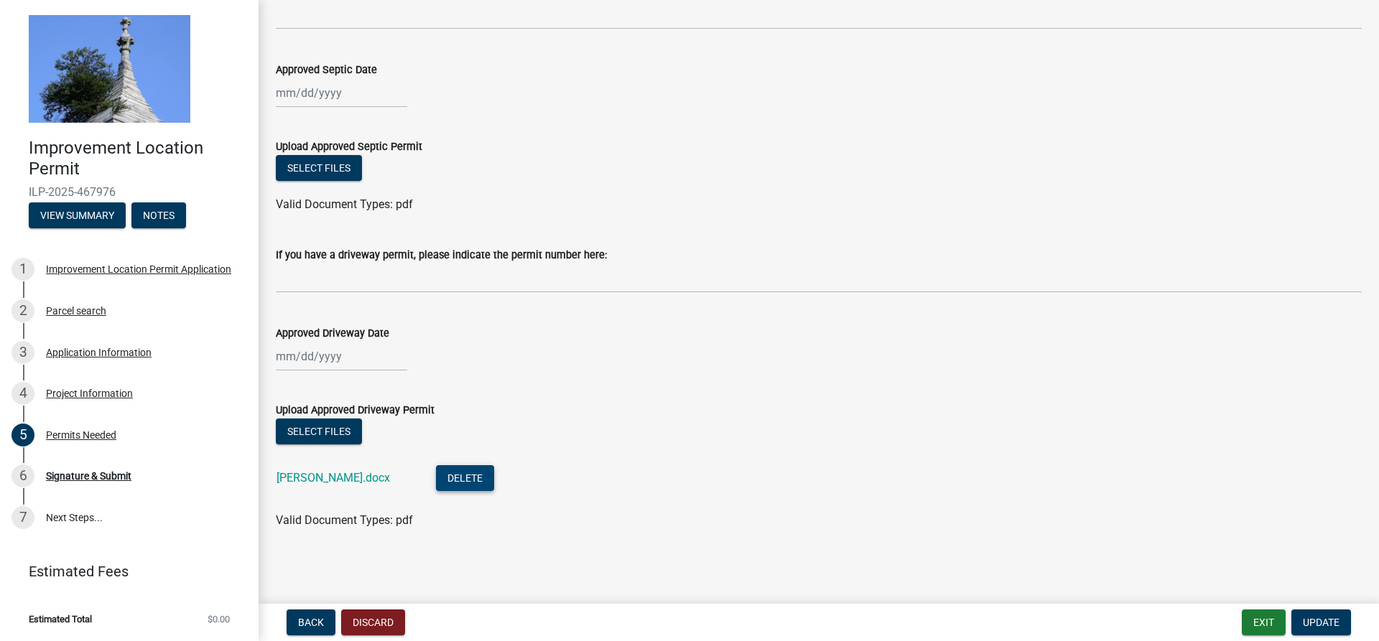
click at [436, 475] on button "Delete" at bounding box center [465, 478] width 58 height 26
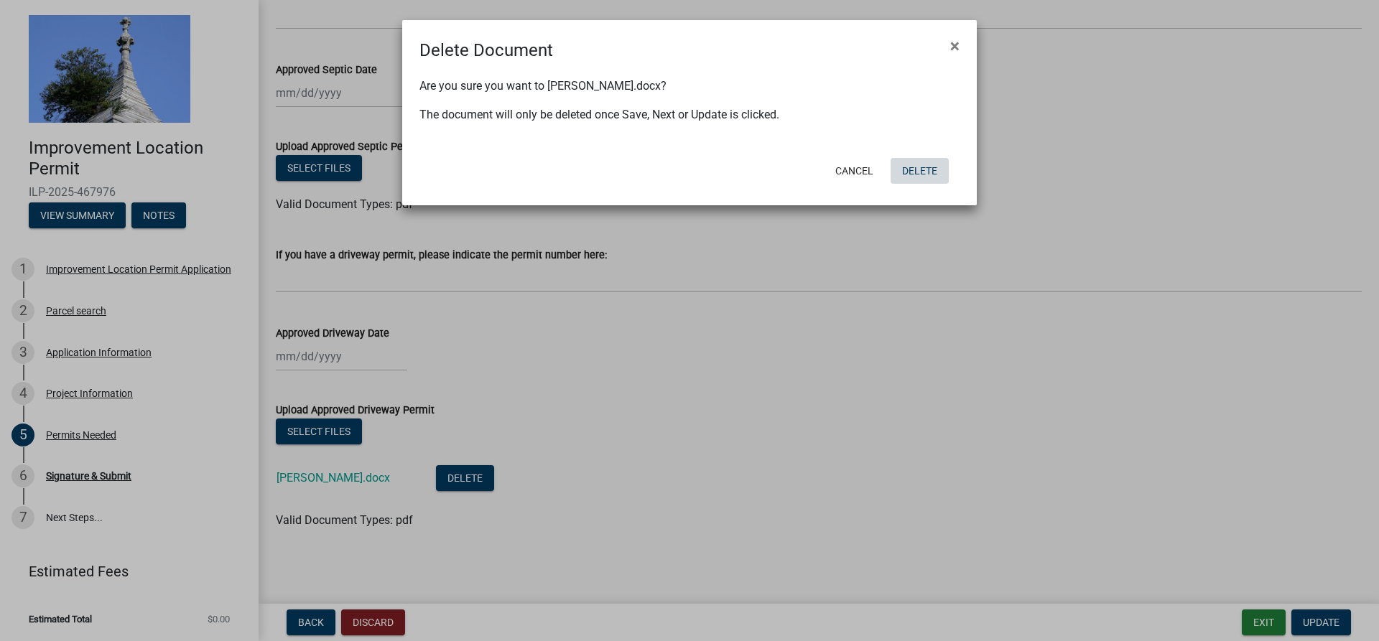
click at [917, 159] on button "Delete" at bounding box center [920, 171] width 58 height 26
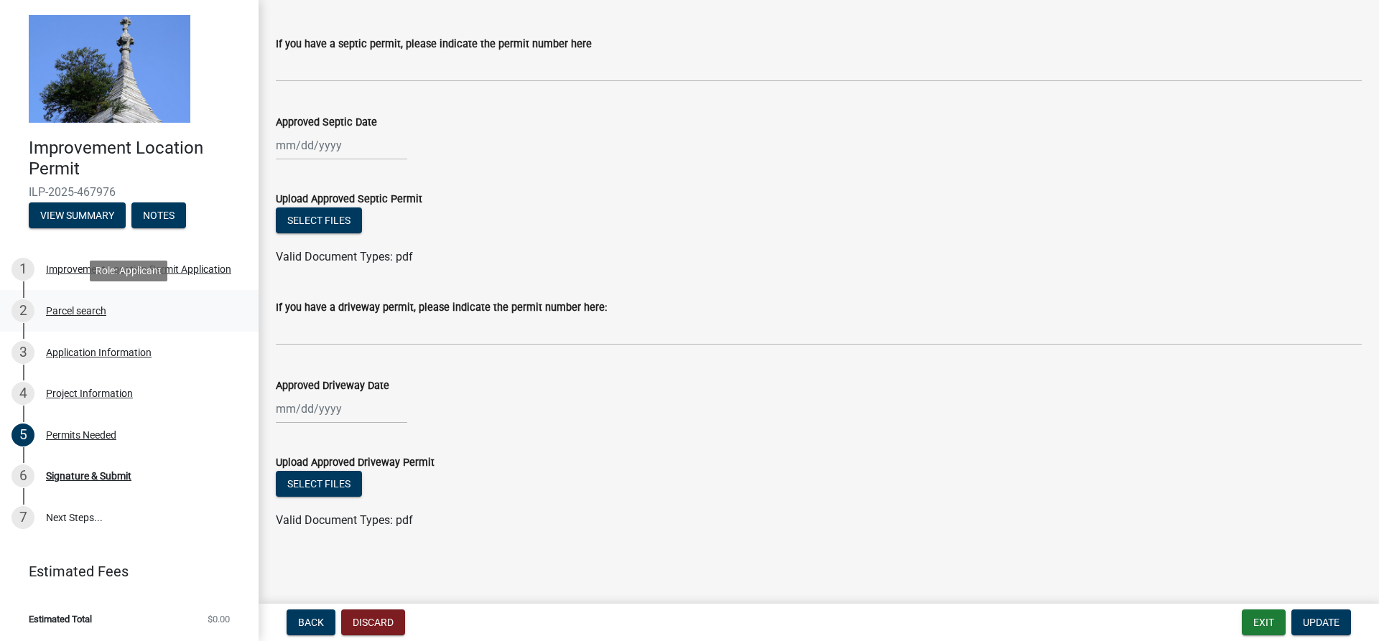
click at [83, 311] on div "Parcel search" at bounding box center [76, 311] width 60 height 10
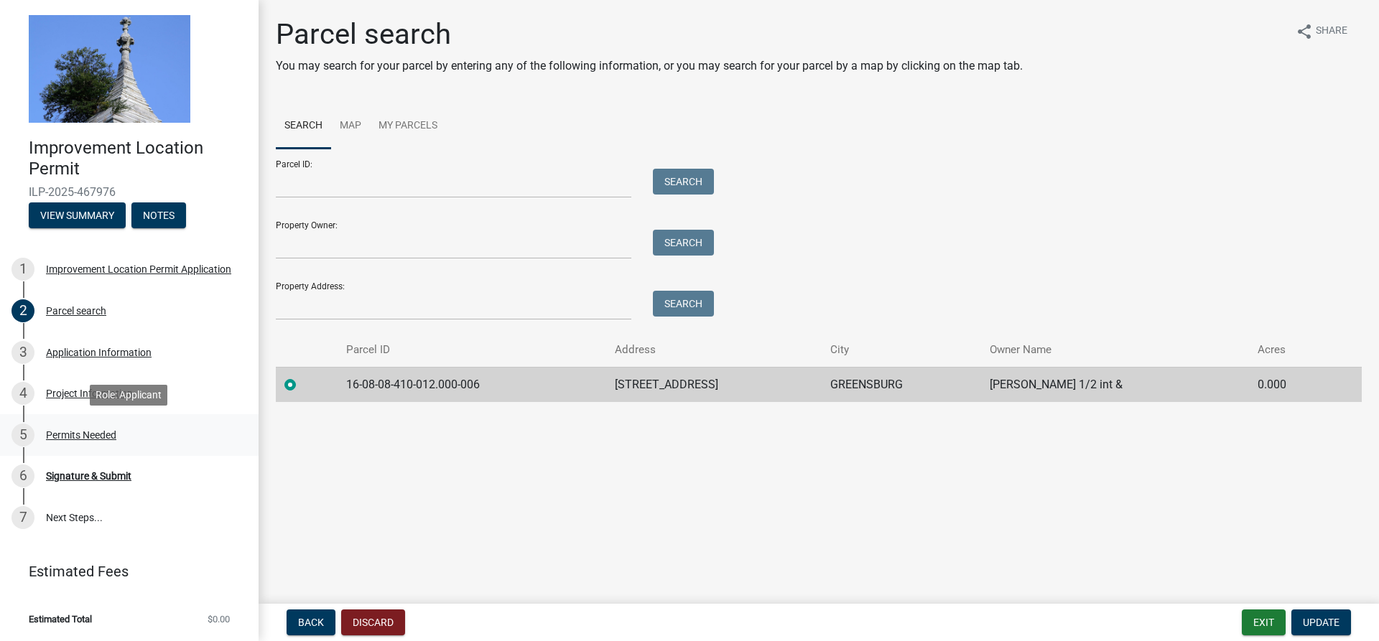
click at [82, 435] on div "Permits Needed" at bounding box center [81, 435] width 70 height 10
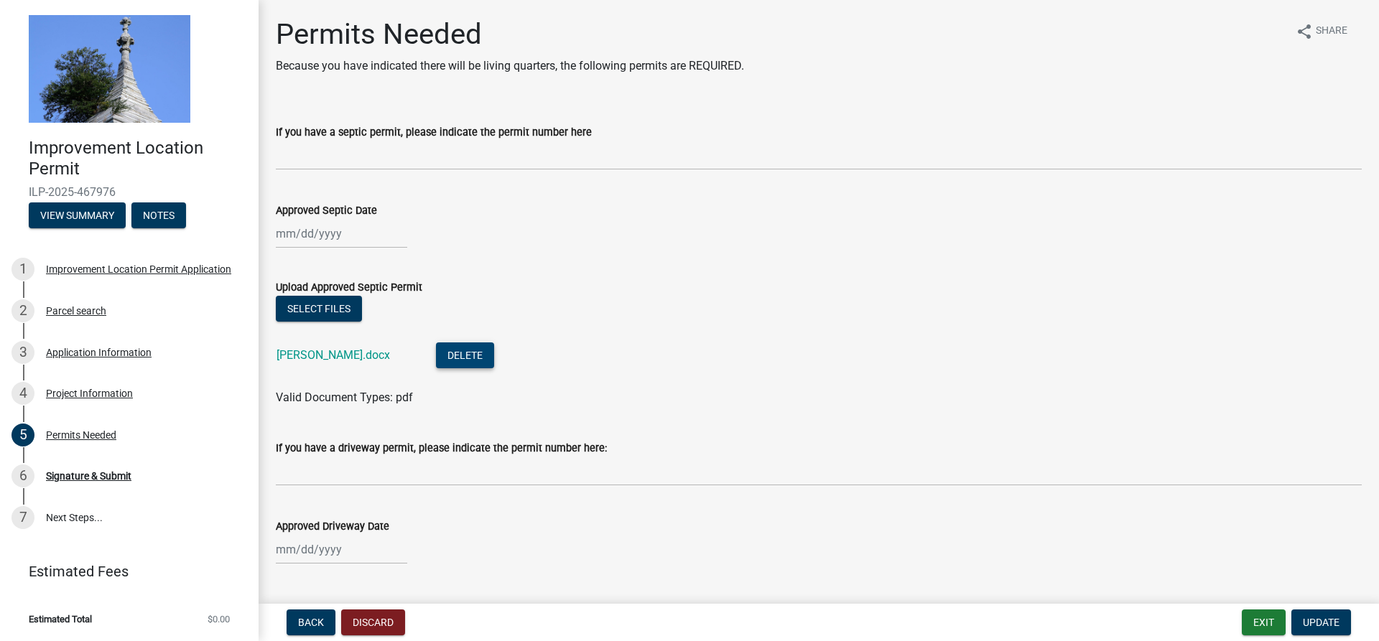
click at [436, 356] on button "Delete" at bounding box center [465, 356] width 58 height 26
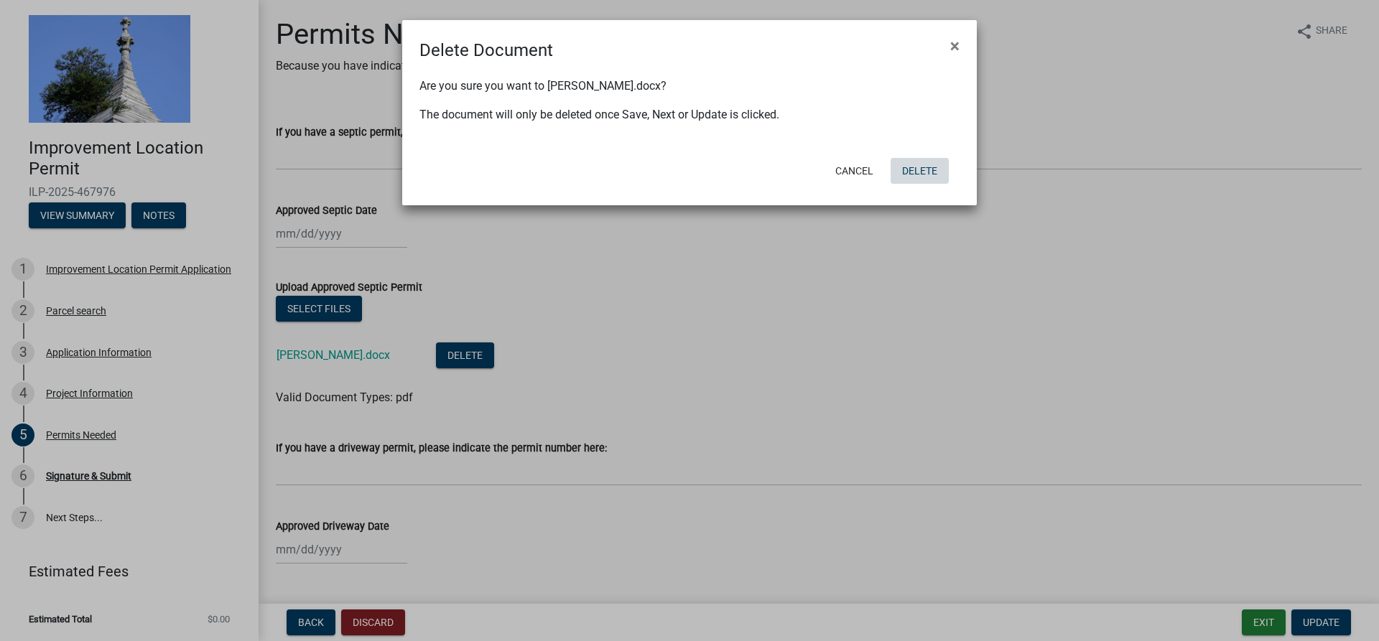
click at [926, 164] on button "Delete" at bounding box center [920, 171] width 58 height 26
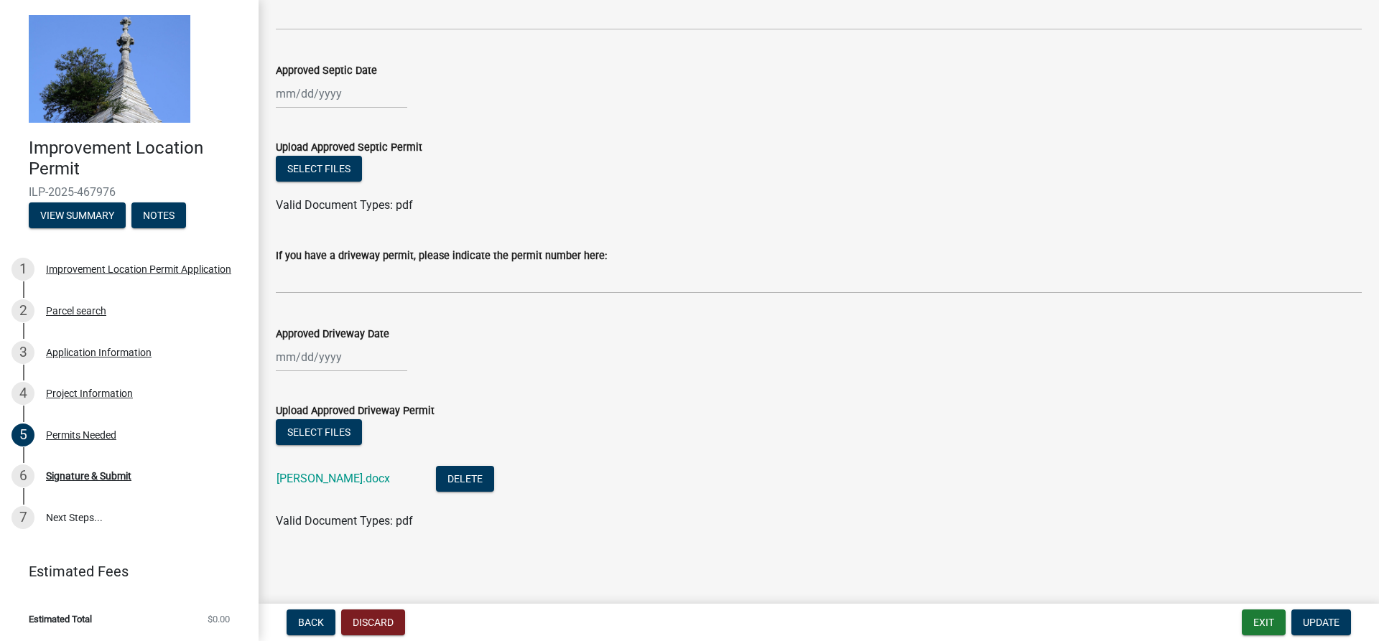
scroll to position [141, 0]
click at [440, 479] on button "Delete" at bounding box center [465, 478] width 58 height 26
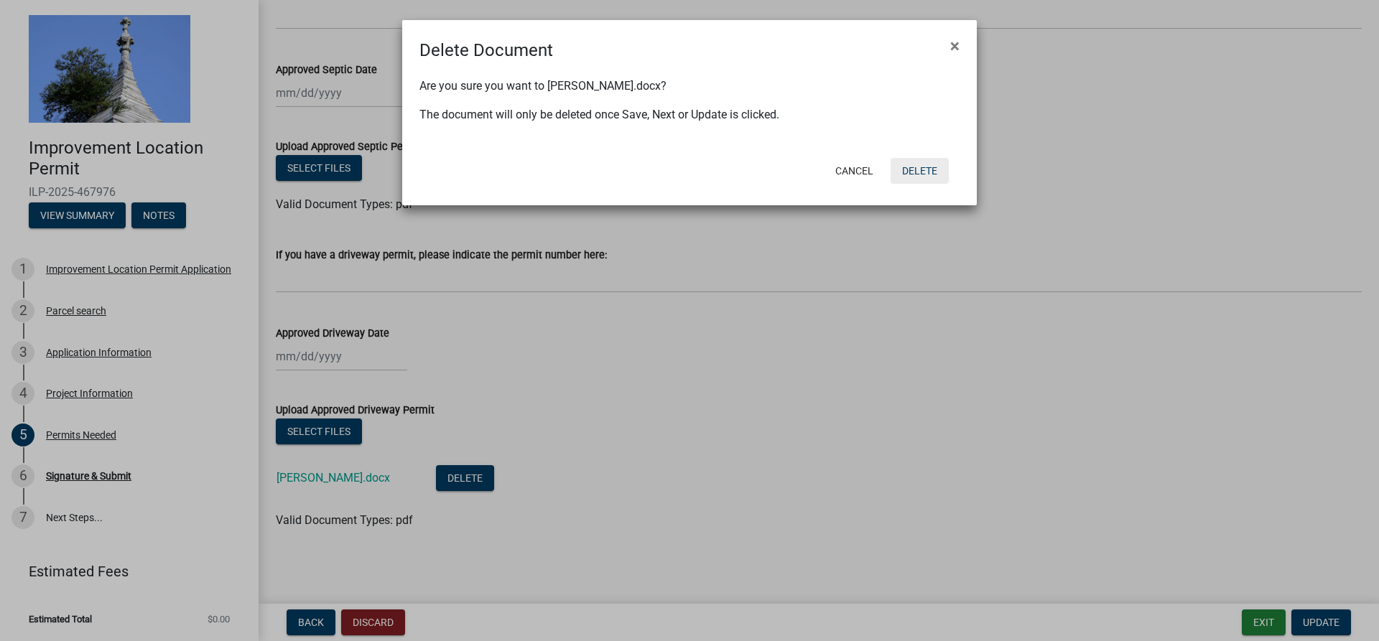
click at [916, 176] on button "Delete" at bounding box center [920, 171] width 58 height 26
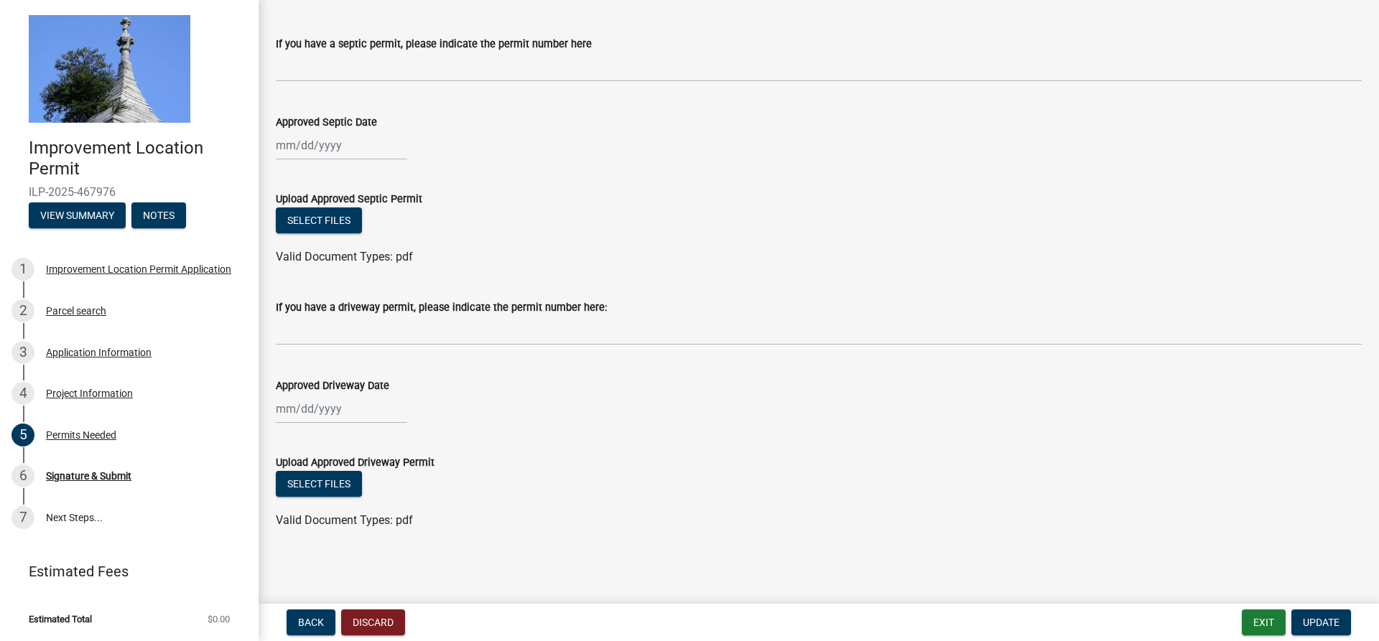
scroll to position [88, 0]
click at [338, 217] on button "Select files" at bounding box center [319, 221] width 86 height 26
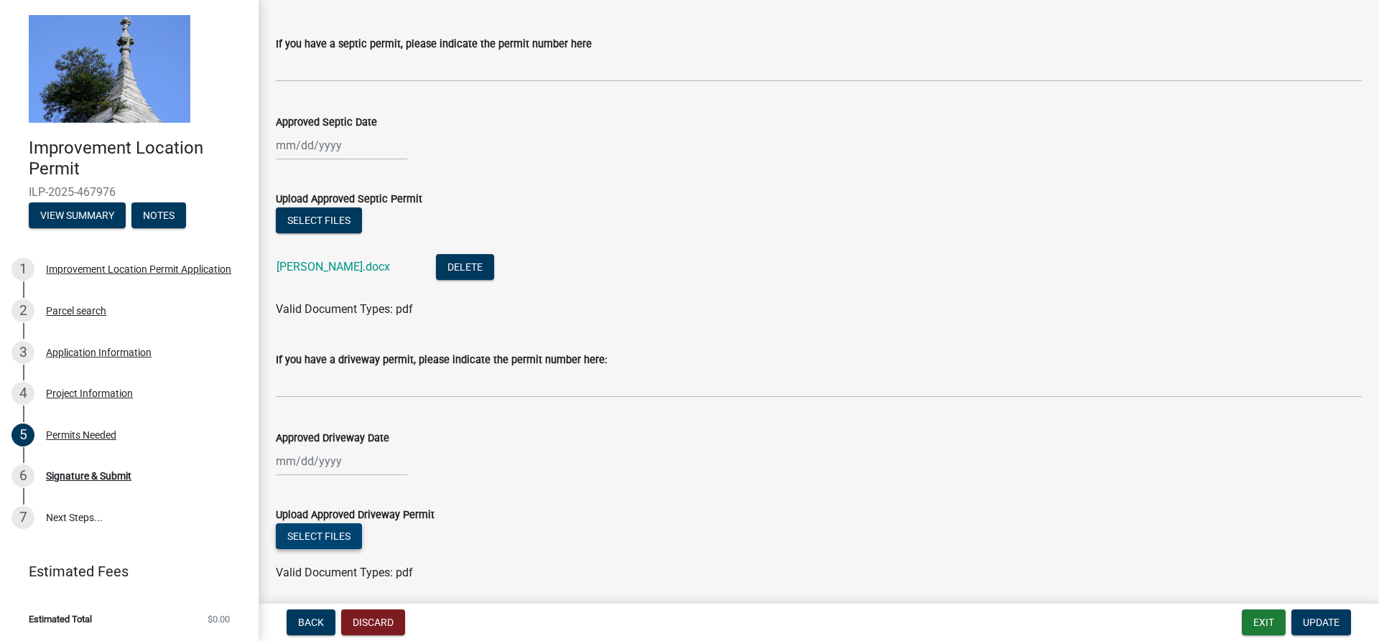
click at [329, 537] on button "Select files" at bounding box center [319, 537] width 86 height 26
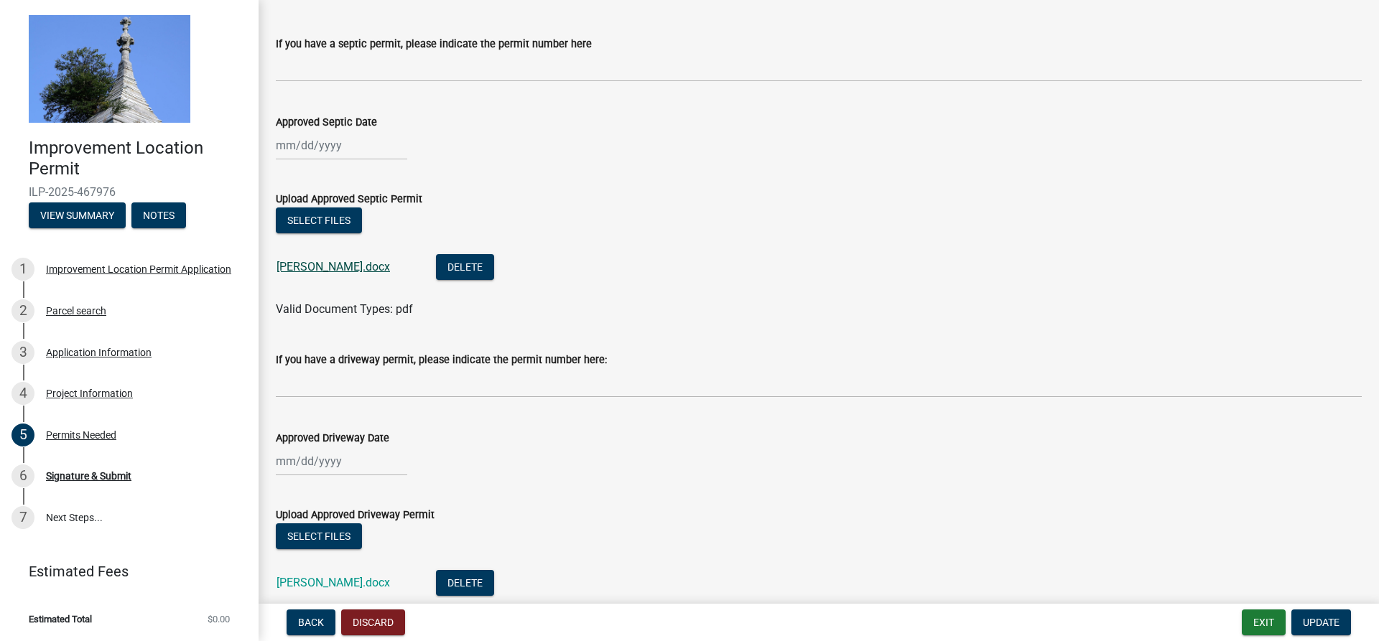
click at [308, 272] on link "[PERSON_NAME].docx" at bounding box center [333, 267] width 113 height 14
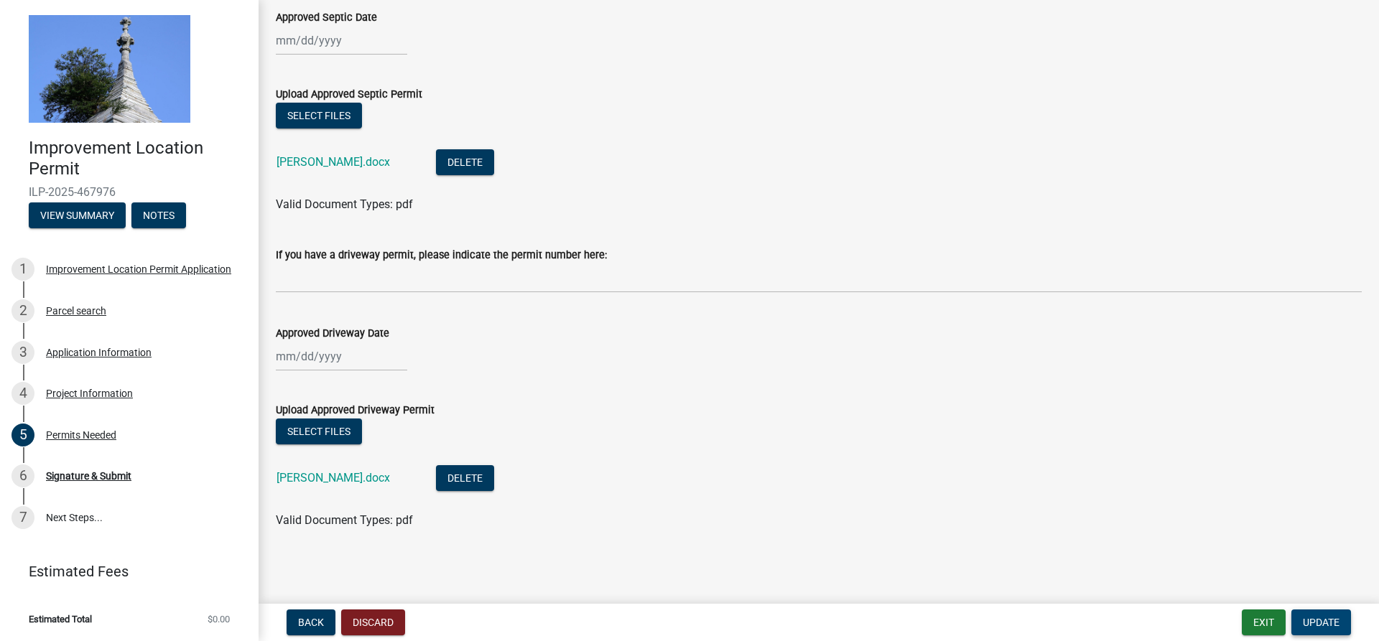
click at [1311, 624] on span "Update" at bounding box center [1321, 622] width 37 height 11
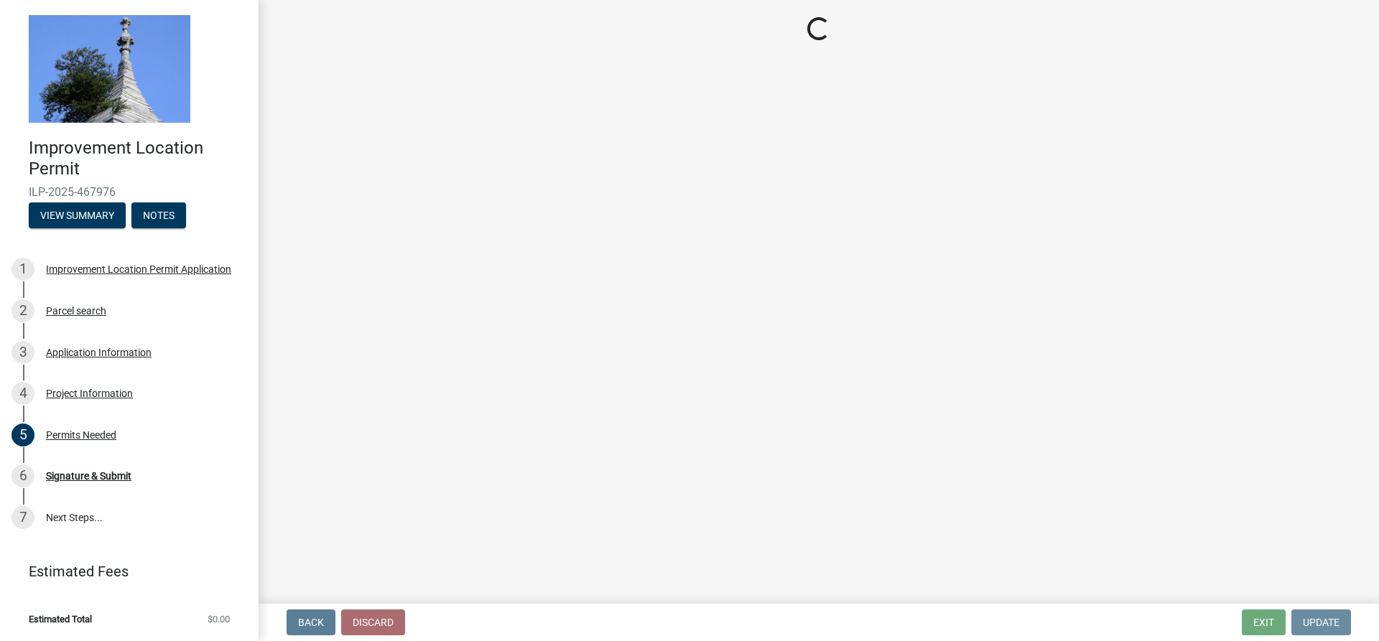
scroll to position [0, 0]
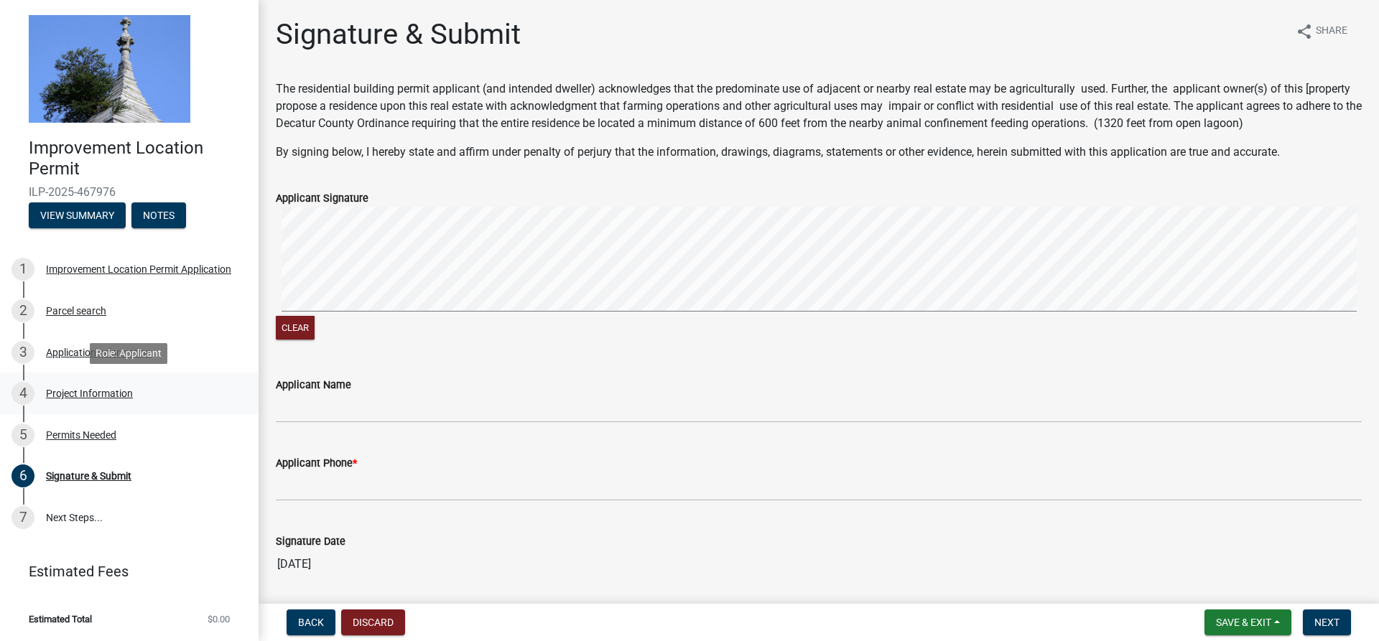
click at [79, 394] on div "Project Information" at bounding box center [89, 394] width 87 height 10
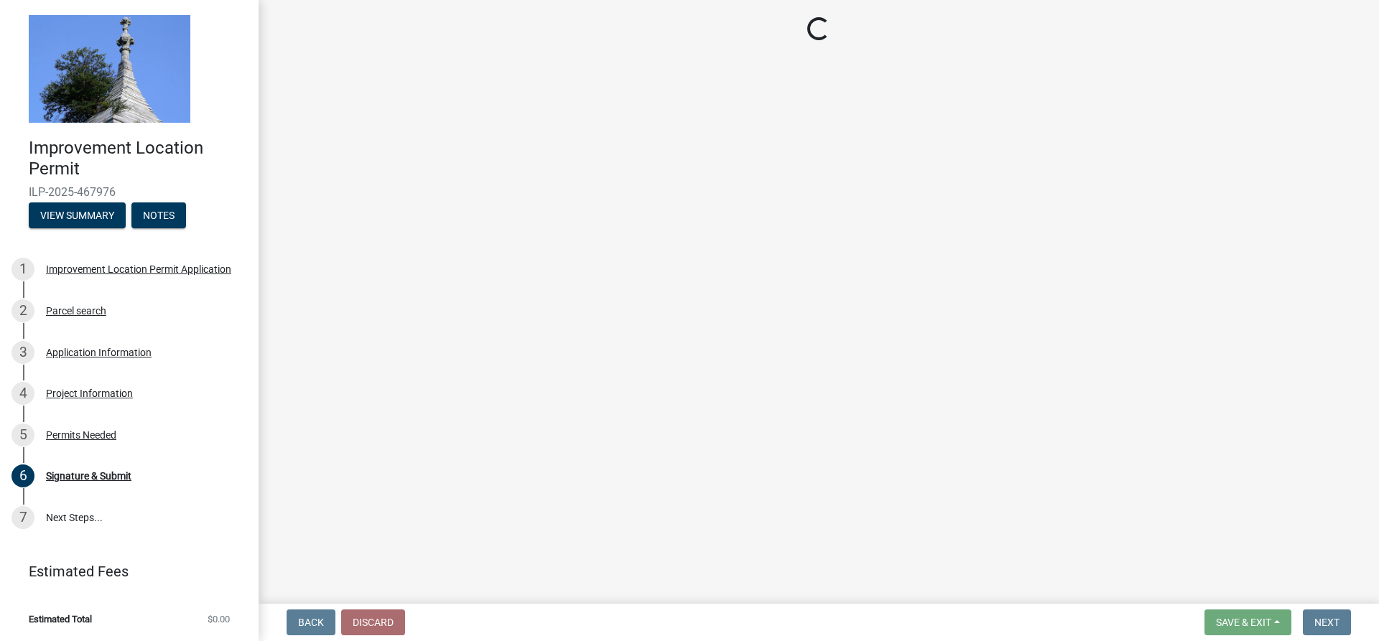
select select "9d64ea5b-356b-46b9-9003-cd08e8d798e4"
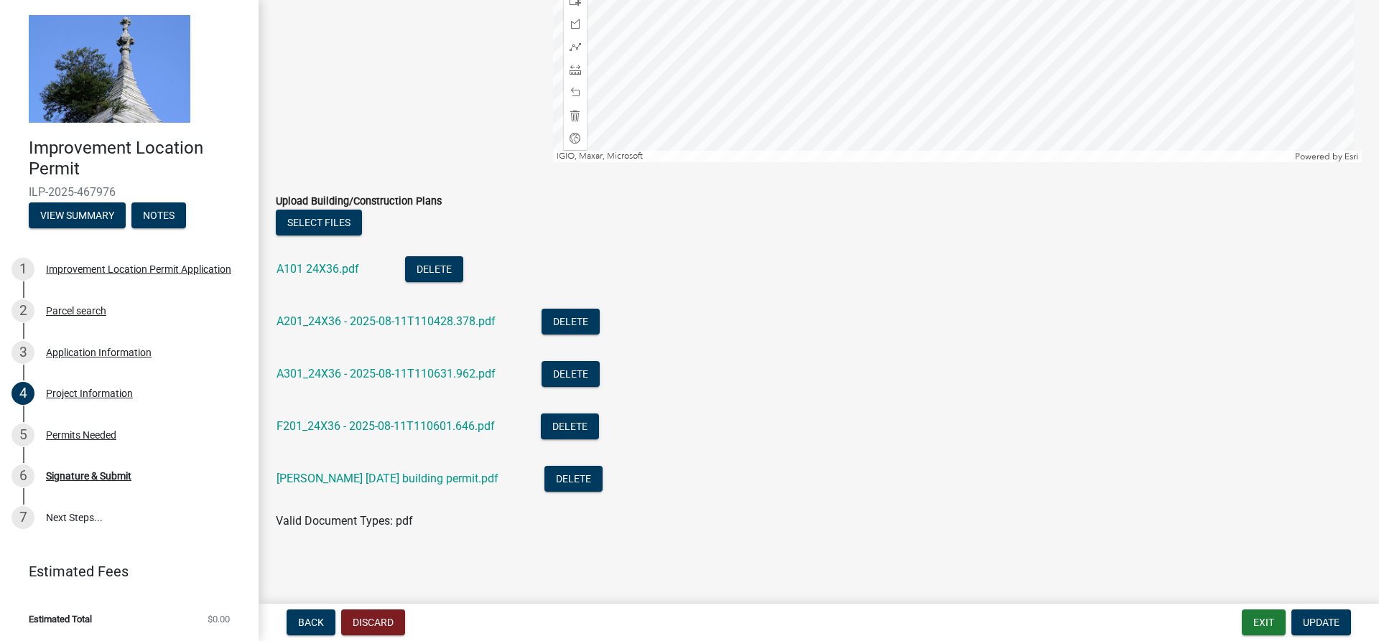
scroll to position [1501, 0]
click at [78, 476] on div "Signature & Submit" at bounding box center [88, 476] width 85 height 10
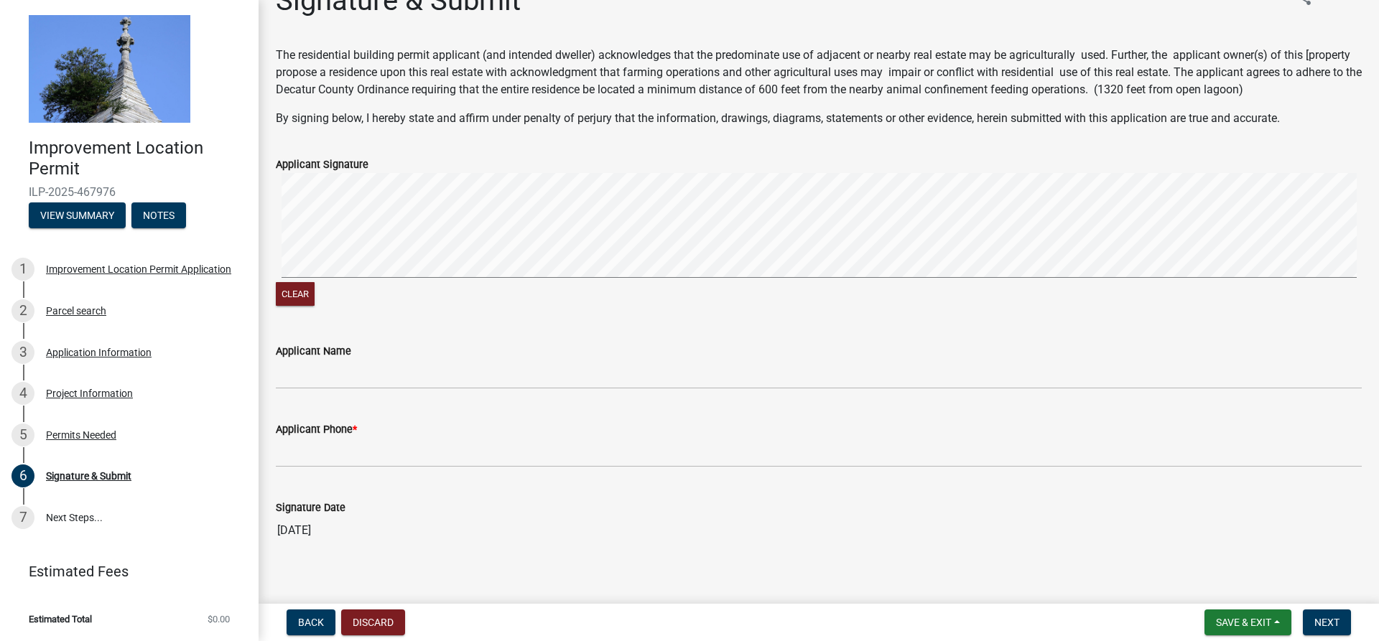
scroll to position [48, 0]
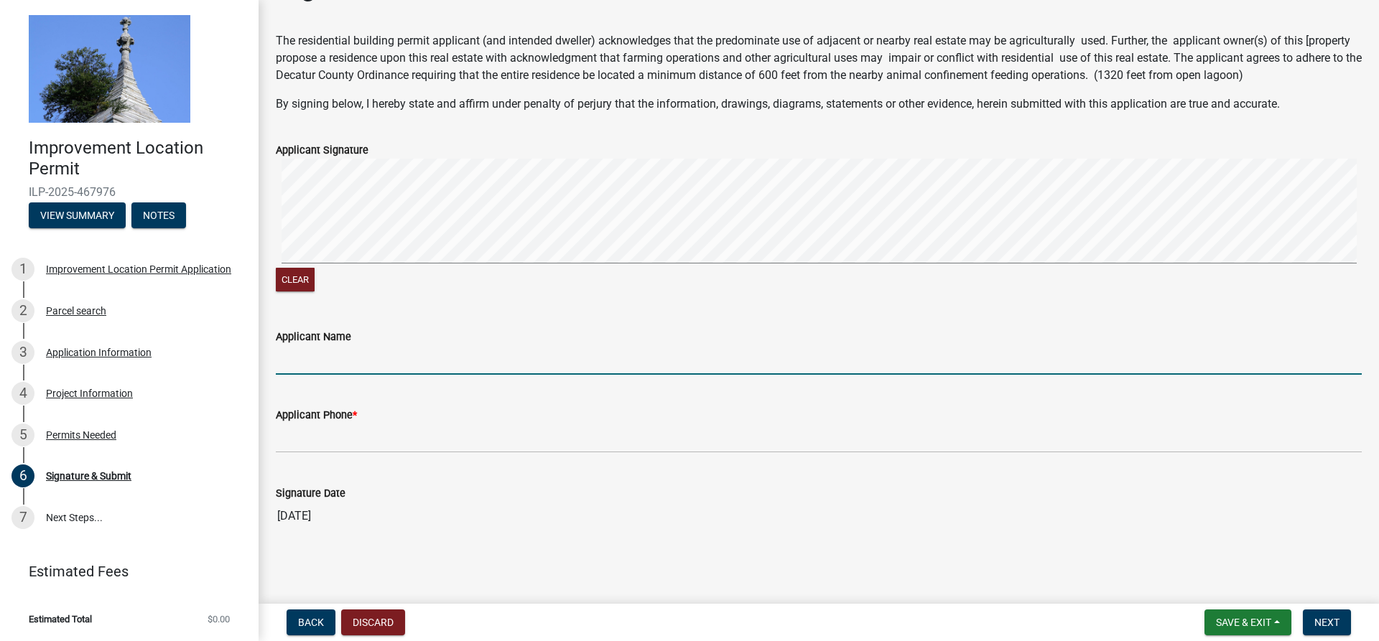
click at [385, 351] on input "Applicant Name" at bounding box center [819, 360] width 1086 height 29
type input "[PERSON_NAME]"
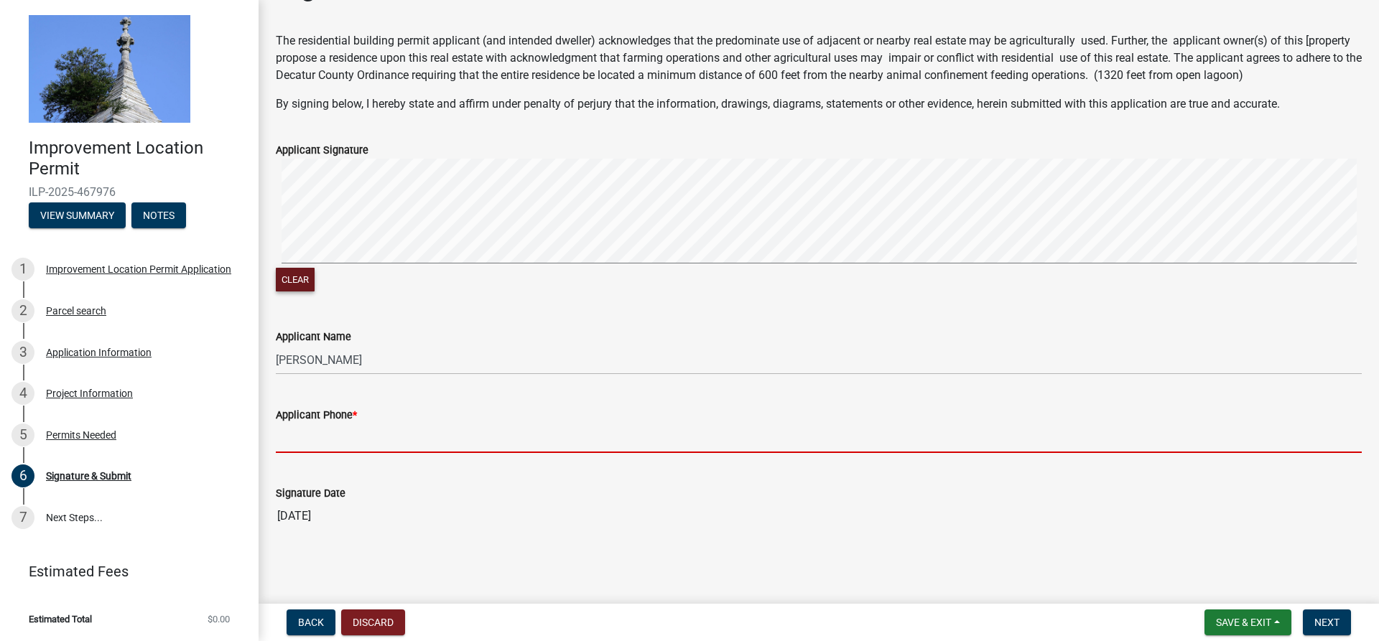
click at [298, 279] on button "Clear" at bounding box center [295, 280] width 39 height 24
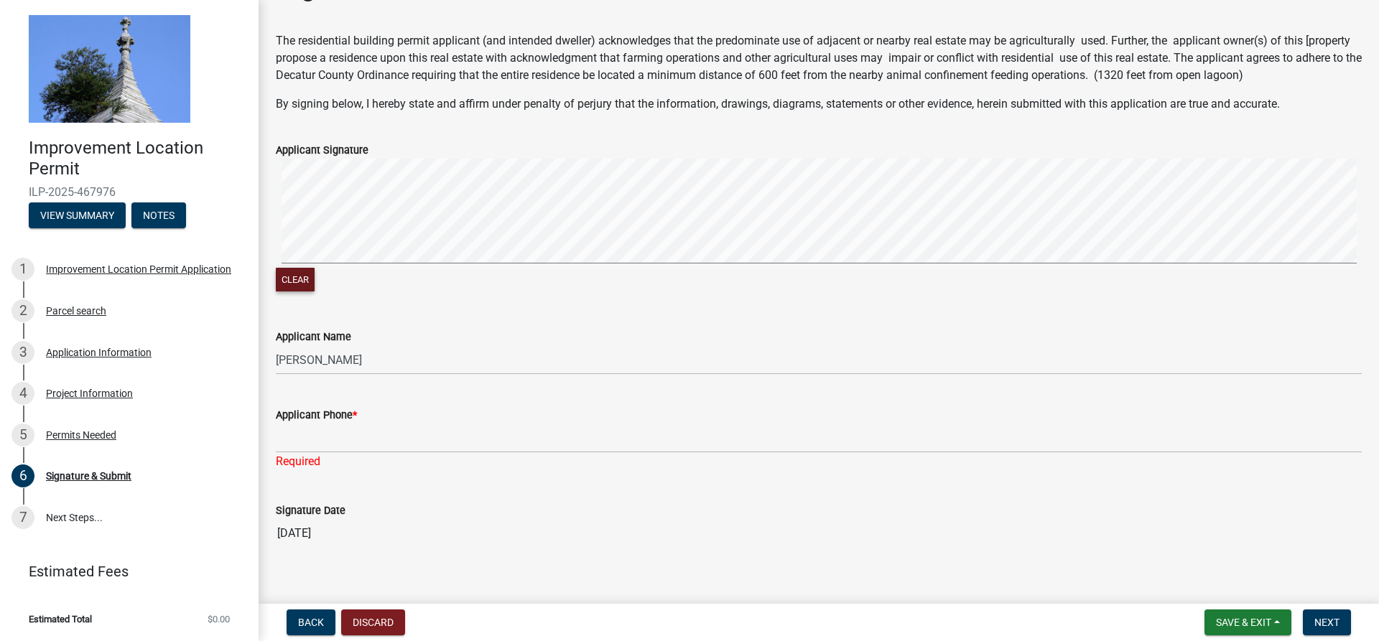
click at [300, 279] on button "Clear" at bounding box center [295, 280] width 39 height 24
click at [293, 289] on button "Clear" at bounding box center [295, 280] width 39 height 24
click at [330, 266] on signature-pad at bounding box center [819, 213] width 1086 height 109
click at [514, 273] on div "Clear" at bounding box center [819, 227] width 1086 height 136
click at [619, 361] on wm-data-entity-input-list "The residential building permit applicant (and intended dweller) acknowledges t…" at bounding box center [819, 295] width 1086 height 527
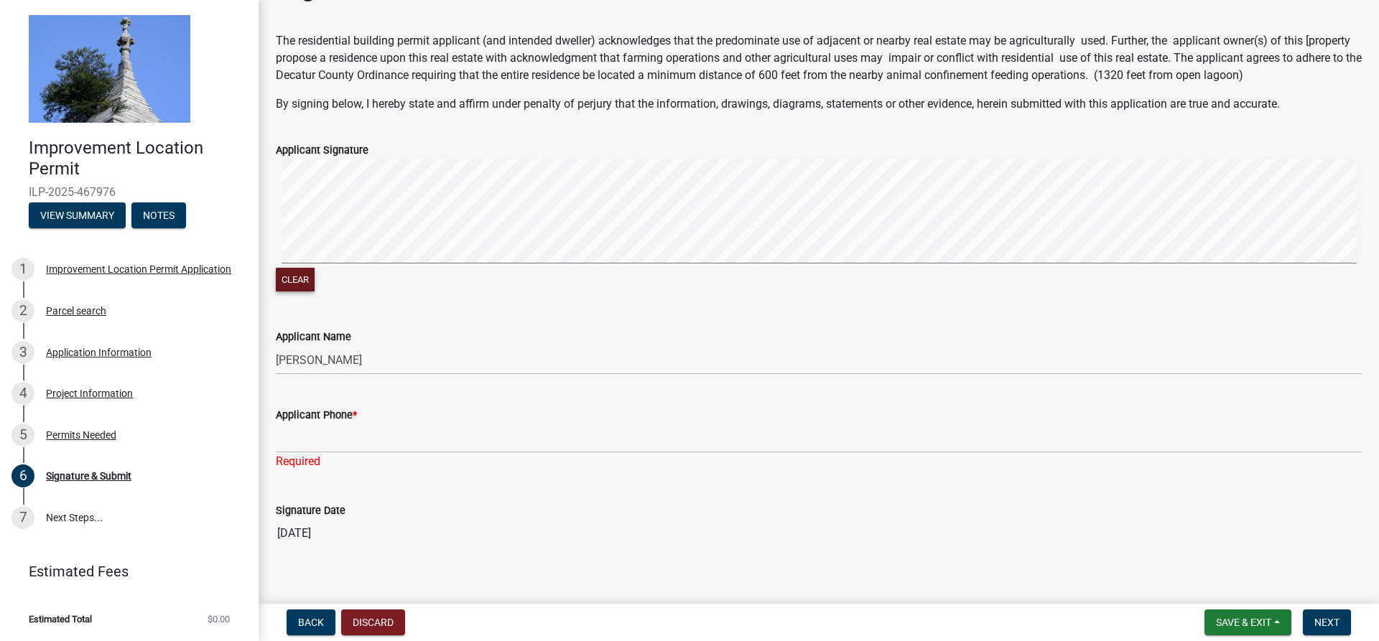
click at [293, 273] on button "Clear" at bounding box center [295, 280] width 39 height 24
click at [834, 146] on form "Applicant Signature Clear" at bounding box center [819, 209] width 1086 height 171
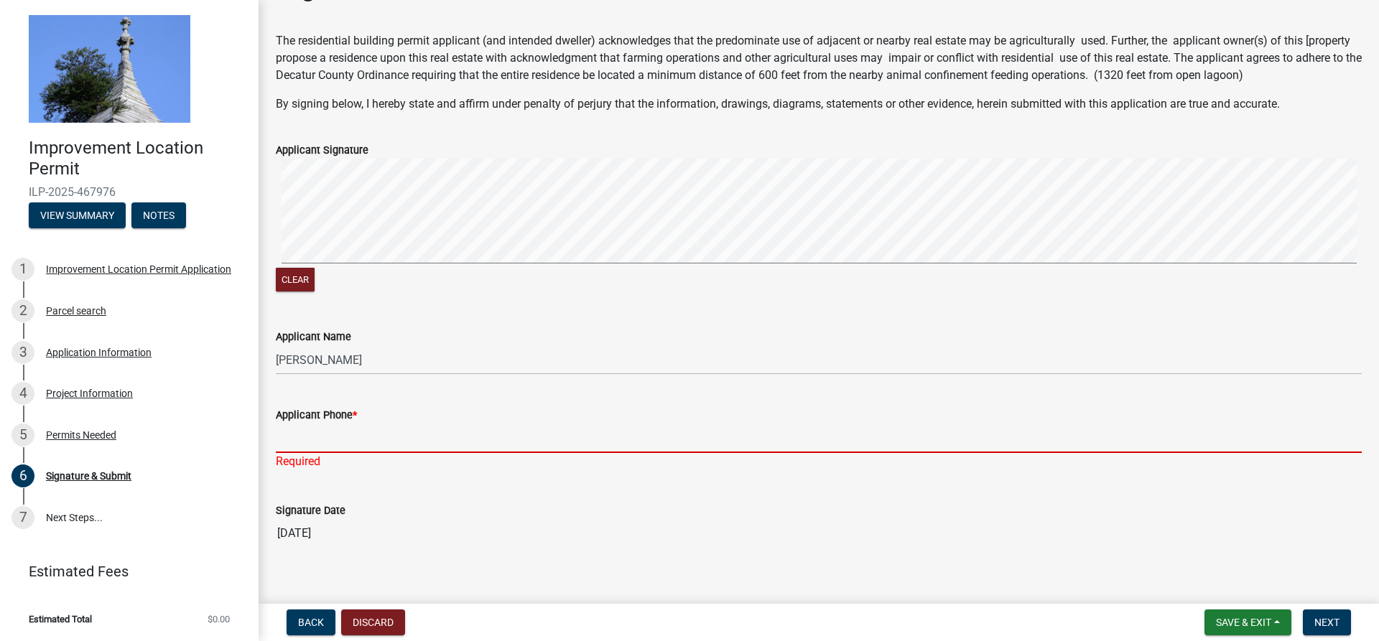
click at [349, 432] on input "Applicant Phone *" at bounding box center [819, 438] width 1086 height 29
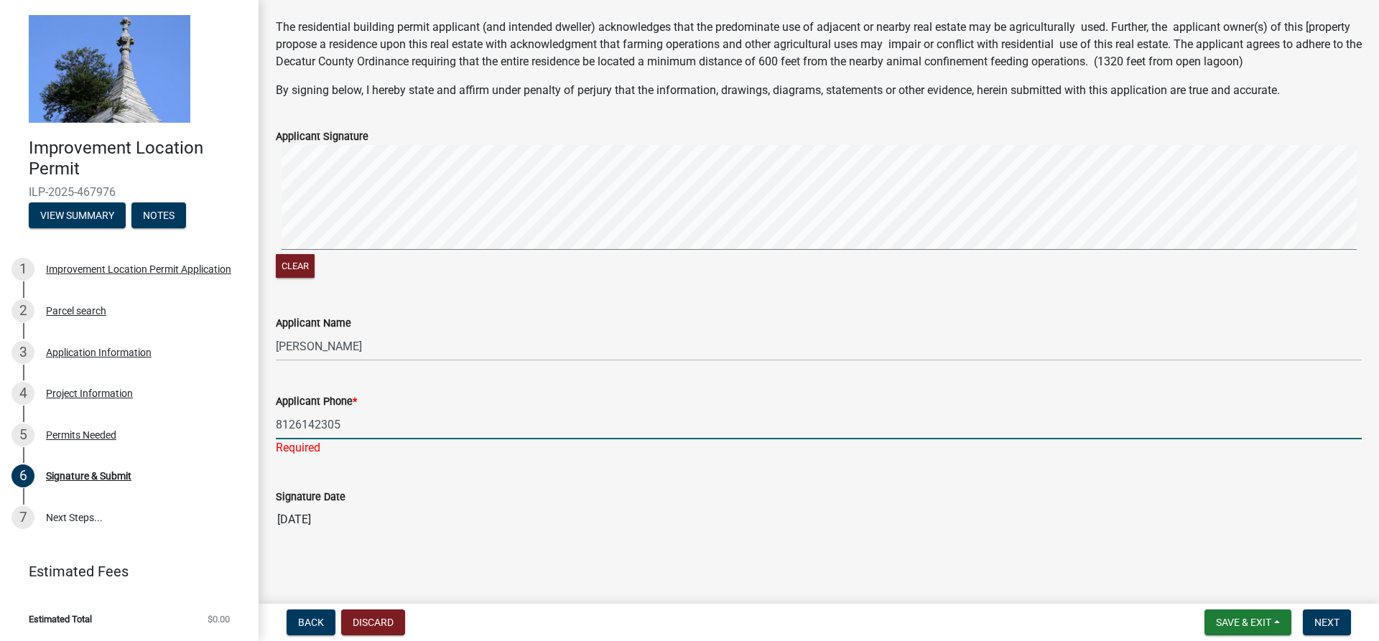
scroll to position [65, 0]
type input "8126142305"
click at [1340, 624] on button "Next" at bounding box center [1327, 623] width 48 height 26
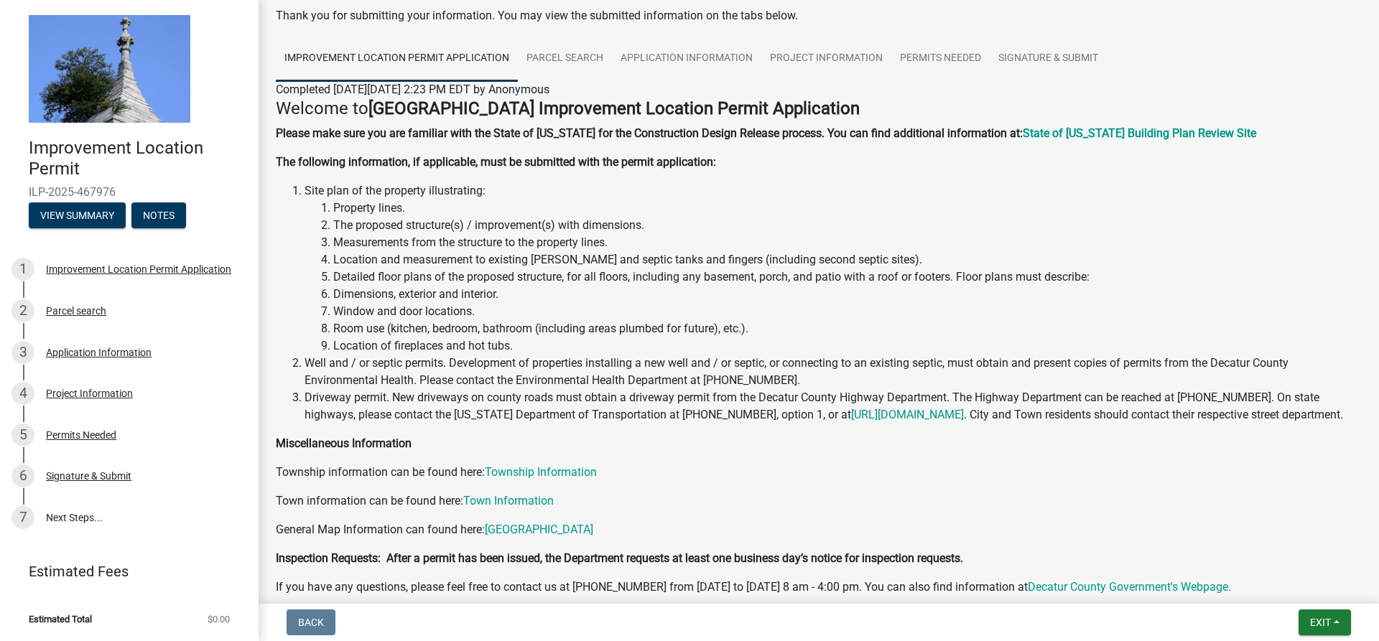
scroll to position [0, 0]
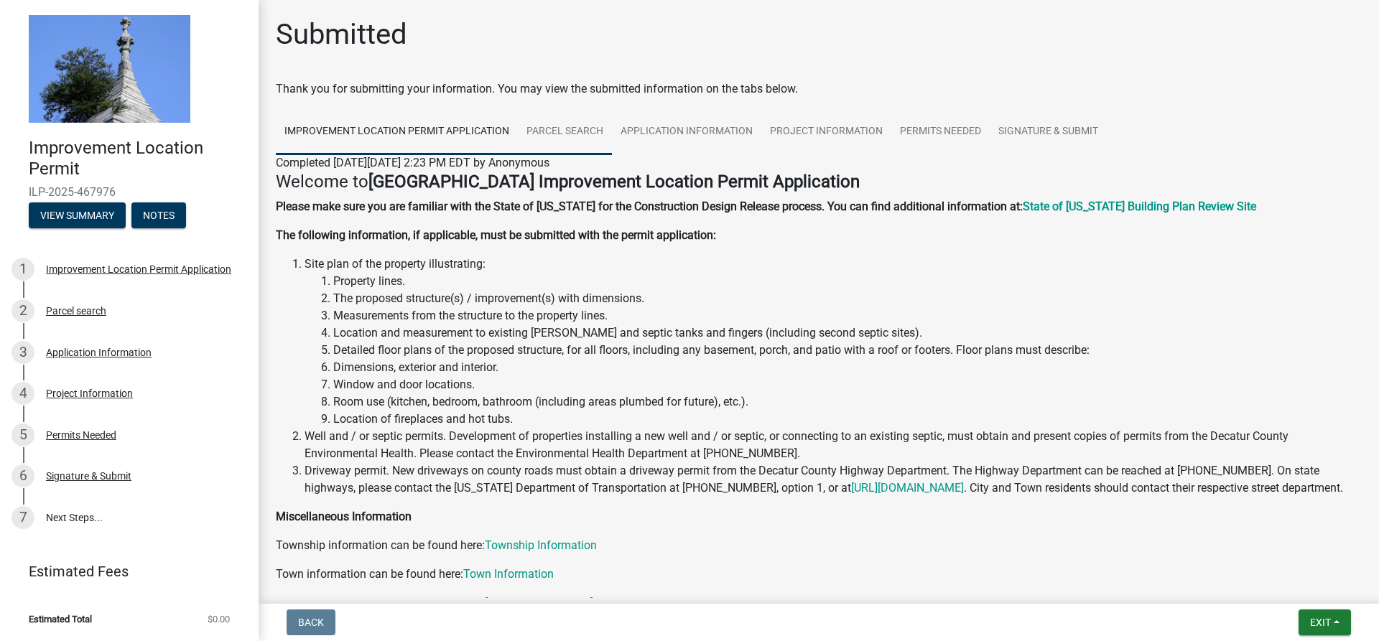
click at [570, 130] on link "Parcel search" at bounding box center [565, 132] width 94 height 46
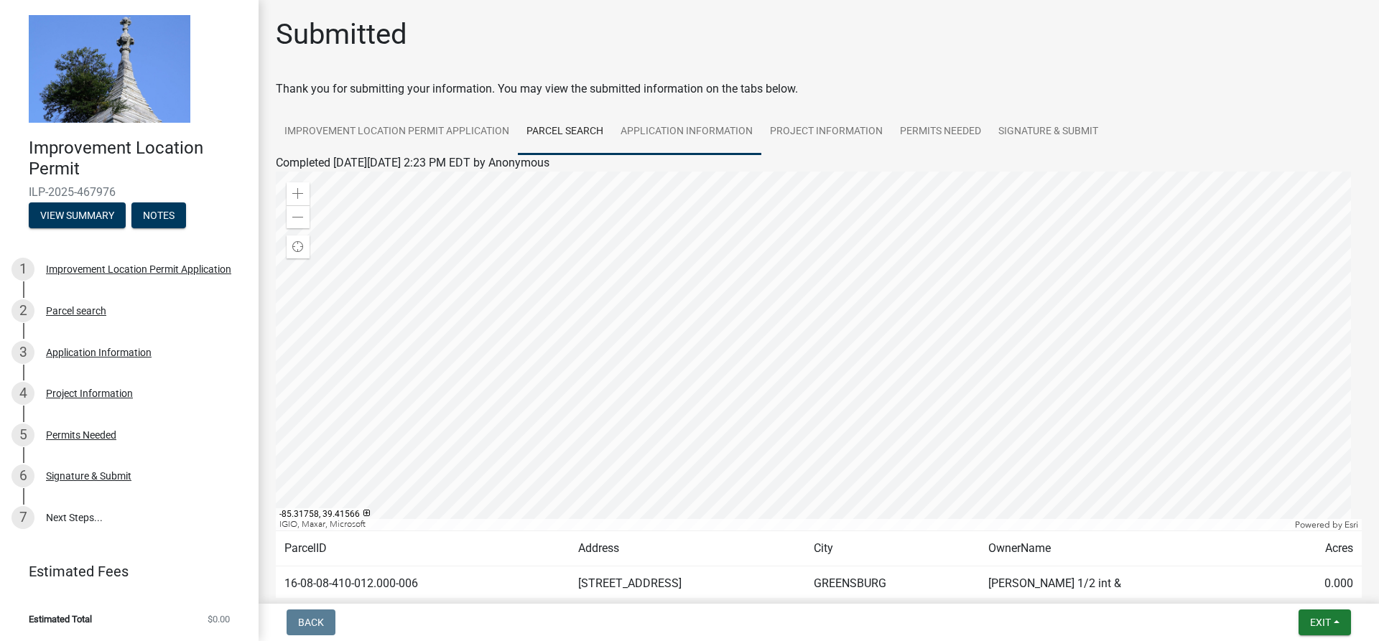
click at [687, 132] on link "Application Information" at bounding box center [686, 132] width 149 height 46
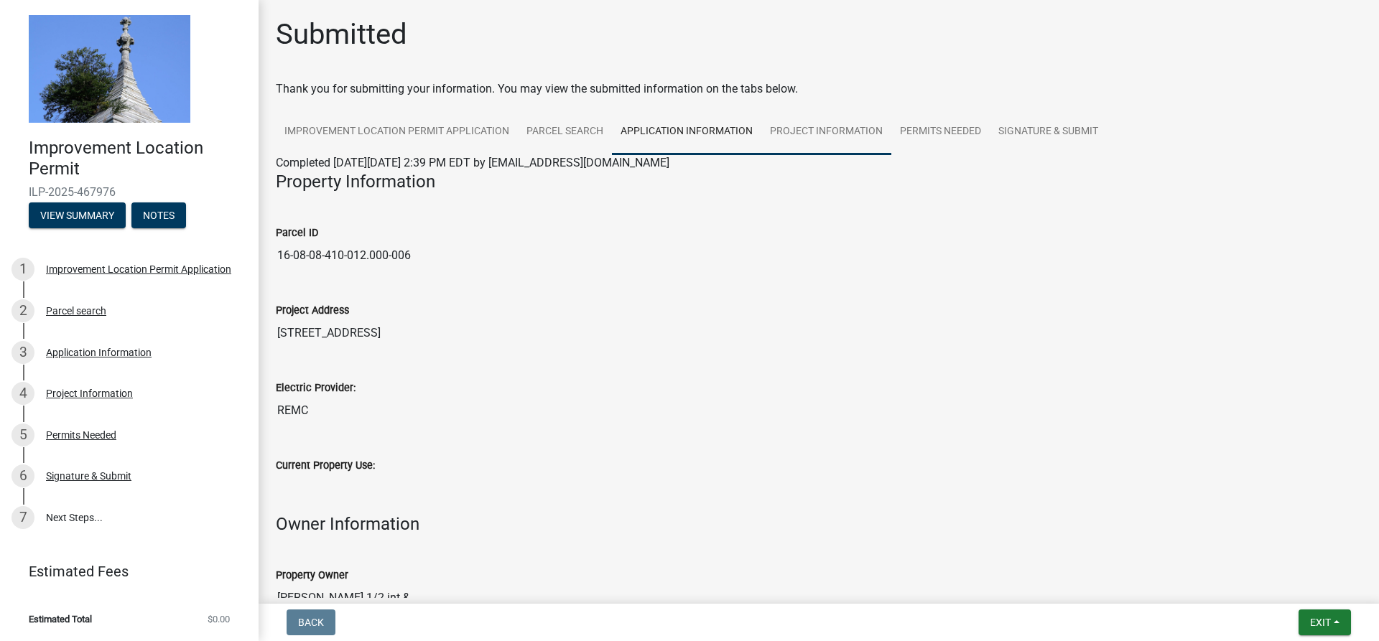
click at [802, 134] on link "Project Information" at bounding box center [826, 132] width 130 height 46
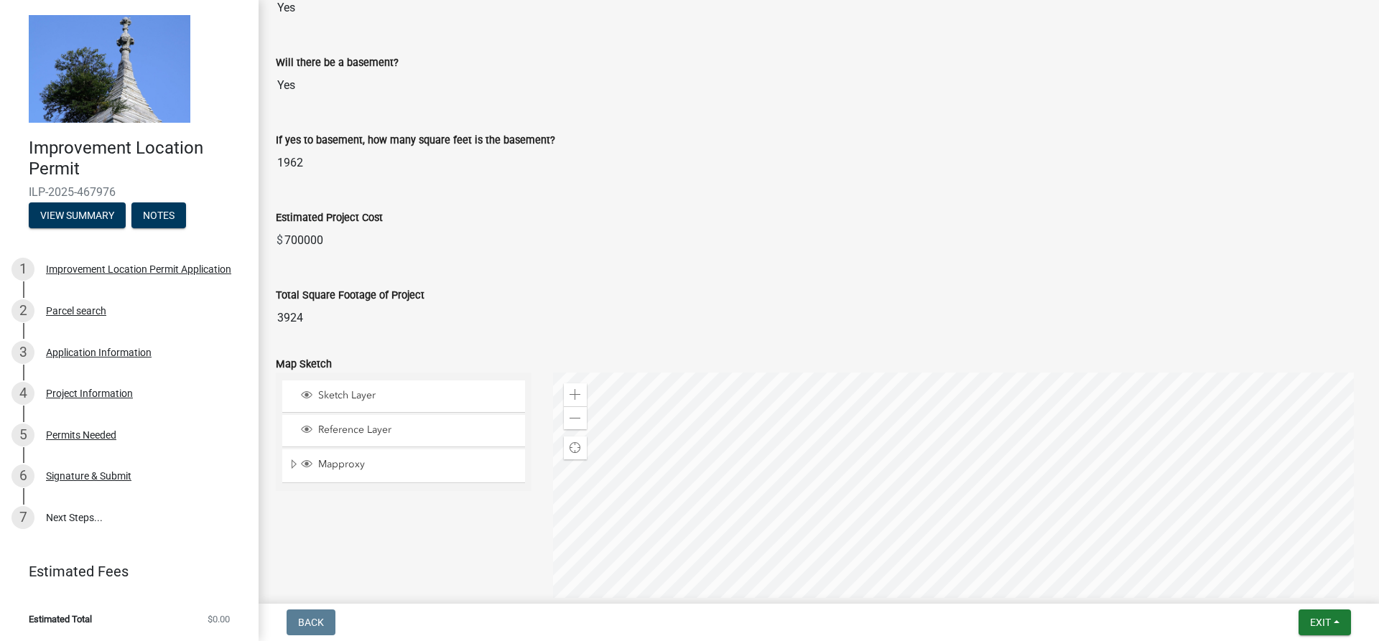
scroll to position [37, 0]
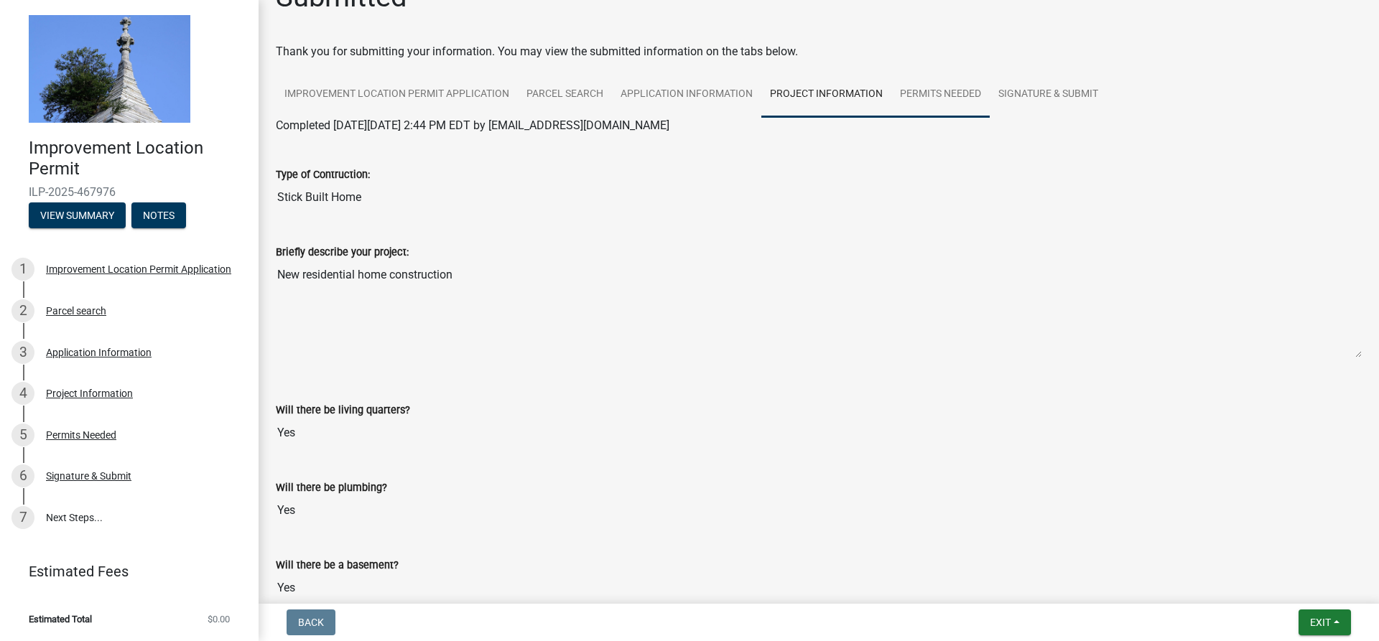
click at [938, 94] on link "Permits Needed" at bounding box center [940, 95] width 98 height 46
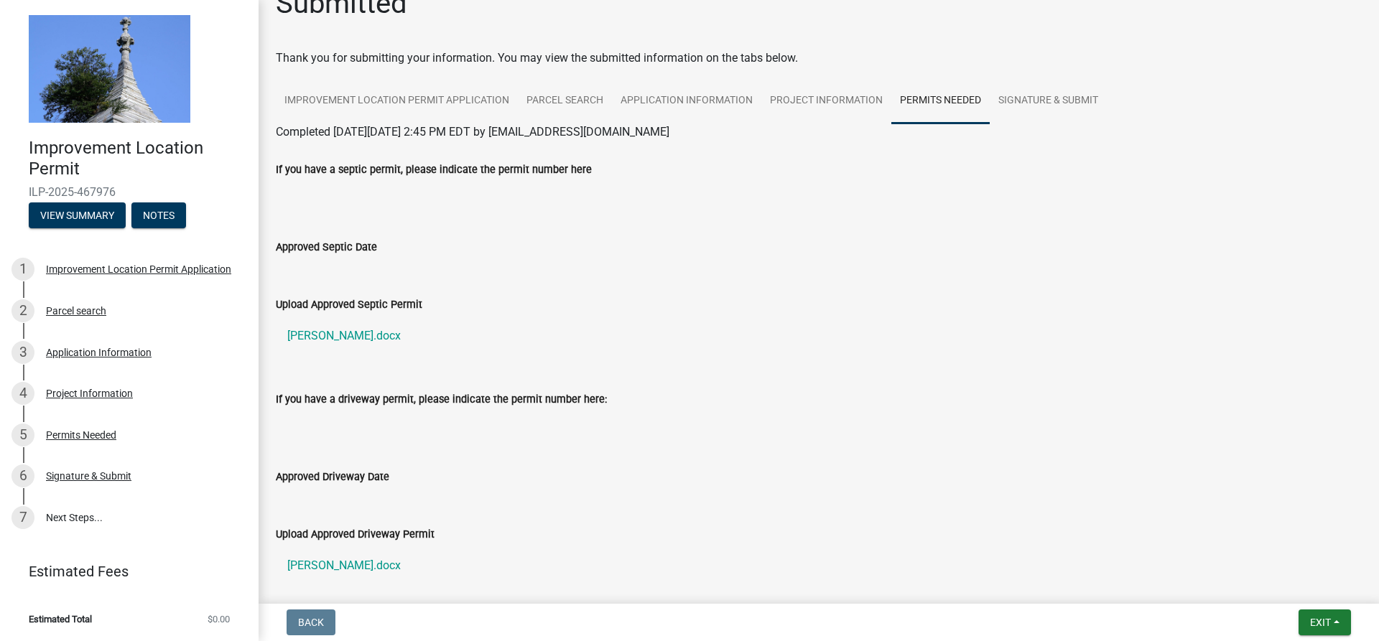
scroll to position [0, 0]
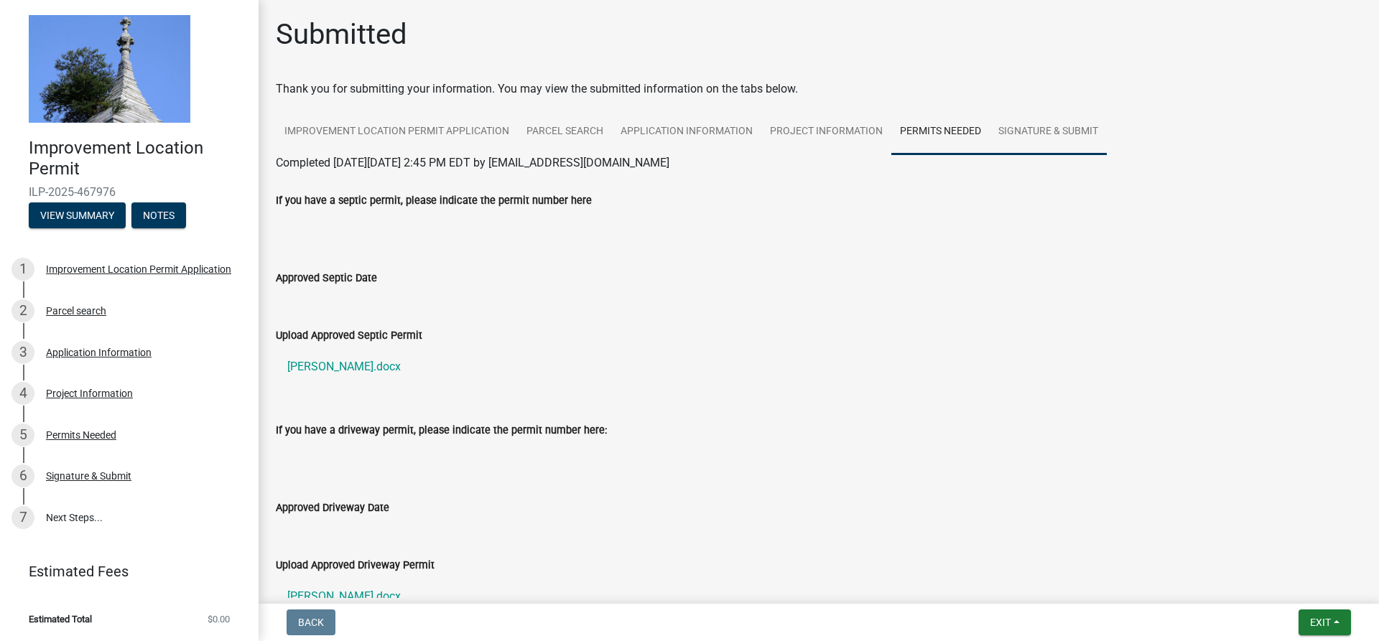
click at [1057, 134] on link "Signature & Submit" at bounding box center [1048, 132] width 117 height 46
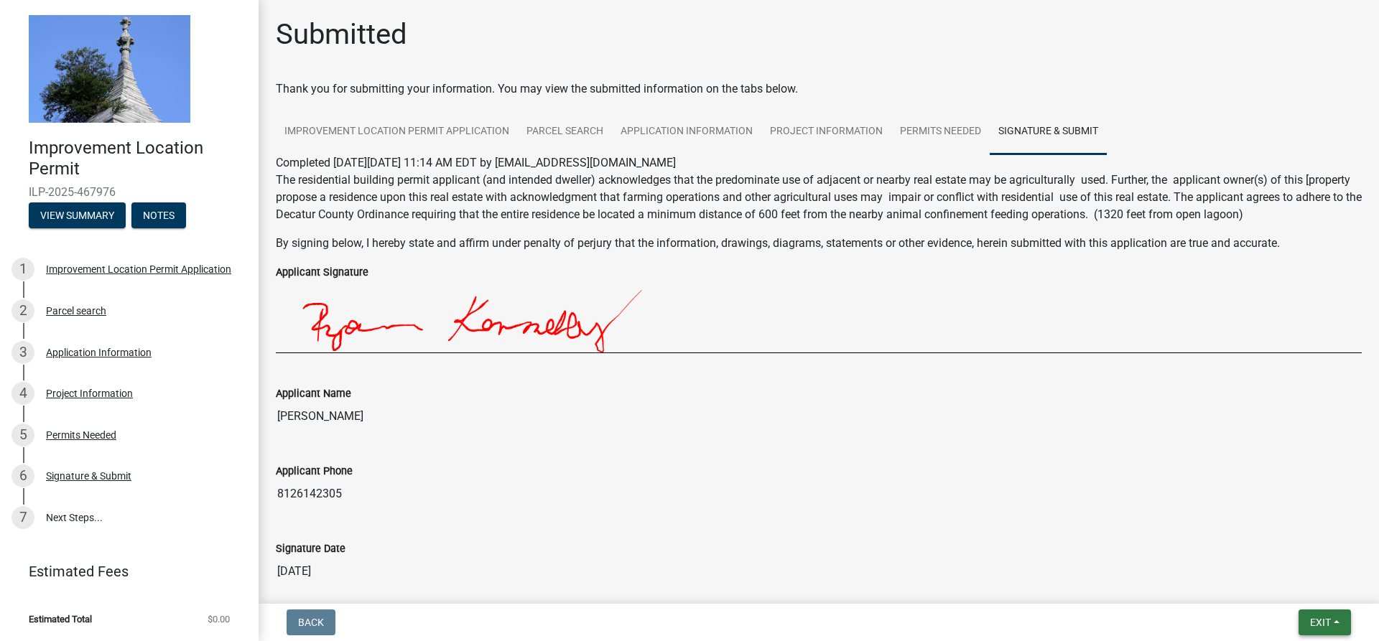
click at [1313, 626] on span "Exit" at bounding box center [1320, 622] width 21 height 11
click at [1267, 585] on button "Save & Exit" at bounding box center [1293, 585] width 115 height 34
